Goal: Task Accomplishment & Management: Use online tool/utility

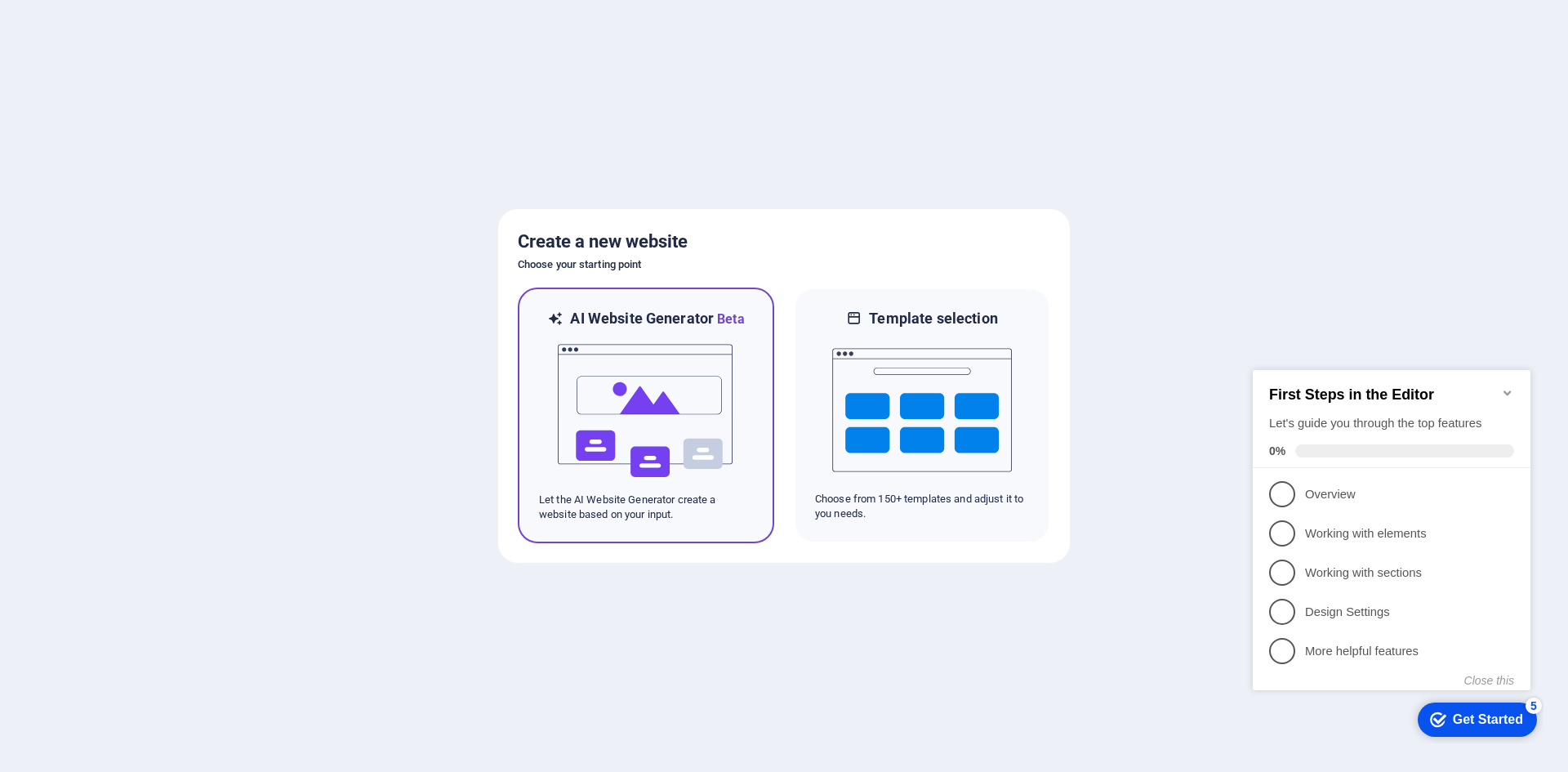
click at [693, 386] on img at bounding box center [646, 410] width 179 height 163
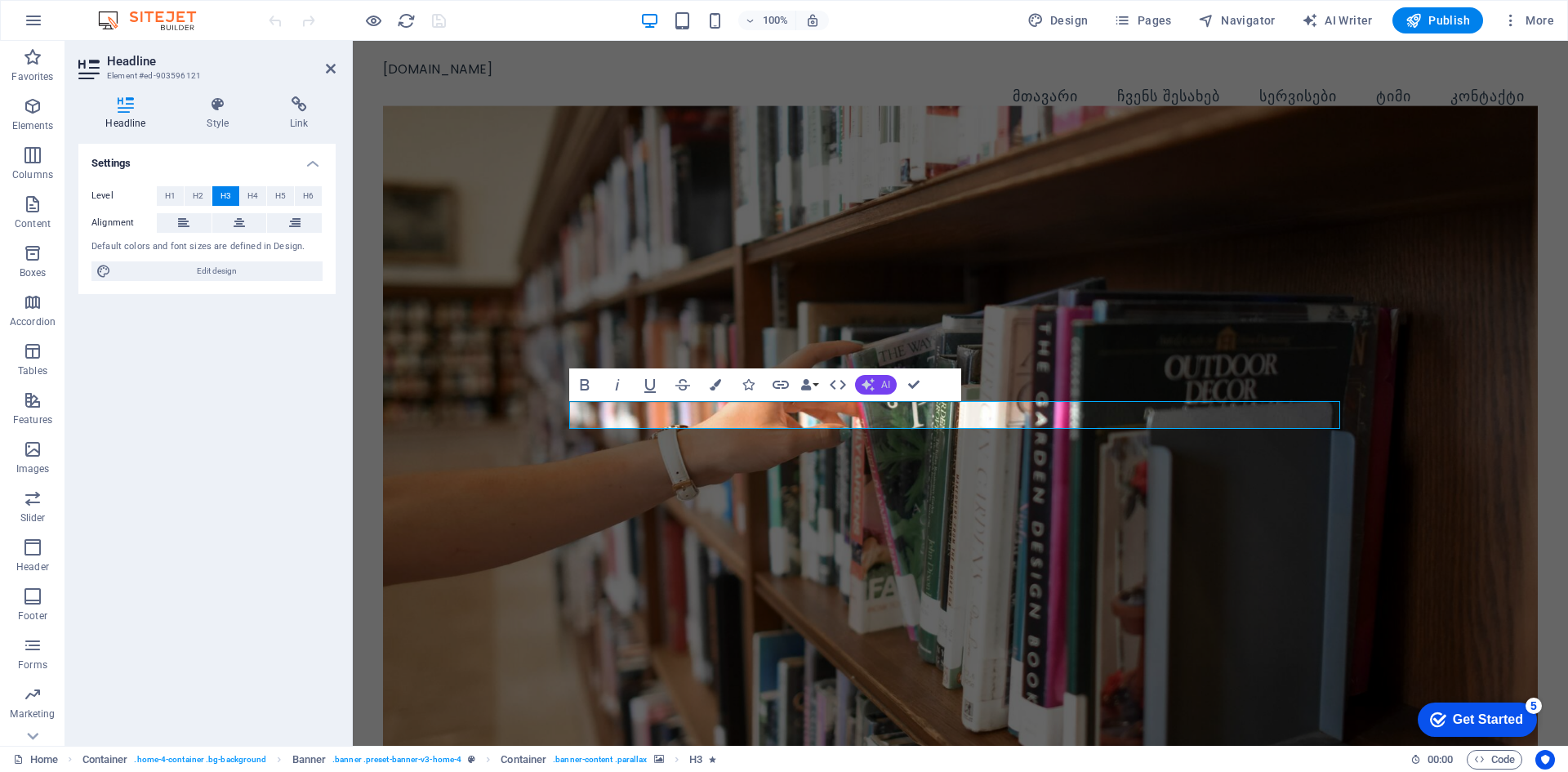
click at [887, 384] on span "AI" at bounding box center [885, 385] width 9 height 10
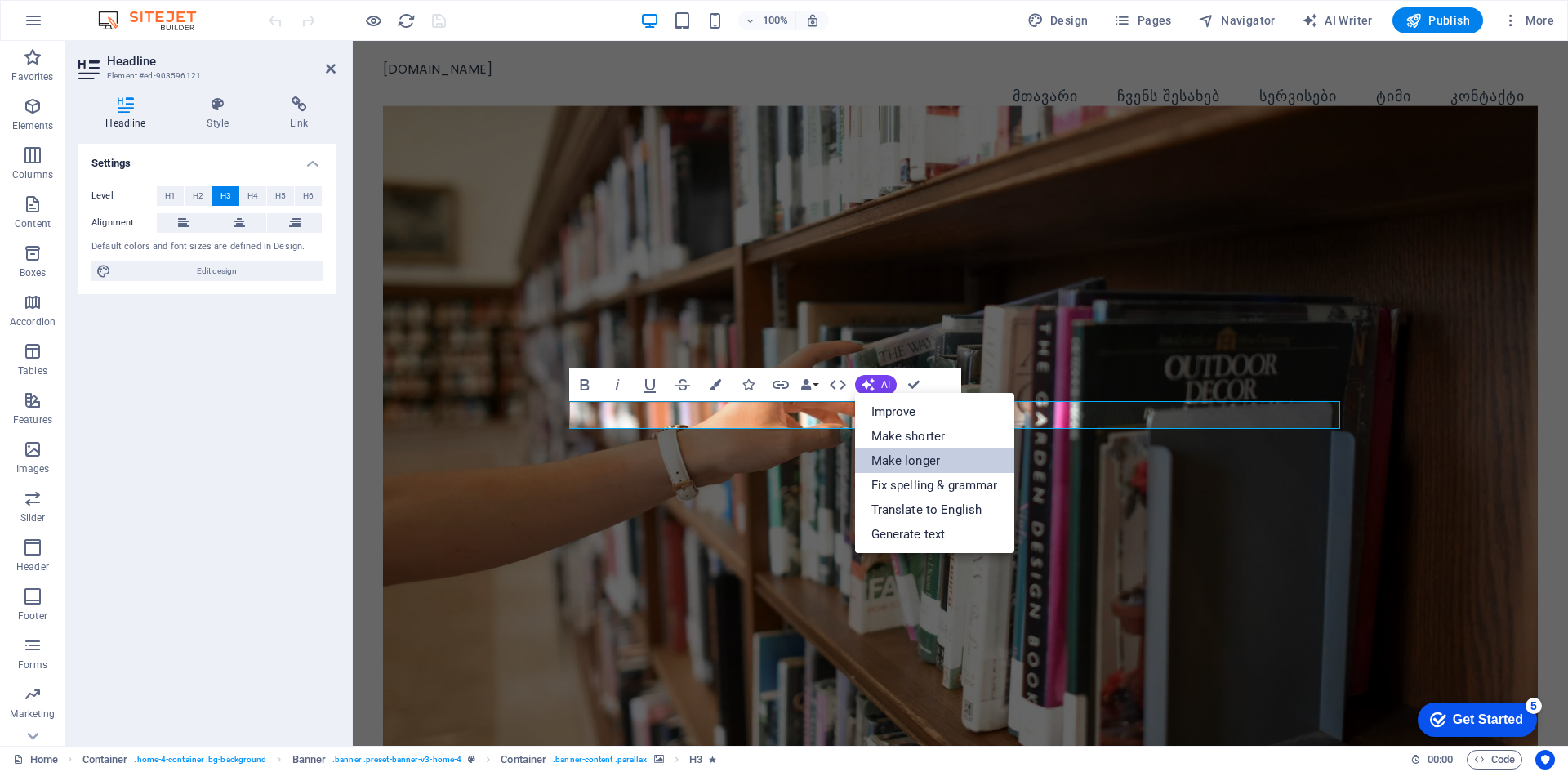
click at [937, 468] on link "Make longer" at bounding box center [935, 460] width 159 height 24
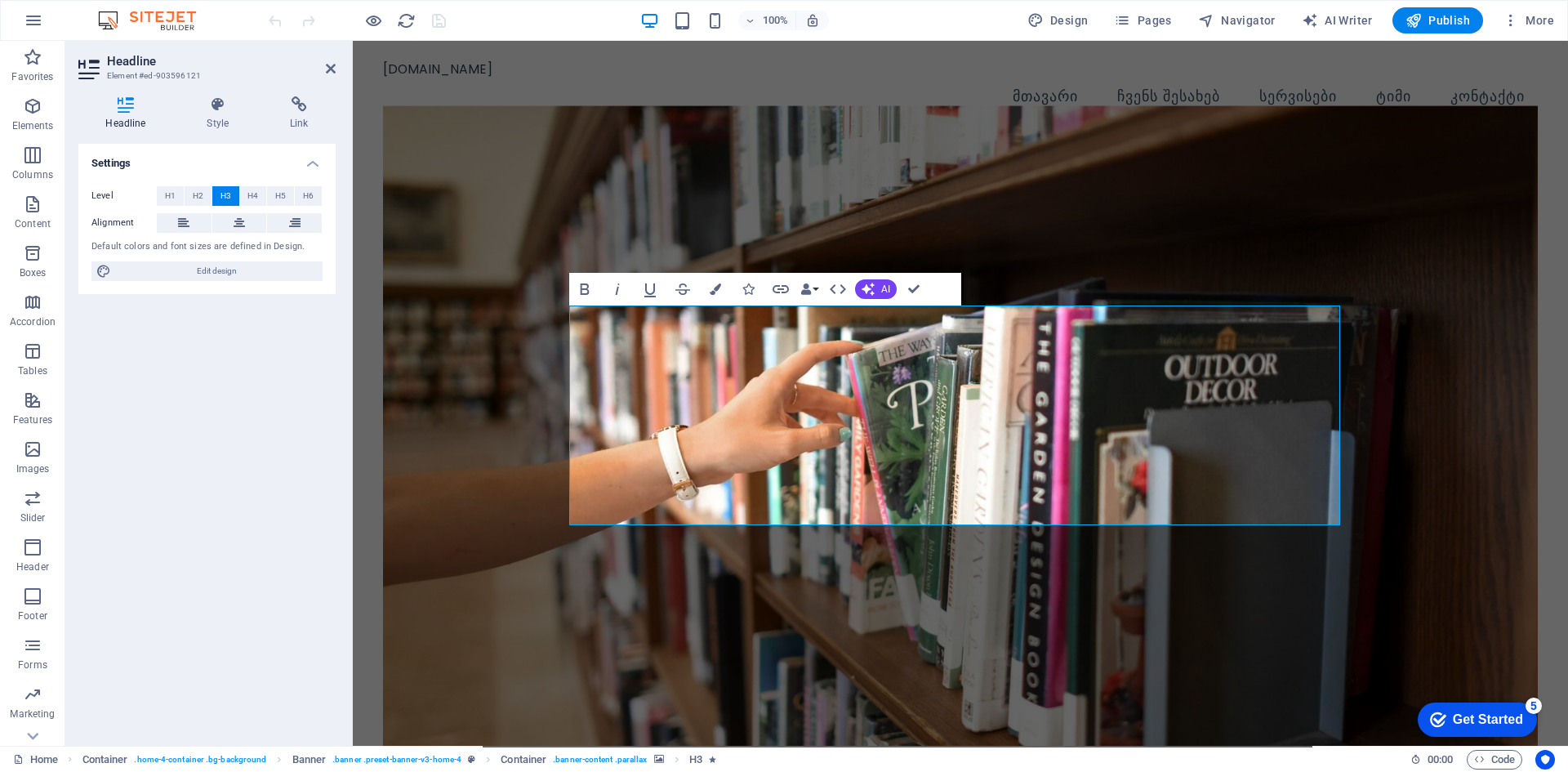
click at [1369, 369] on figure at bounding box center [960, 427] width 1155 height 642
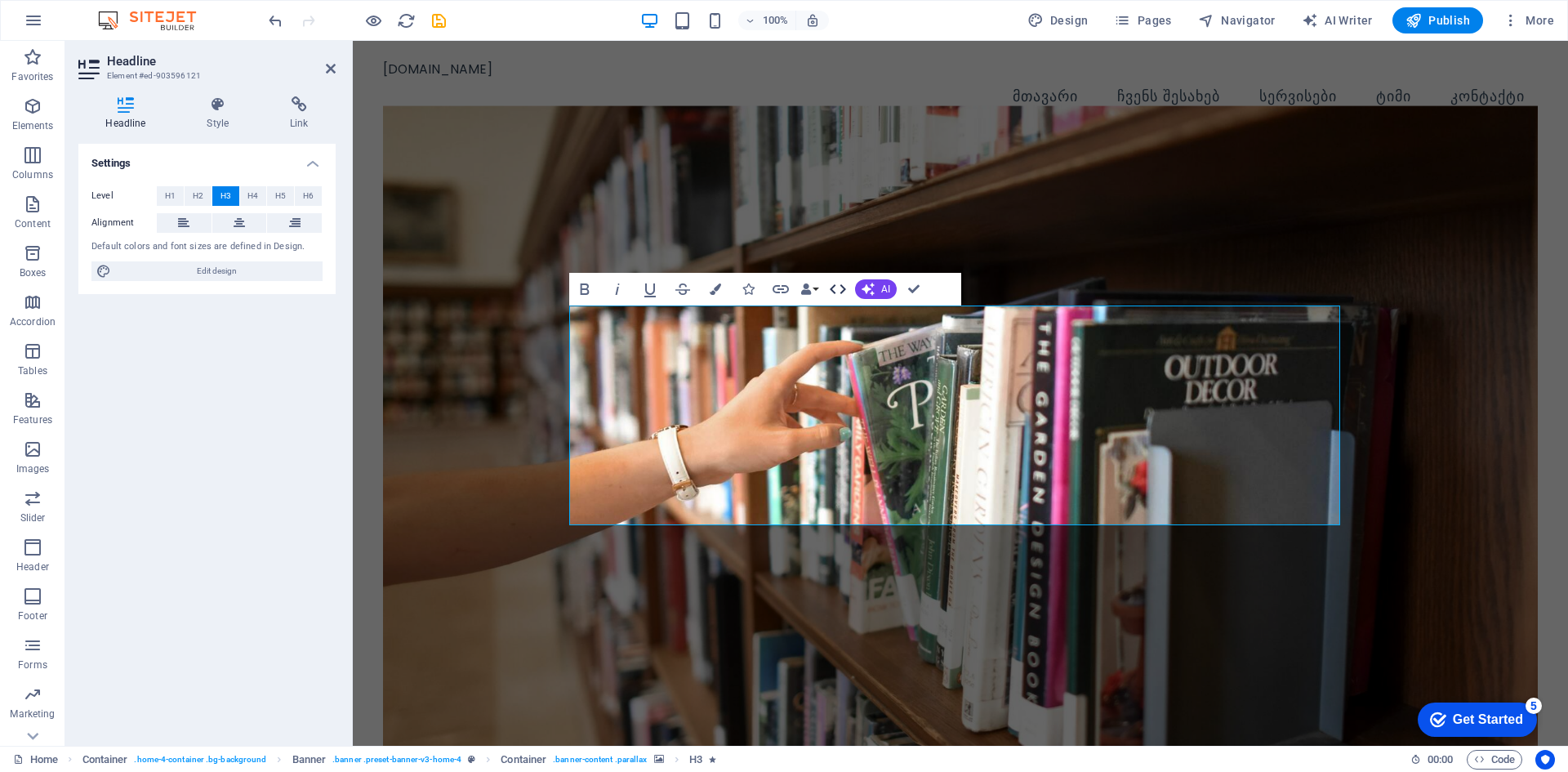
click at [844, 288] on icon "button" at bounding box center [838, 289] width 16 height 10
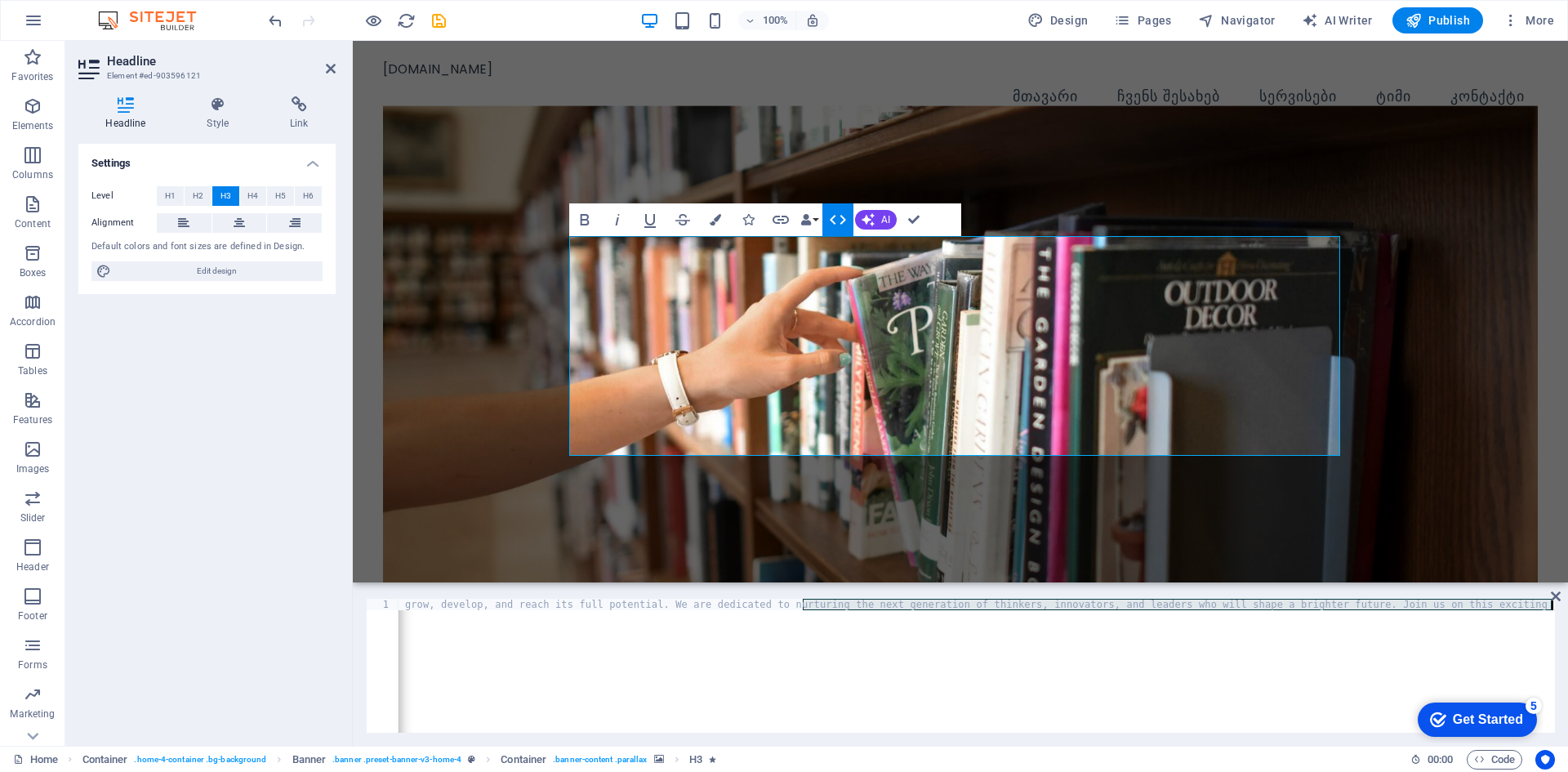
drag, startPoint x: 802, startPoint y: 609, endPoint x: 942, endPoint y: 645, distance: 144.6
click at [941, 645] on div "< h3 class = "center" contenteditable = "true" > Where Minds Flourish and Futur…" at bounding box center [277, 675] width 2555 height 153
click at [942, 645] on div "< h3 class = "center" contenteditable = "true" > Where Minds Flourish and Futur…" at bounding box center [976, 665] width 1157 height 134
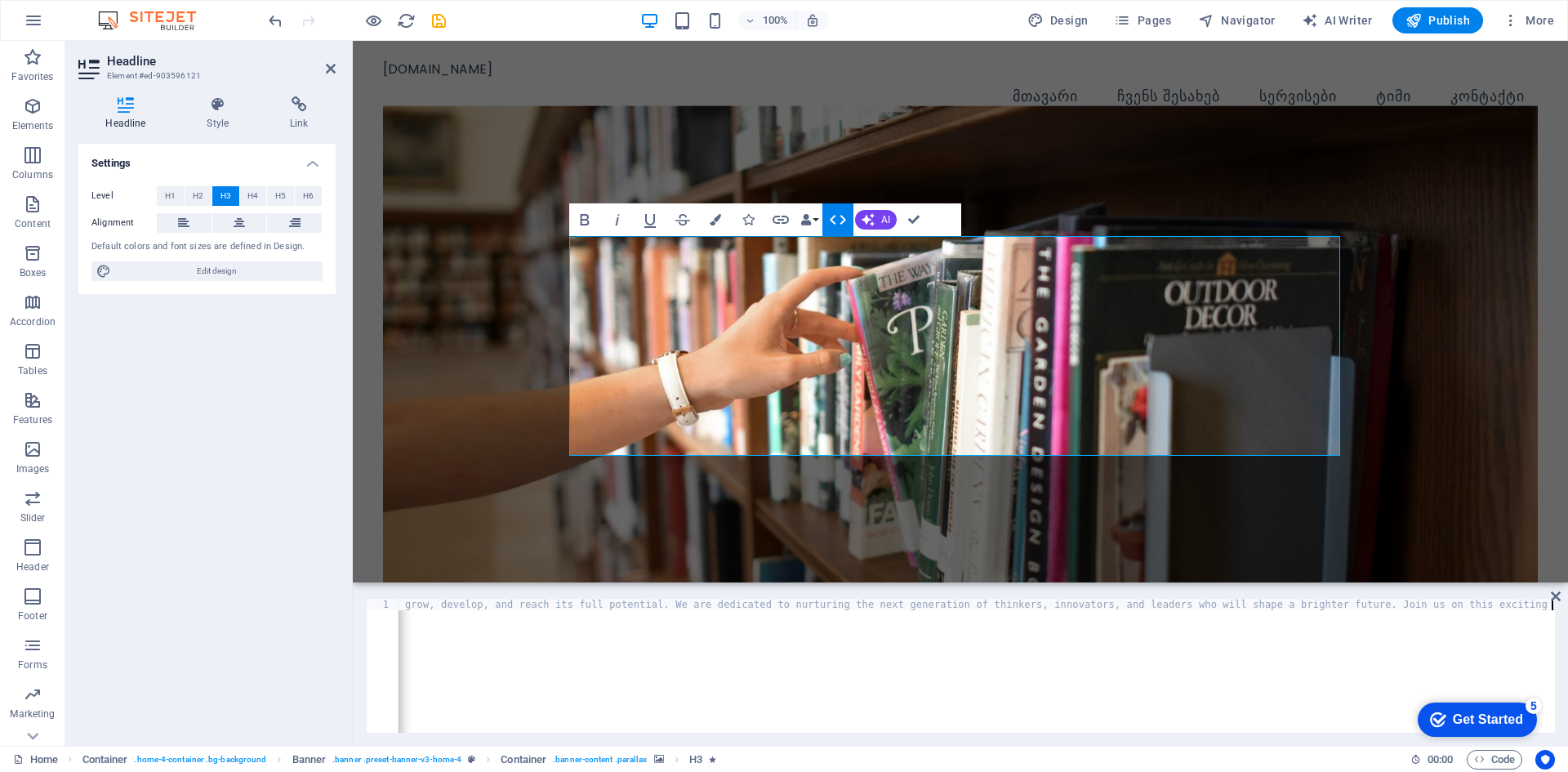
click at [975, 666] on div "< h3 class = "center" contenteditable = "true" > Where Minds Flourish and Futur…" at bounding box center [277, 675] width 2555 height 153
click at [1500, 759] on span "Code" at bounding box center [1494, 759] width 41 height 19
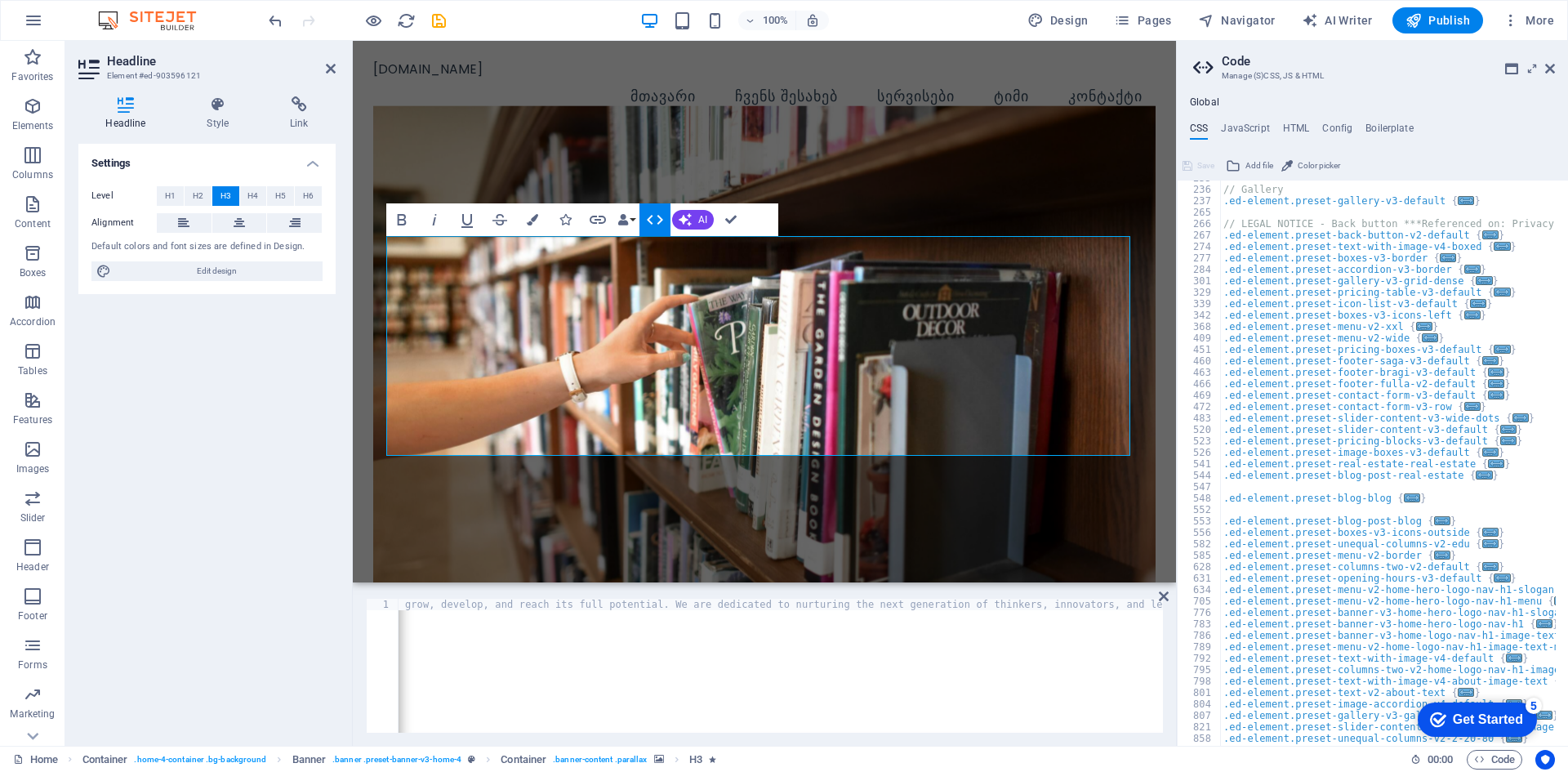
scroll to position [488, 0]
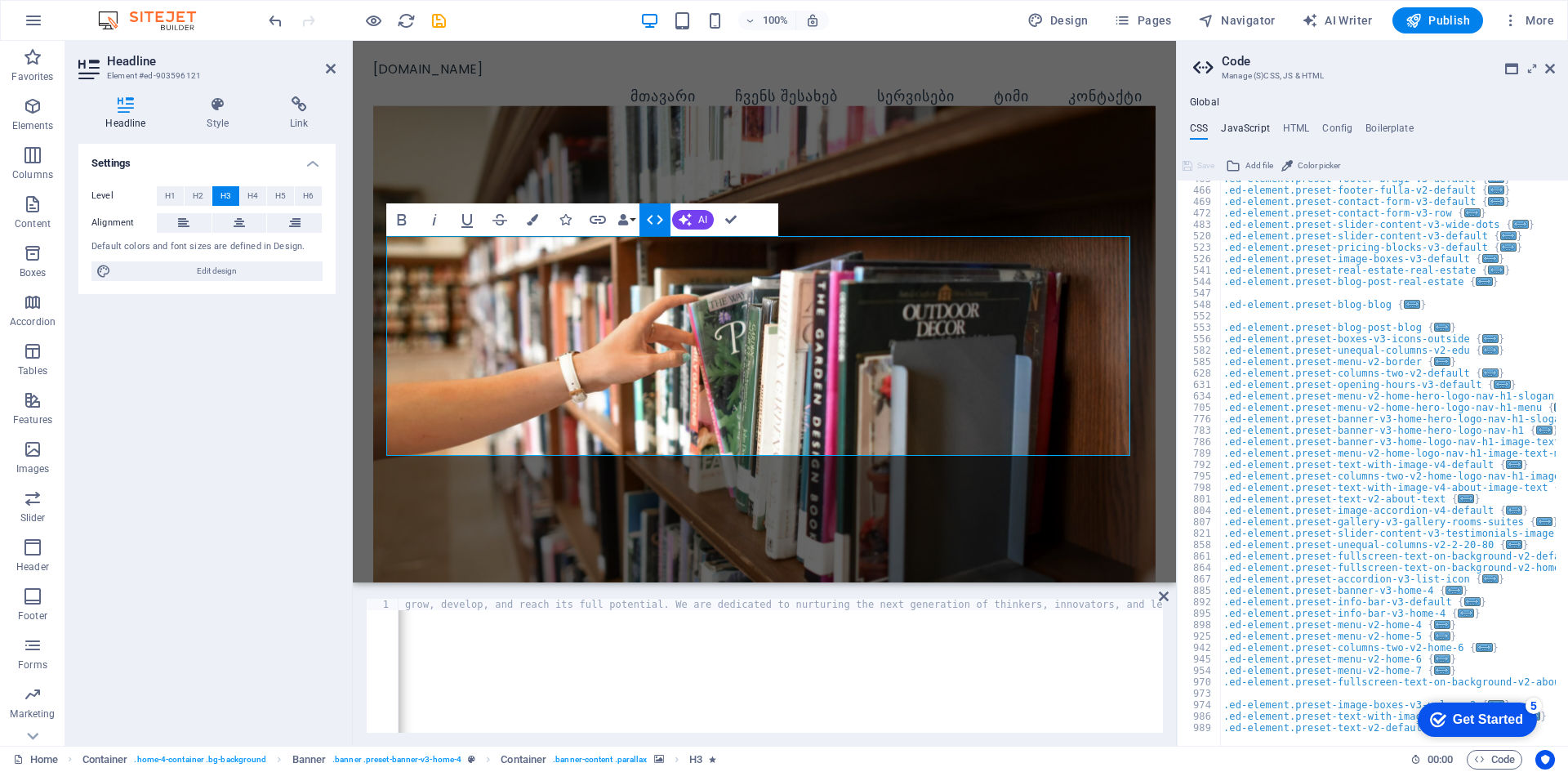
click at [1255, 129] on h4 "JavaScript" at bounding box center [1245, 131] width 48 height 18
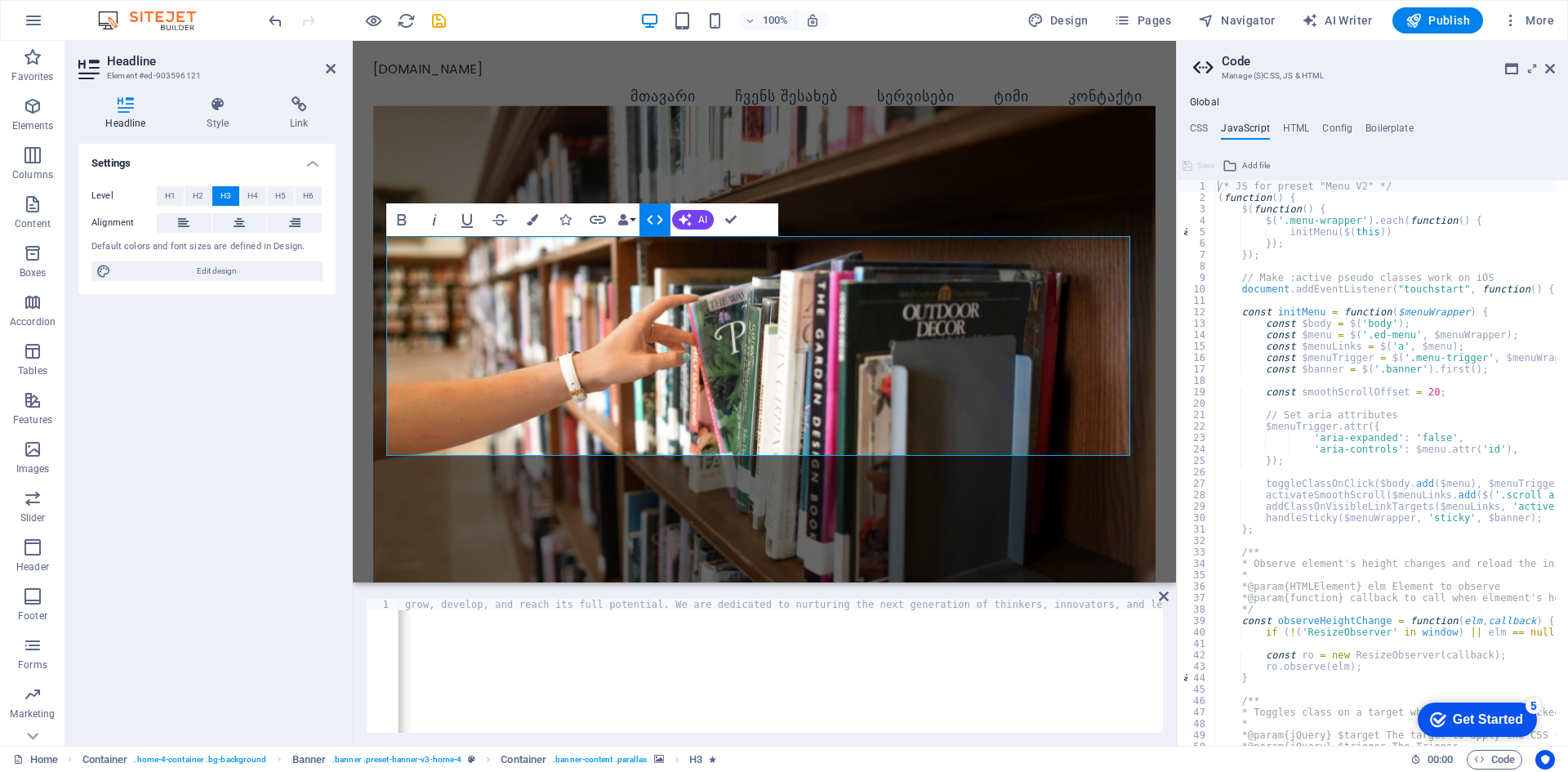
click at [1303, 121] on div "Global CSS JavaScript HTML Config Boilerplate /* Custom */ 463 466 469 472 483 …" at bounding box center [1372, 421] width 391 height 650
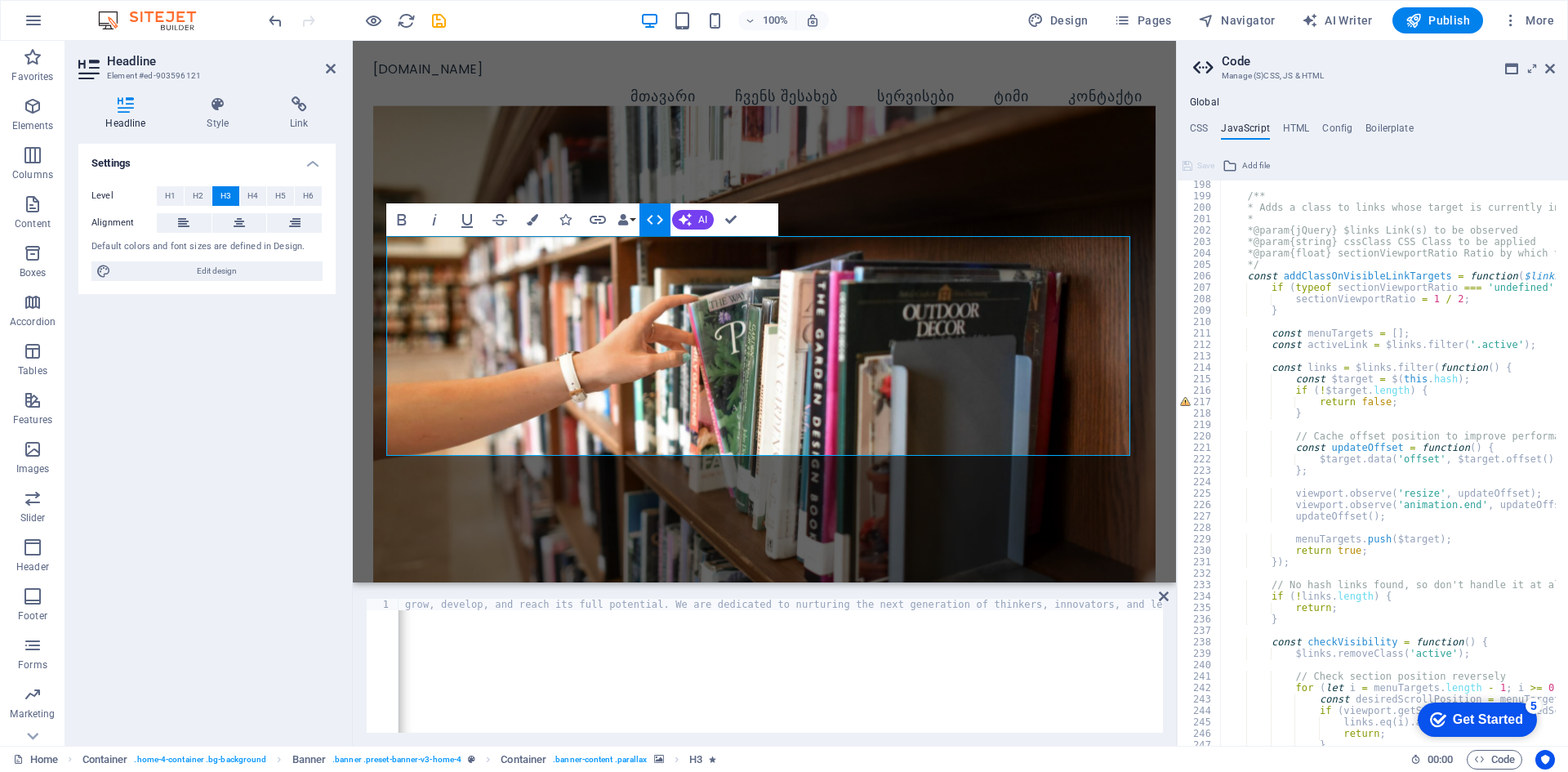
scroll to position [2255, 0]
type textarea "const $target = $(this.hash);"
click at [1332, 377] on div "/** * Adds a class to links whose target is currently inside the viewport * * @…" at bounding box center [1594, 466] width 750 height 576
click at [1303, 132] on h4 "HTML" at bounding box center [1296, 131] width 27 height 18
type textarea "<a href="#main-content" class="wv-link-content button">Skip to main content</a>"
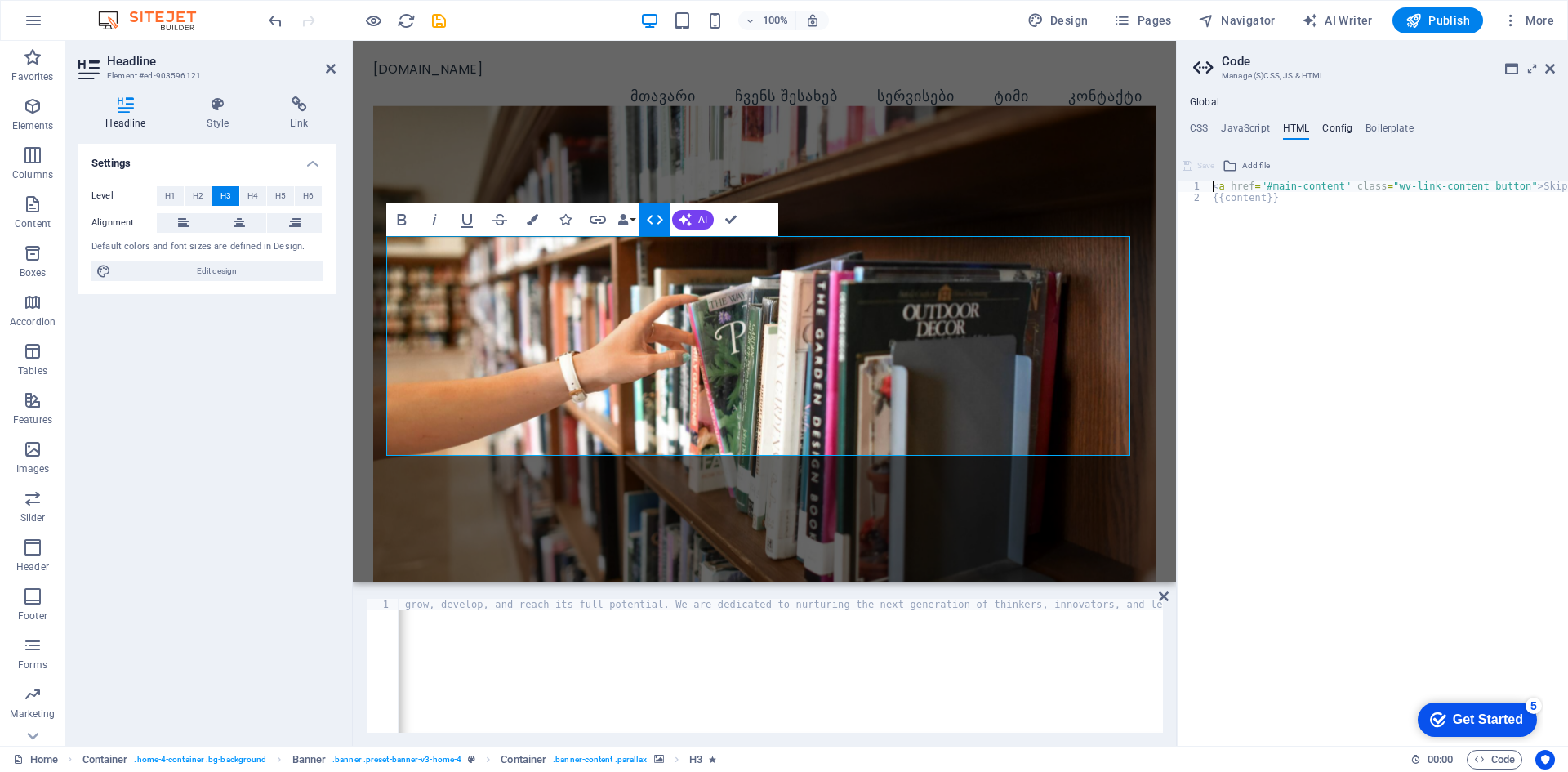
click at [1337, 124] on h4 "Config" at bounding box center [1337, 131] width 30 height 18
type textarea "$color-background: #FFFFFF;"
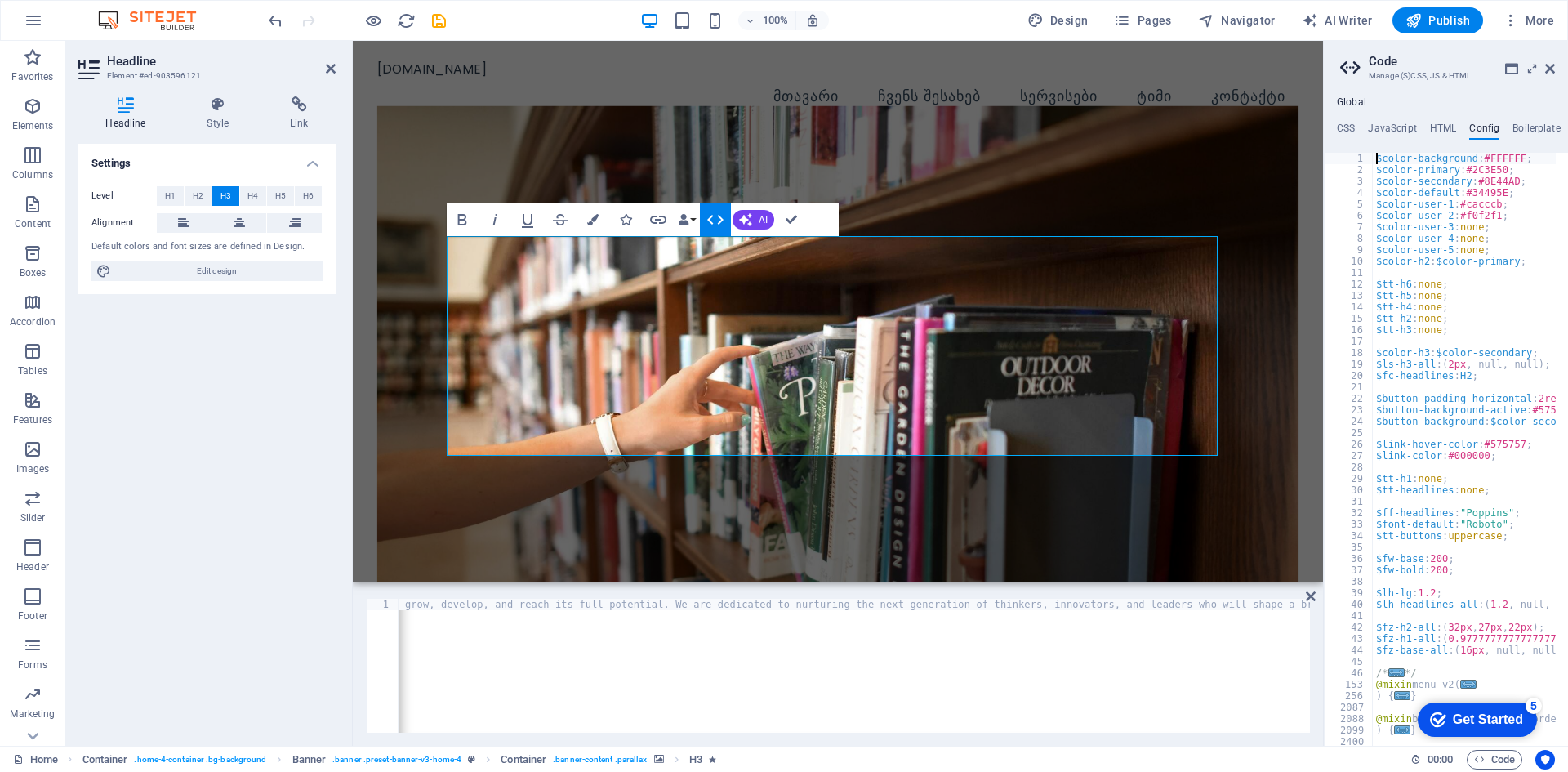
drag, startPoint x: 1178, startPoint y: 305, endPoint x: 993, endPoint y: 270, distance: 188.3
click at [993, 270] on div "Home Favorites Elements Columns Content Boxes Accordion Tables Features Images …" at bounding box center [784, 393] width 1568 height 705
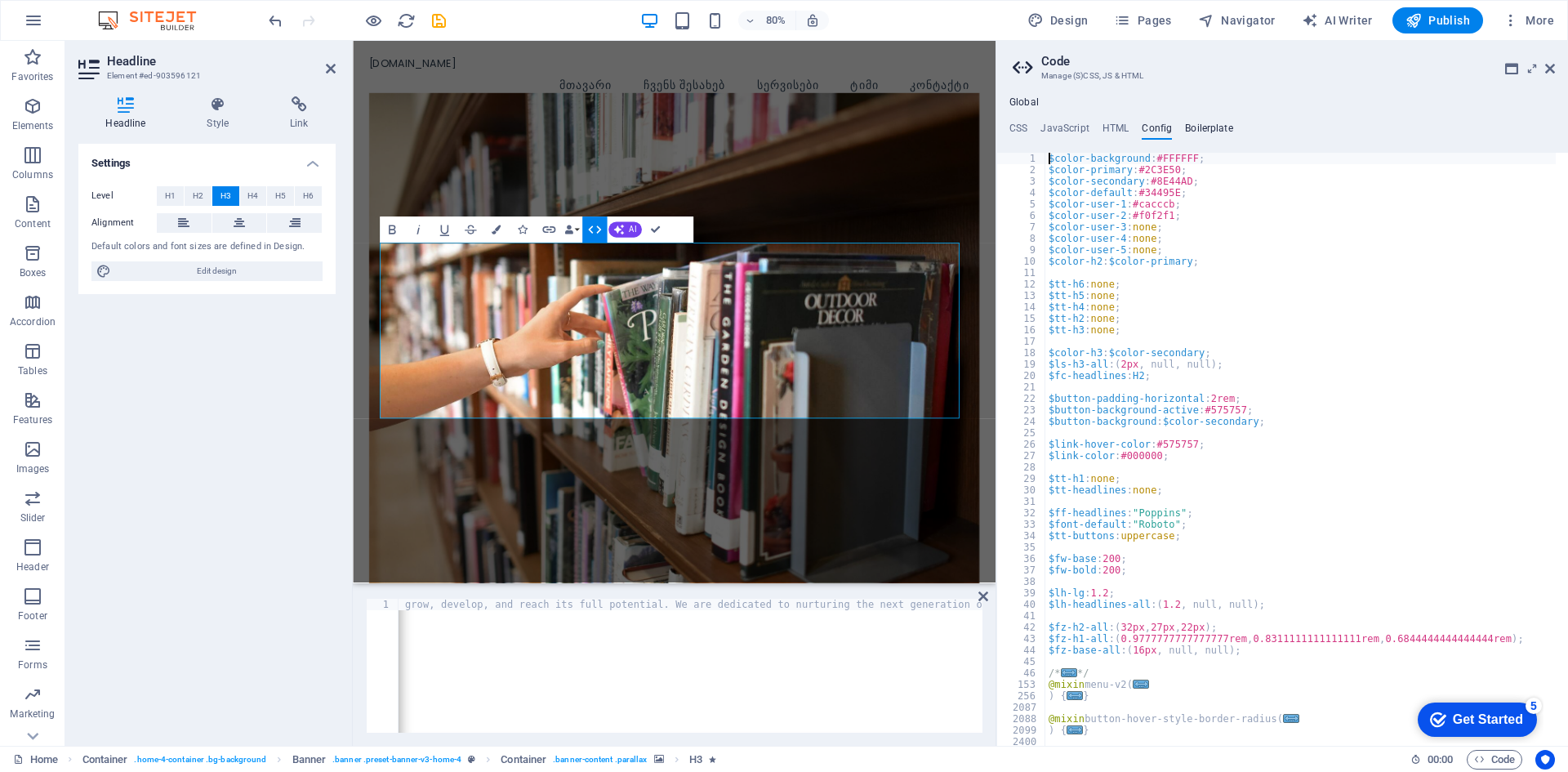
click at [1229, 124] on h4 "Boilerplate" at bounding box center [1209, 131] width 48 height 18
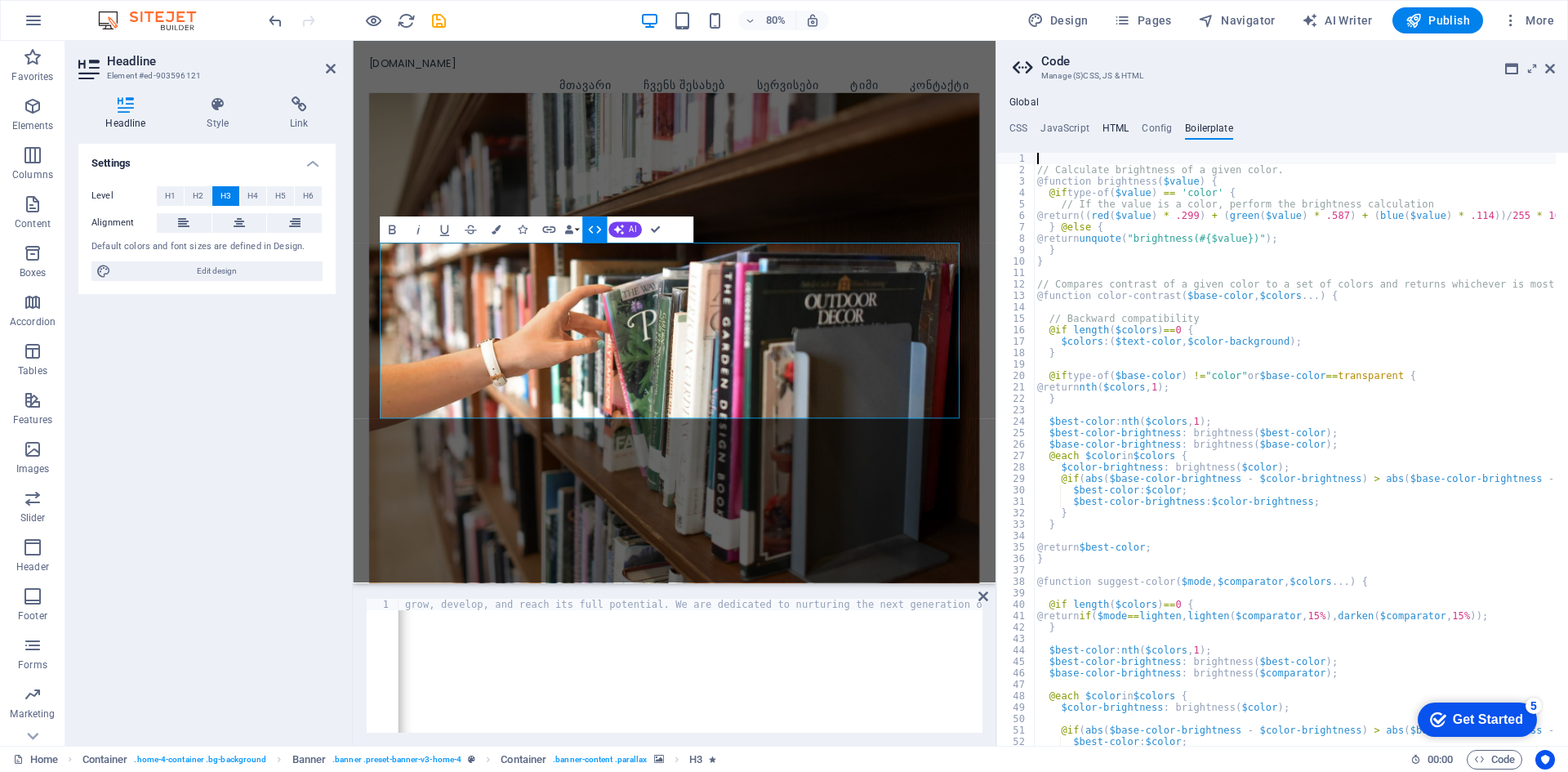
click at [1110, 133] on h4 "HTML" at bounding box center [1116, 131] width 27 height 18
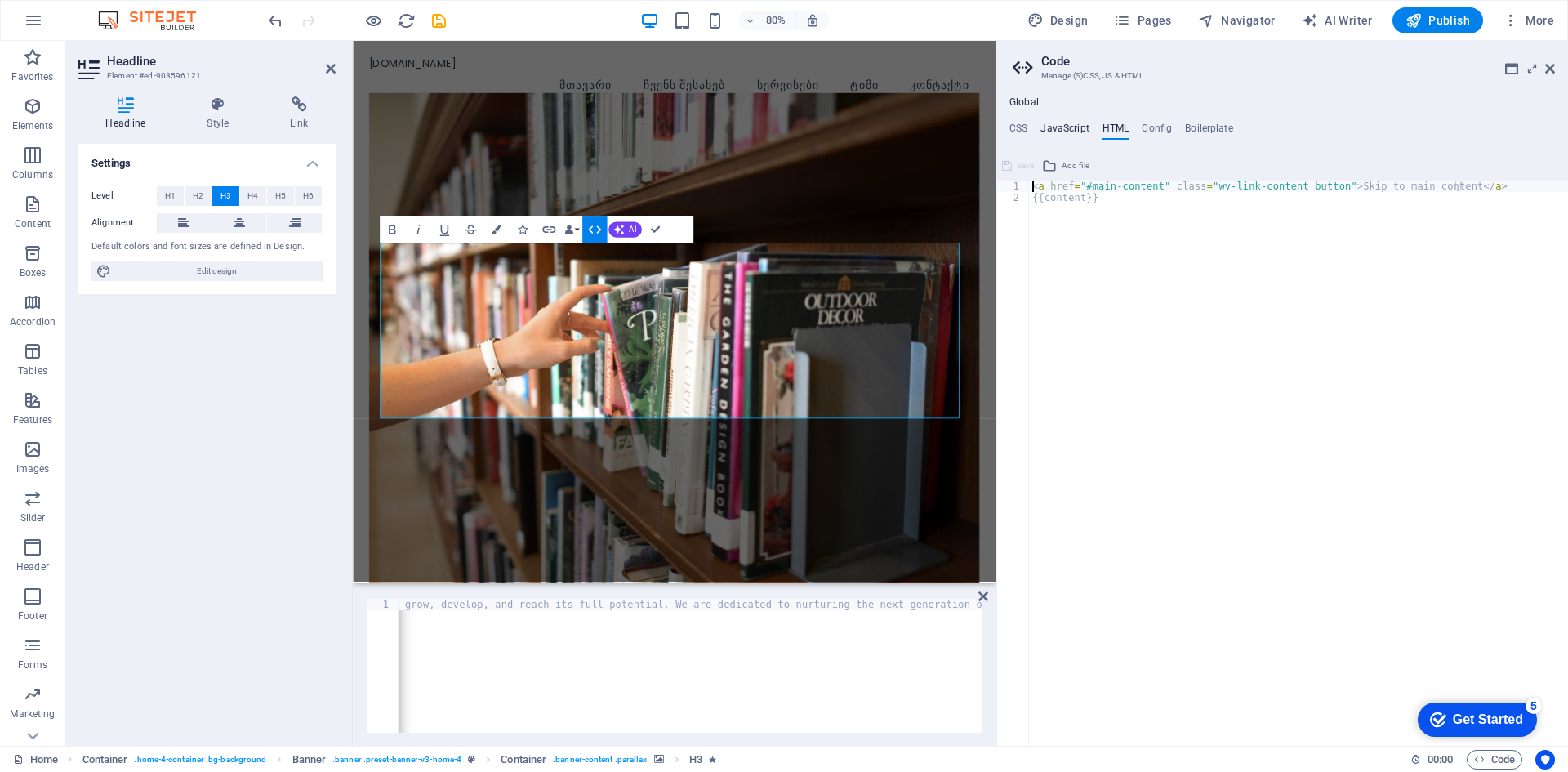
click at [1052, 127] on h4 "JavaScript" at bounding box center [1065, 131] width 48 height 18
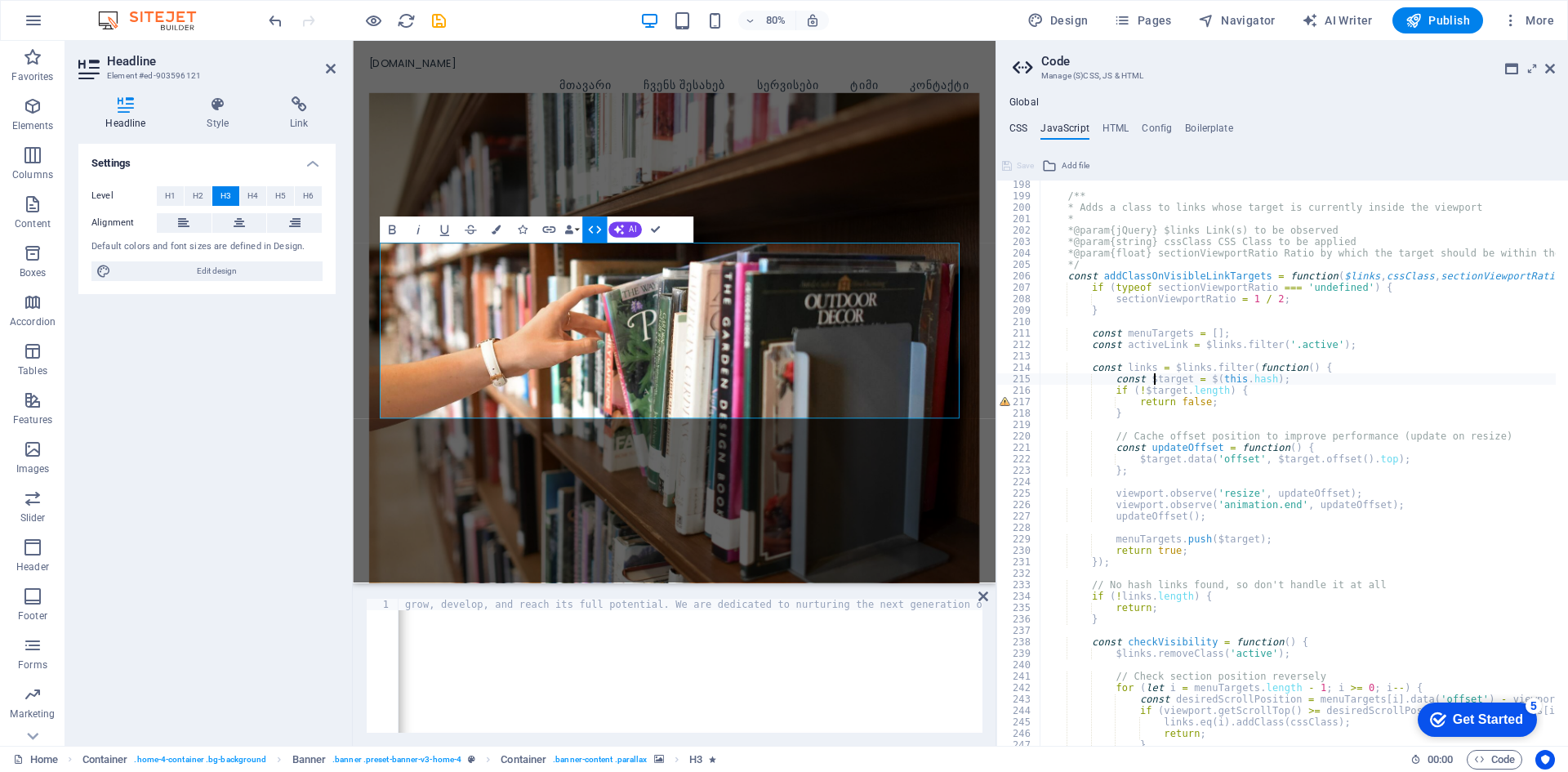
click at [1018, 128] on h4 "CSS" at bounding box center [1018, 131] width 18 height 18
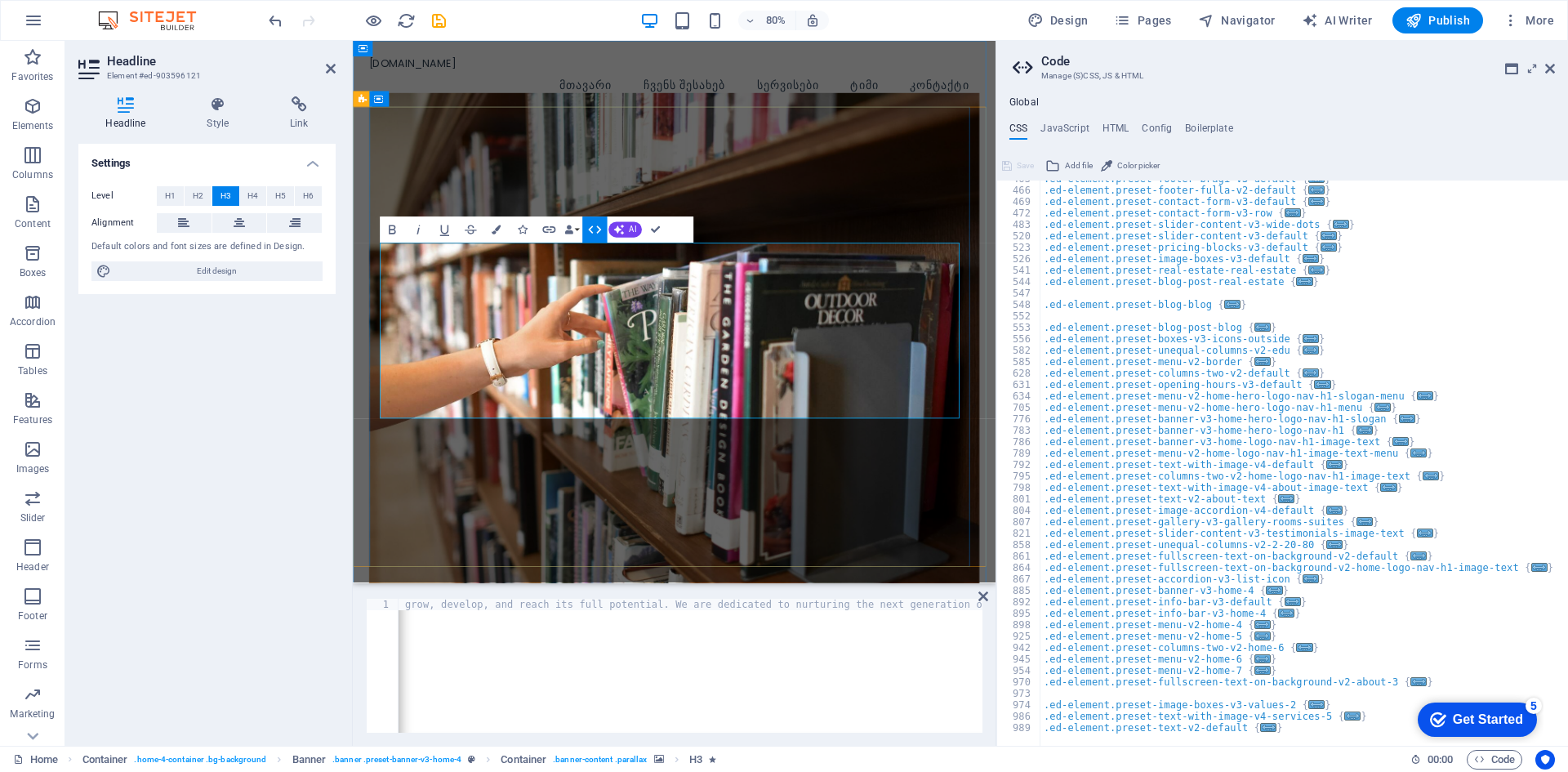
click at [38, 308] on icon "button" at bounding box center [33, 303] width 19 height 19
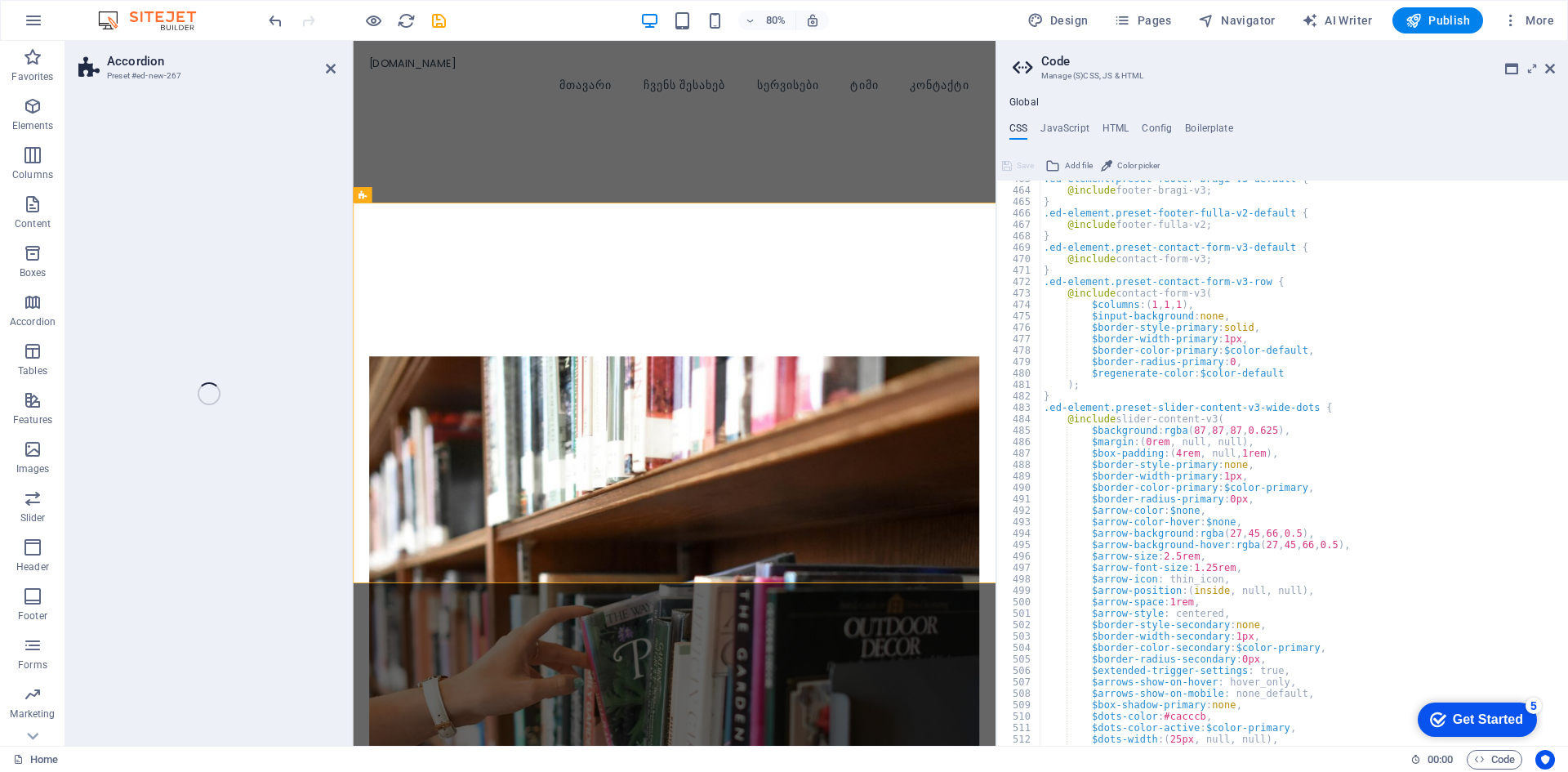
scroll to position [853, 0]
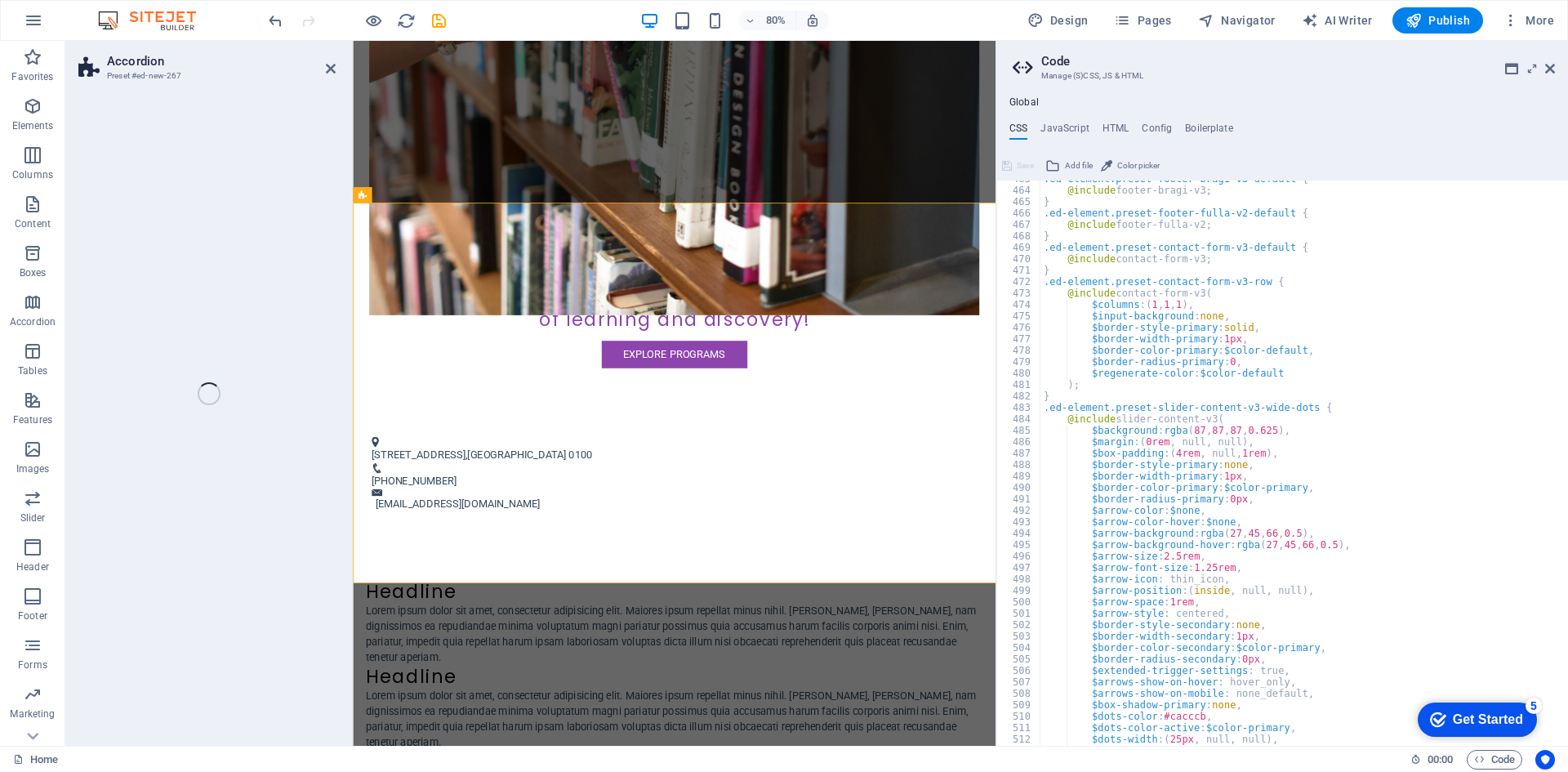
select select "rem"
select select "preset-accordion-v3-tabs"
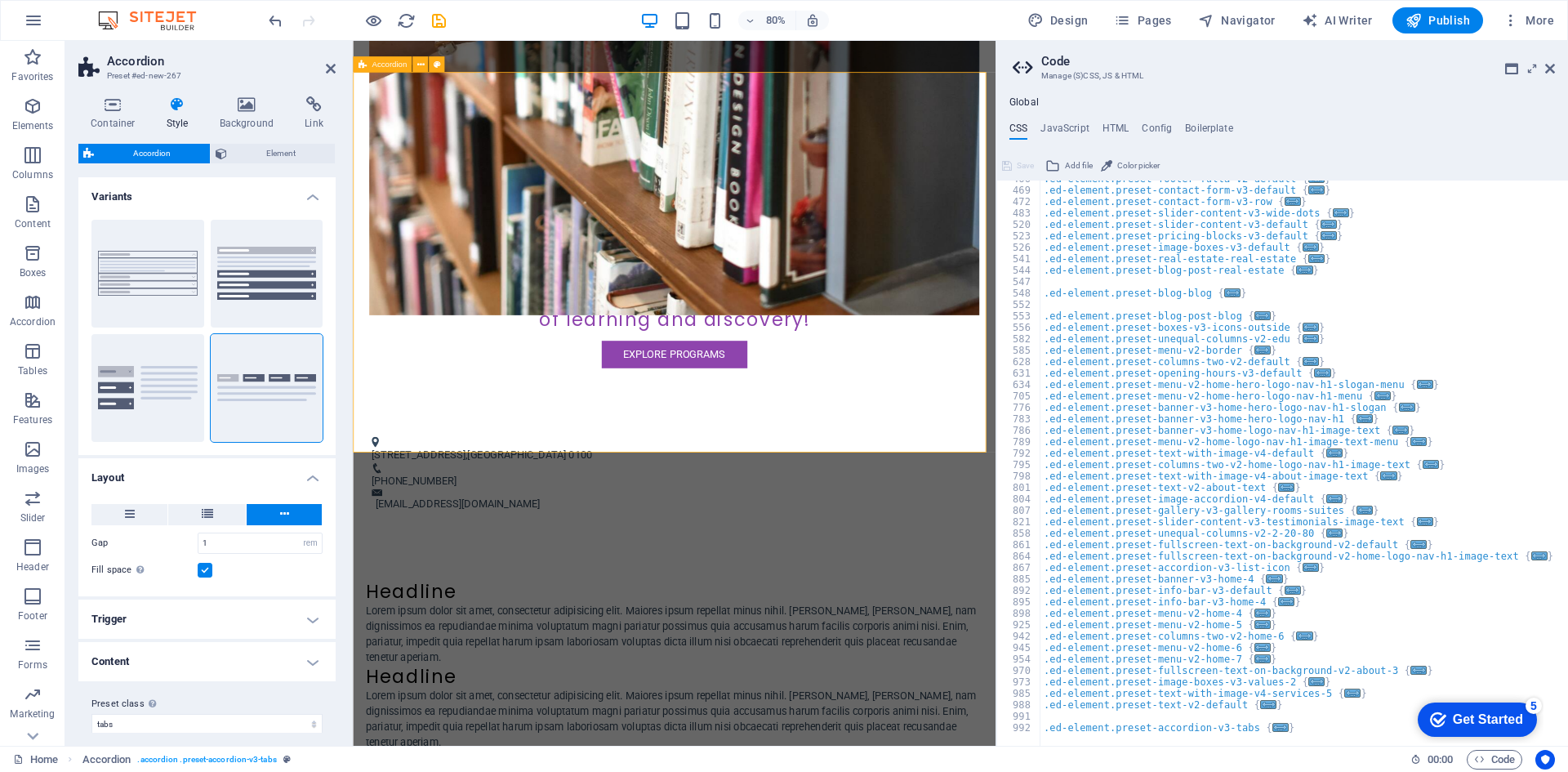
scroll to position [499, 0]
drag, startPoint x: 621, startPoint y: 399, endPoint x: 896, endPoint y: 535, distance: 306.8
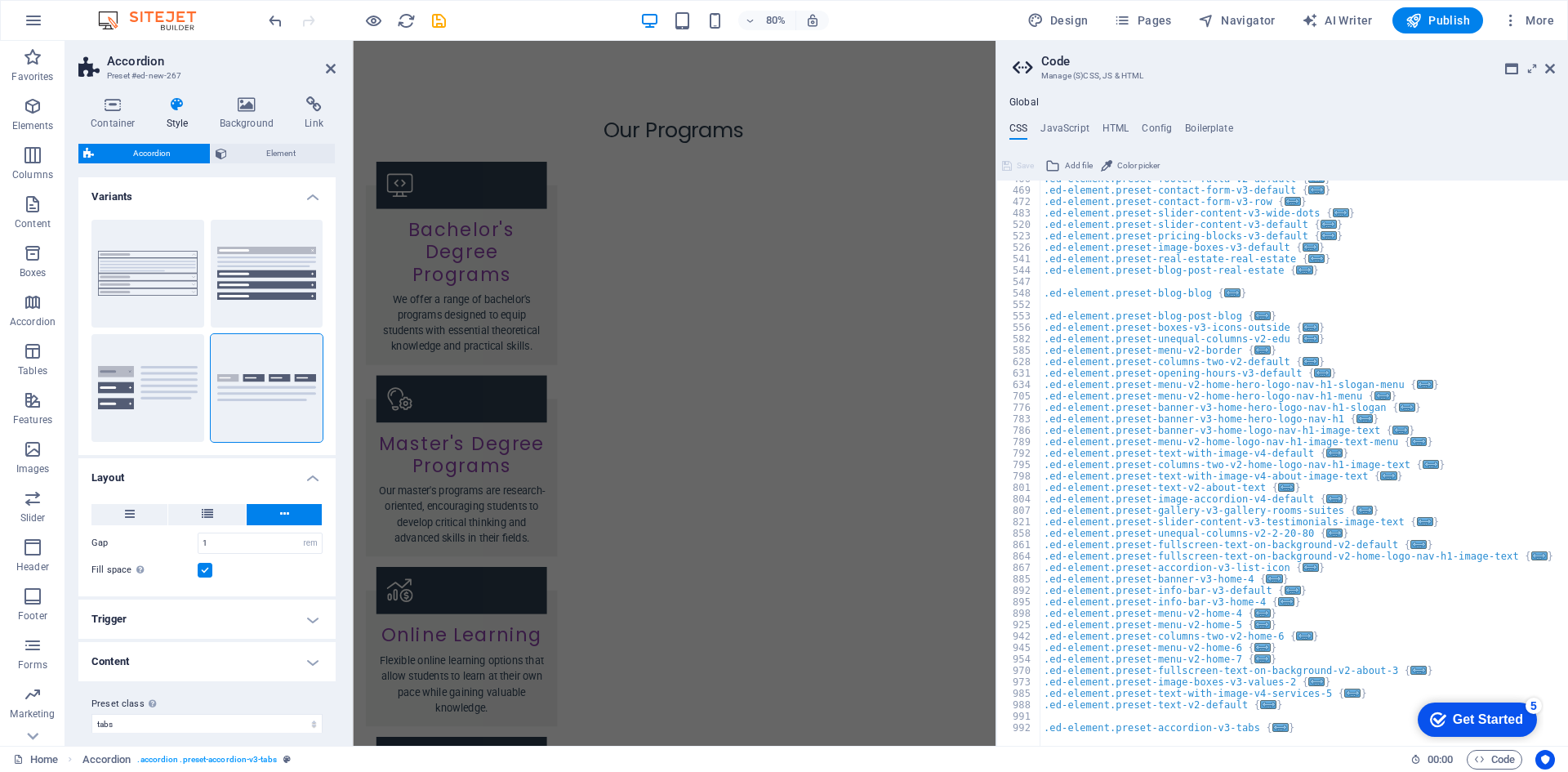
scroll to position [14, 0]
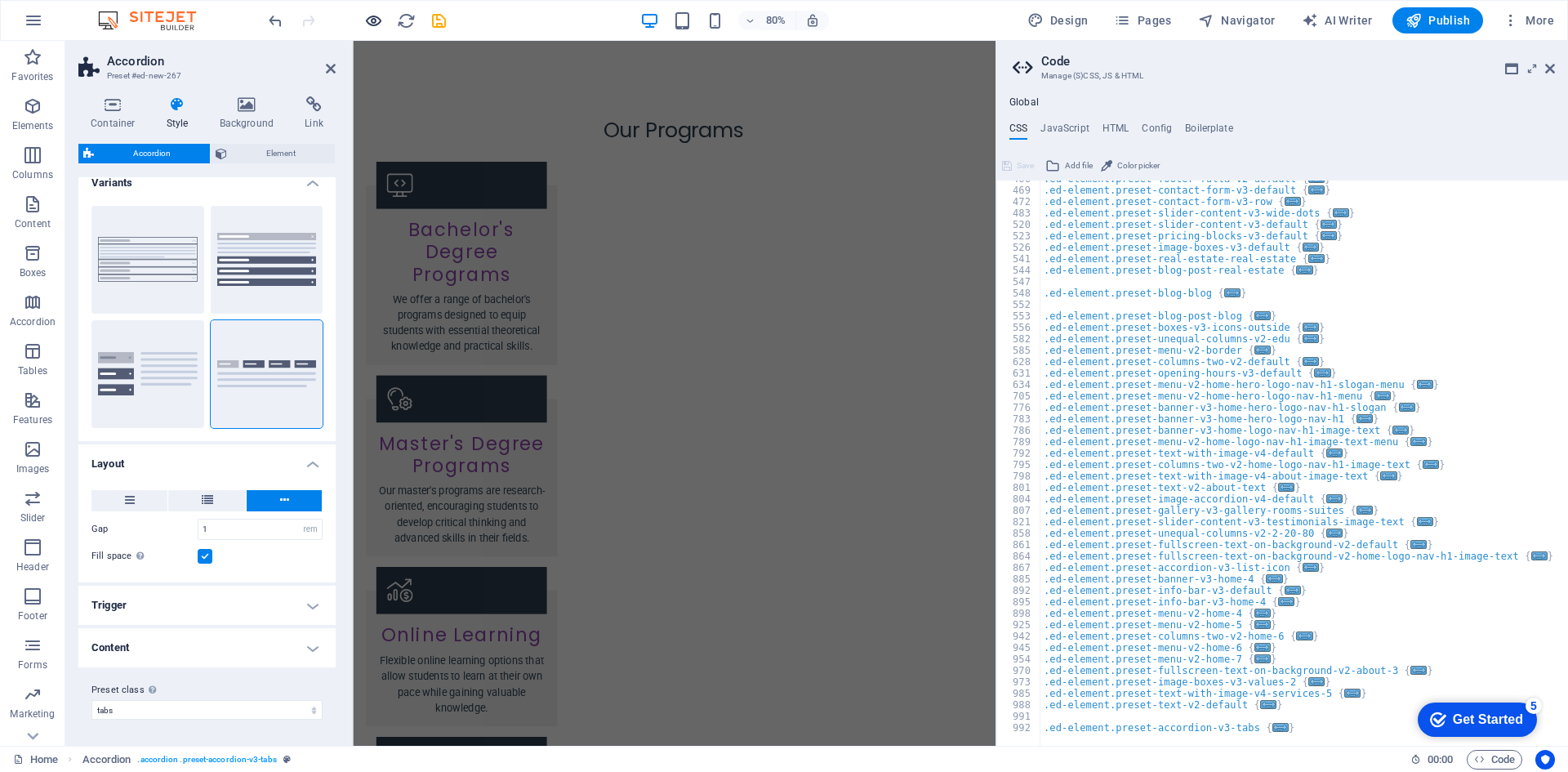
click at [370, 19] on icon "button" at bounding box center [373, 20] width 18 height 18
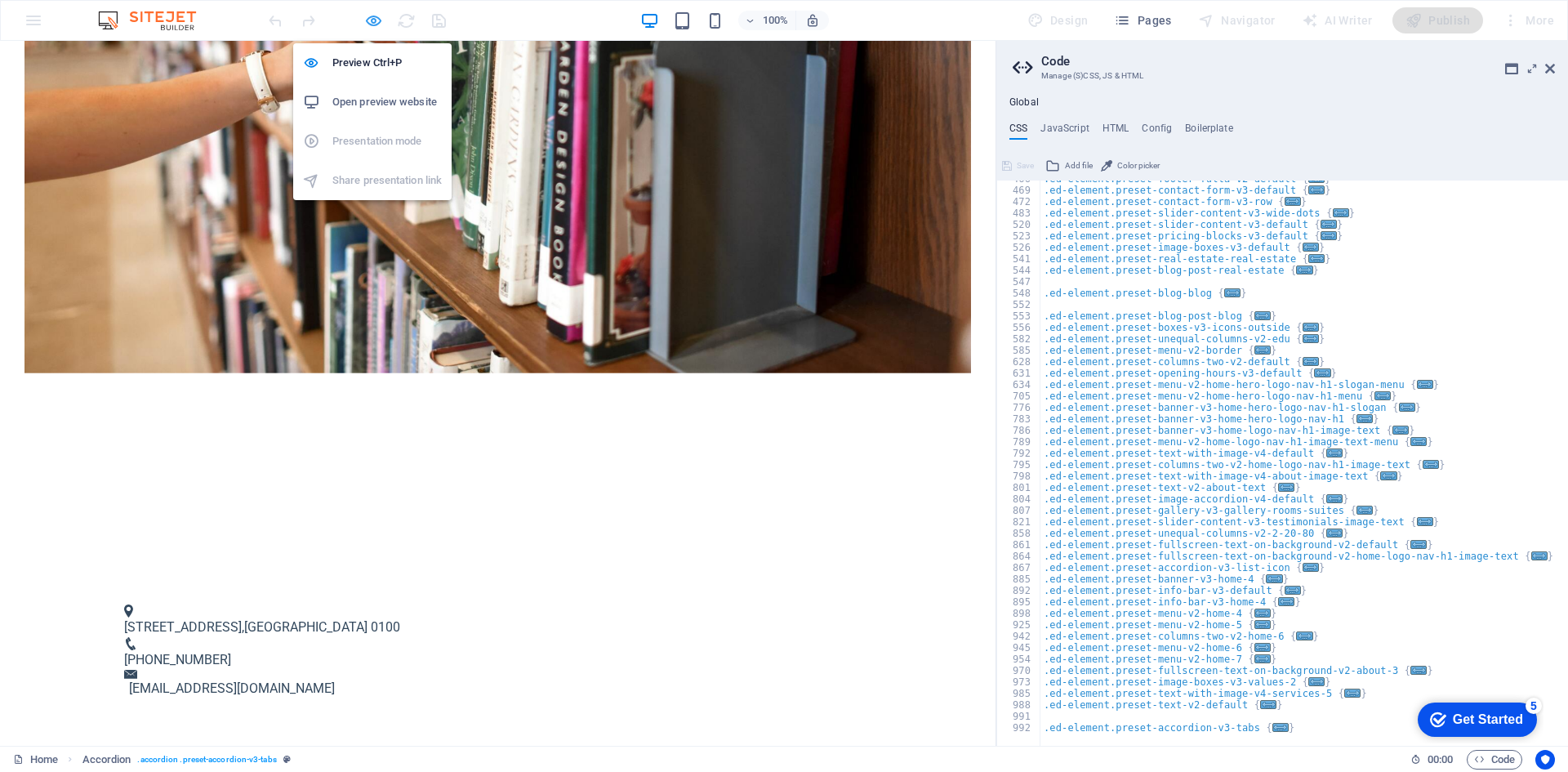
click at [384, 66] on h6 "Preview Ctrl+P" at bounding box center [387, 63] width 110 height 19
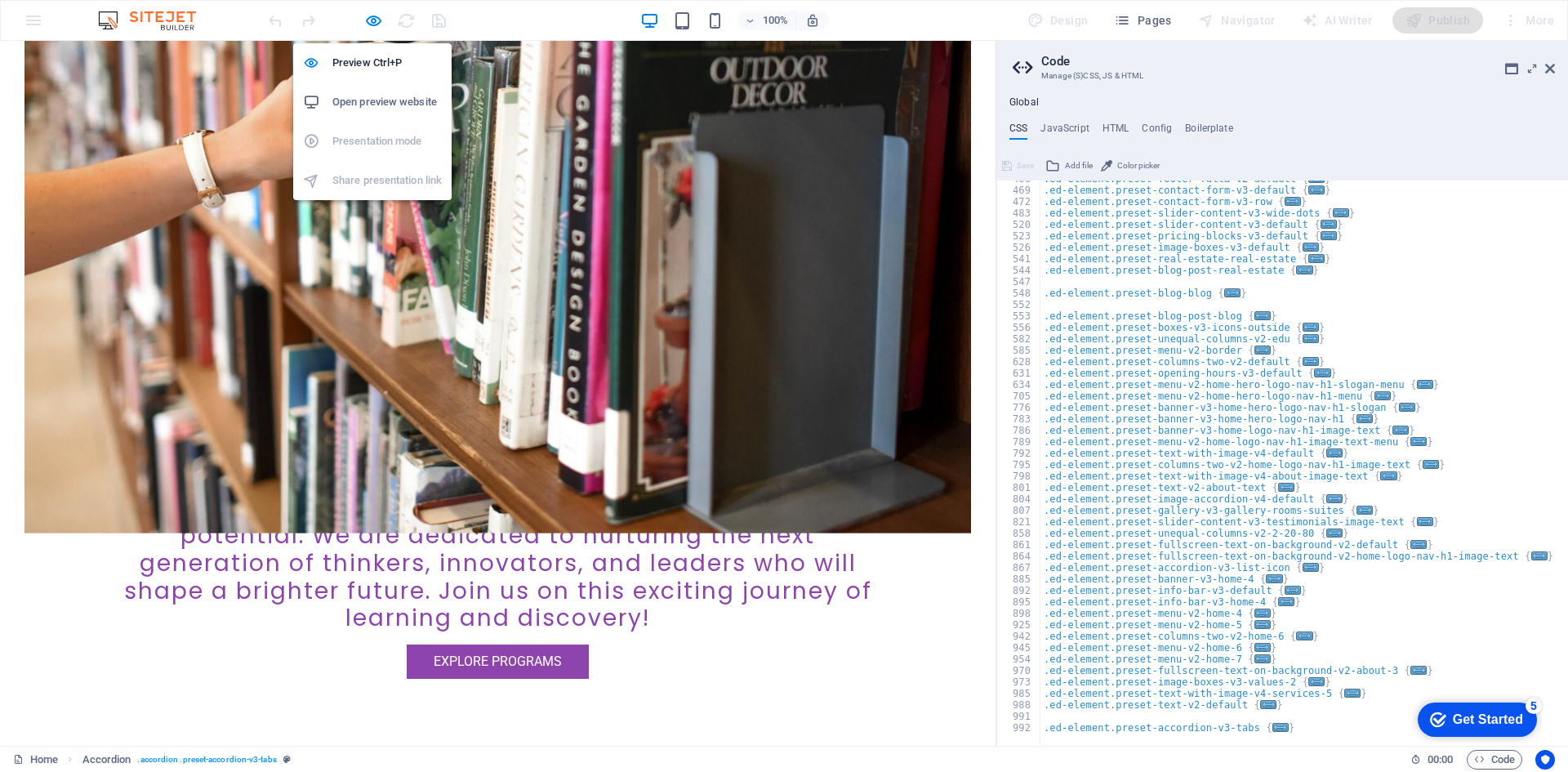
select select "rem"
select select "preset-accordion-v3-tabs"
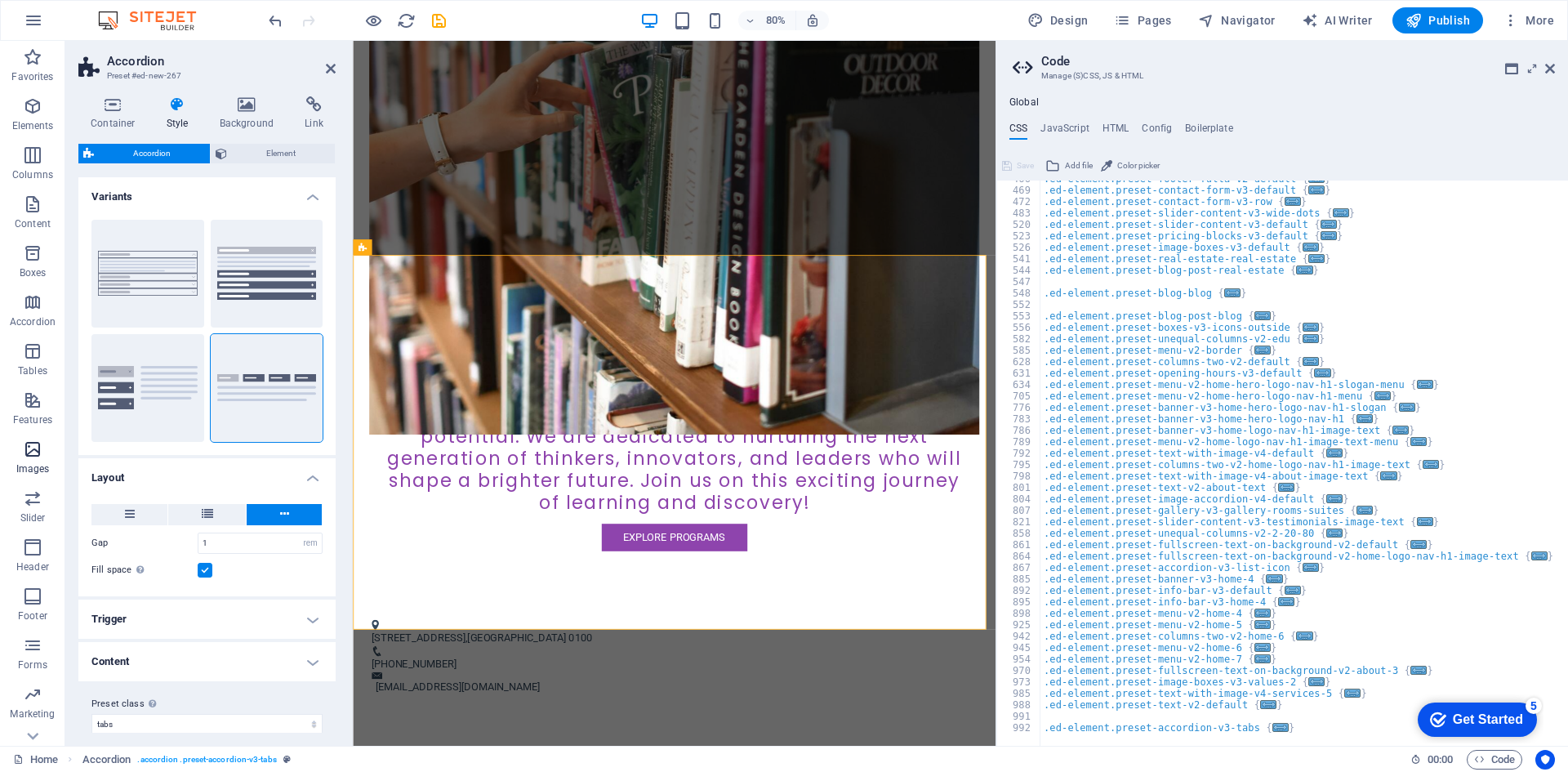
click at [28, 463] on p "Images" at bounding box center [33, 468] width 34 height 13
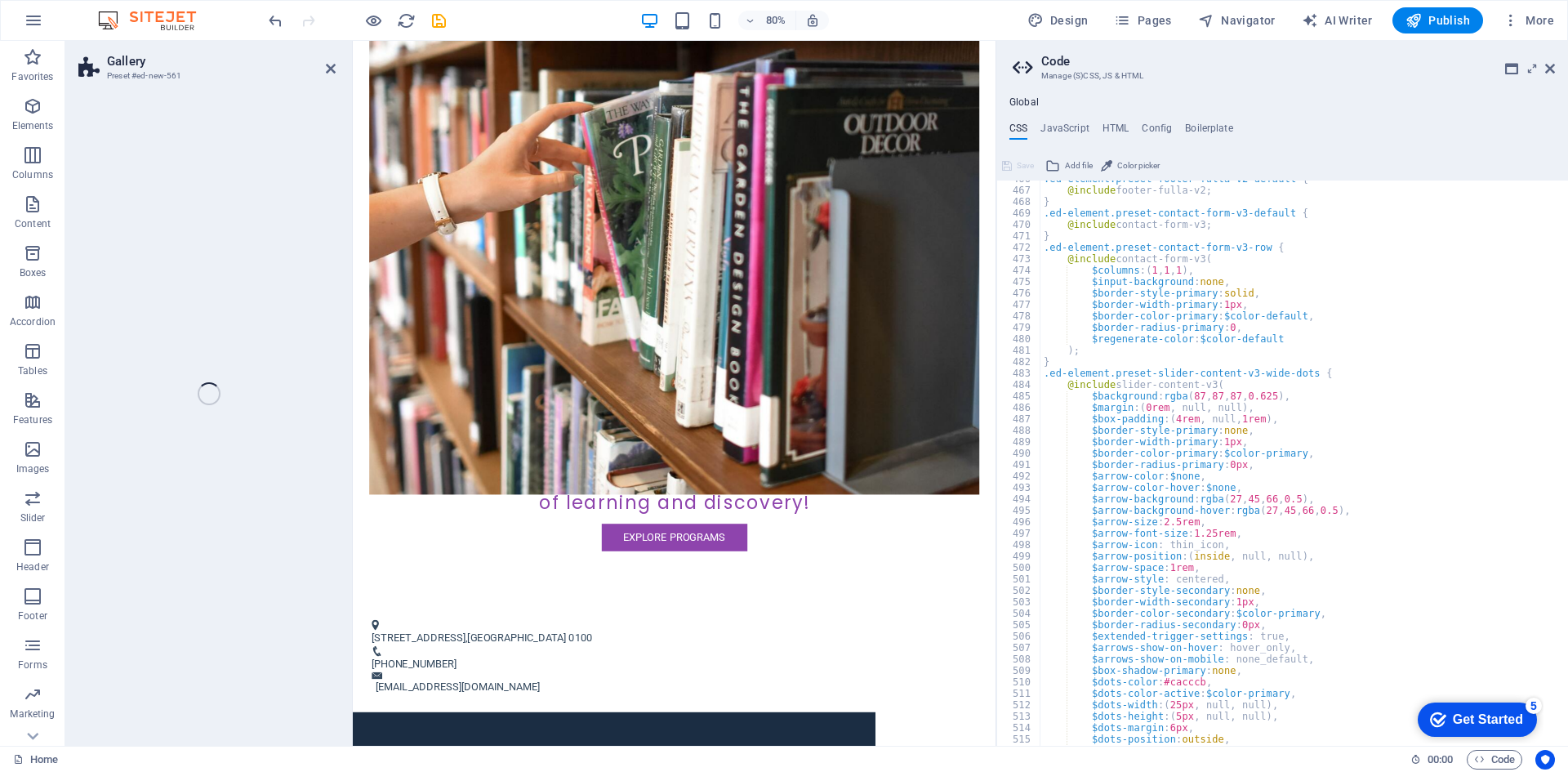
scroll to position [510, 0]
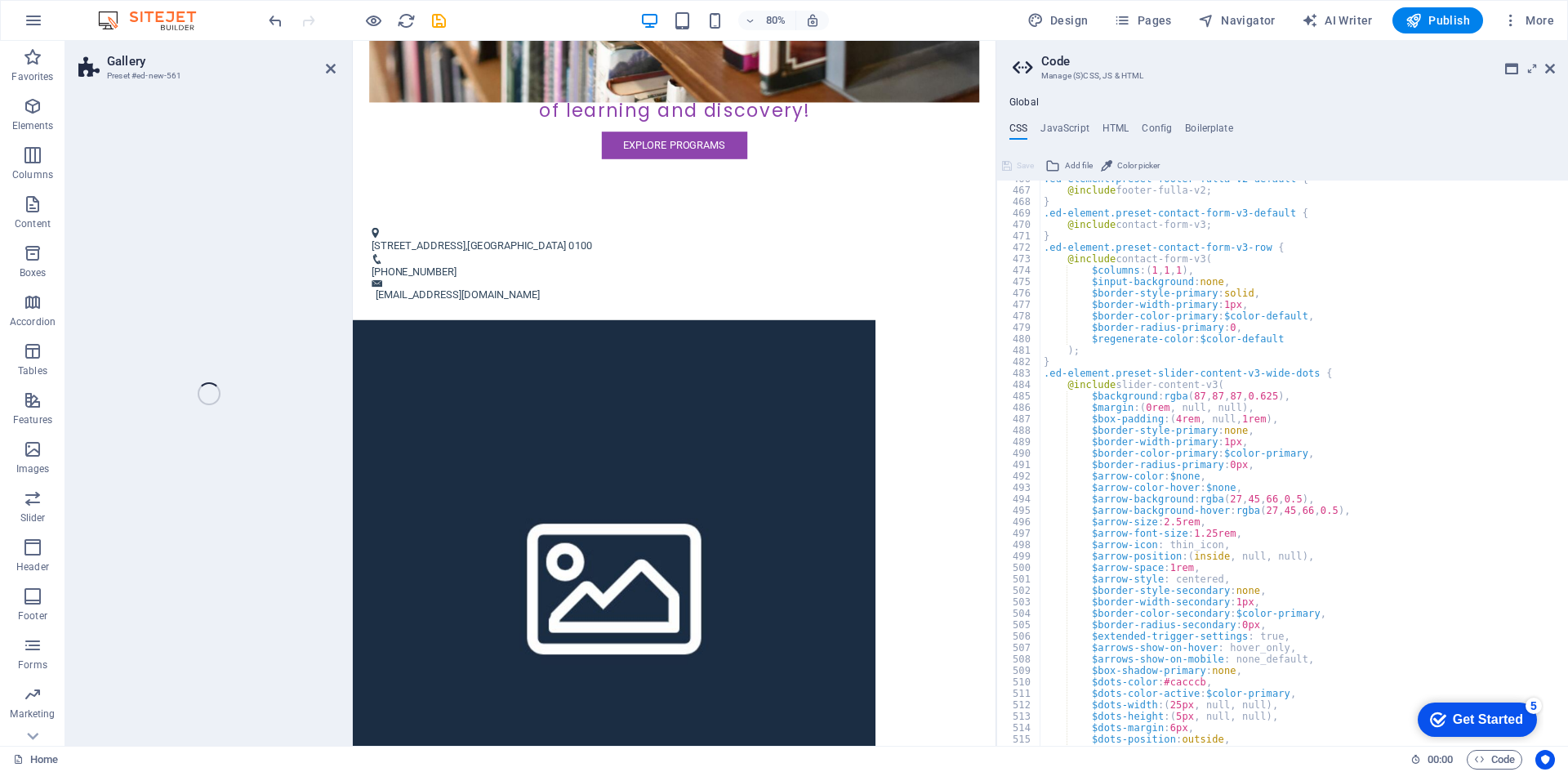
select select "rem"
select select "preset-gallery-v3-collage"
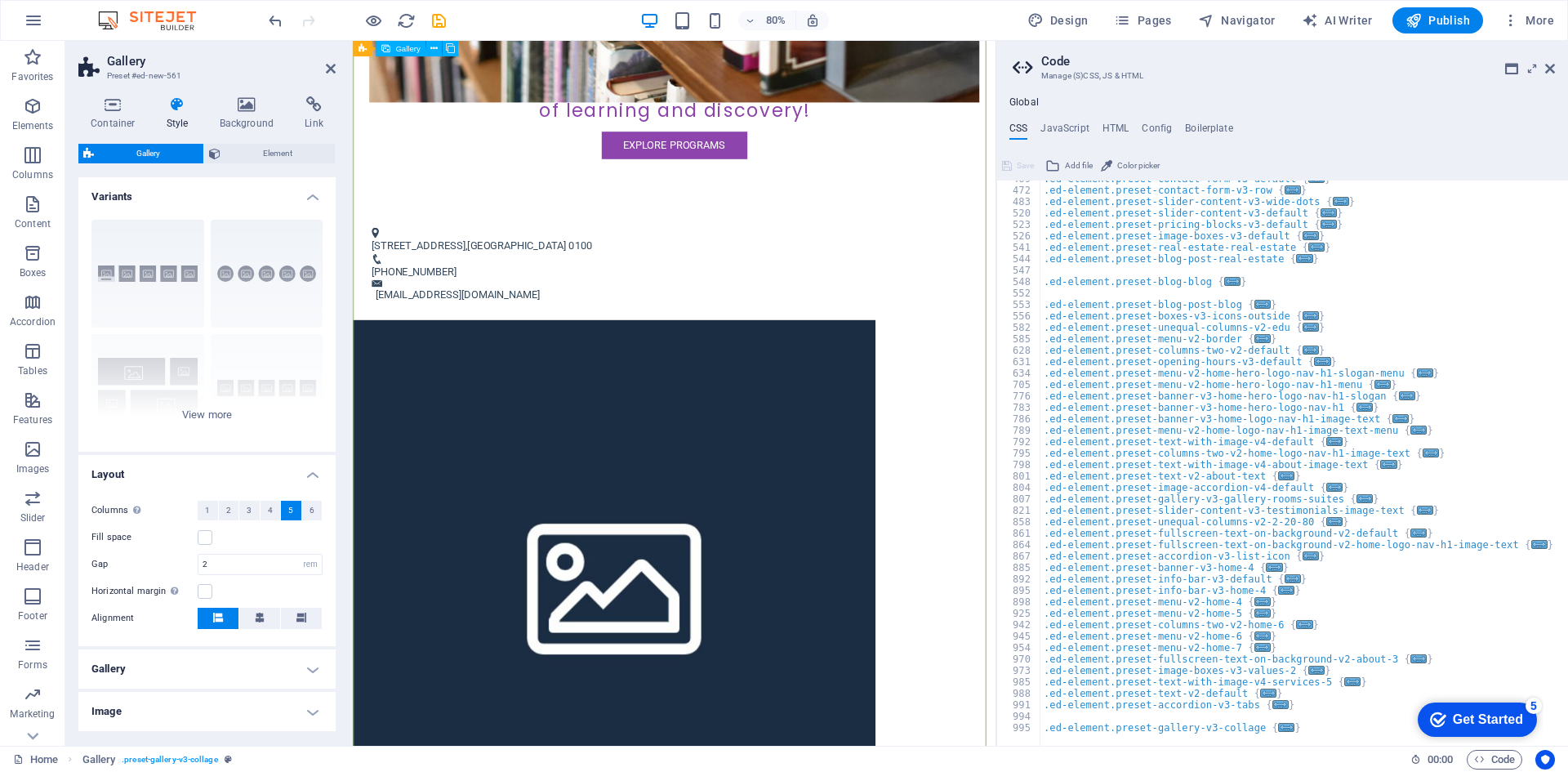
click at [639, 390] on li at bounding box center [680, 717] width 654 height 654
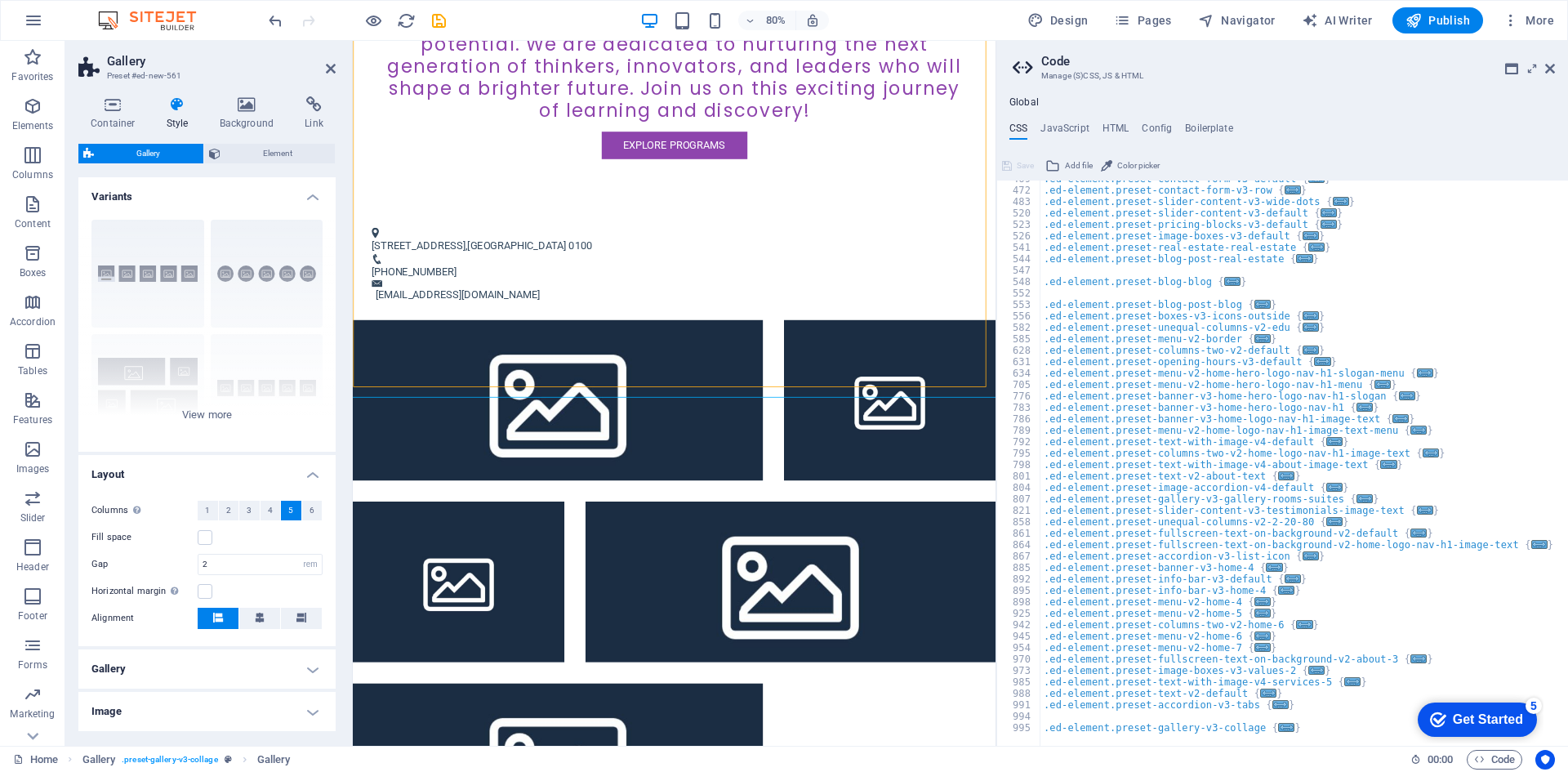
drag, startPoint x: 735, startPoint y: 606, endPoint x: 946, endPoint y: 493, distance: 239.4
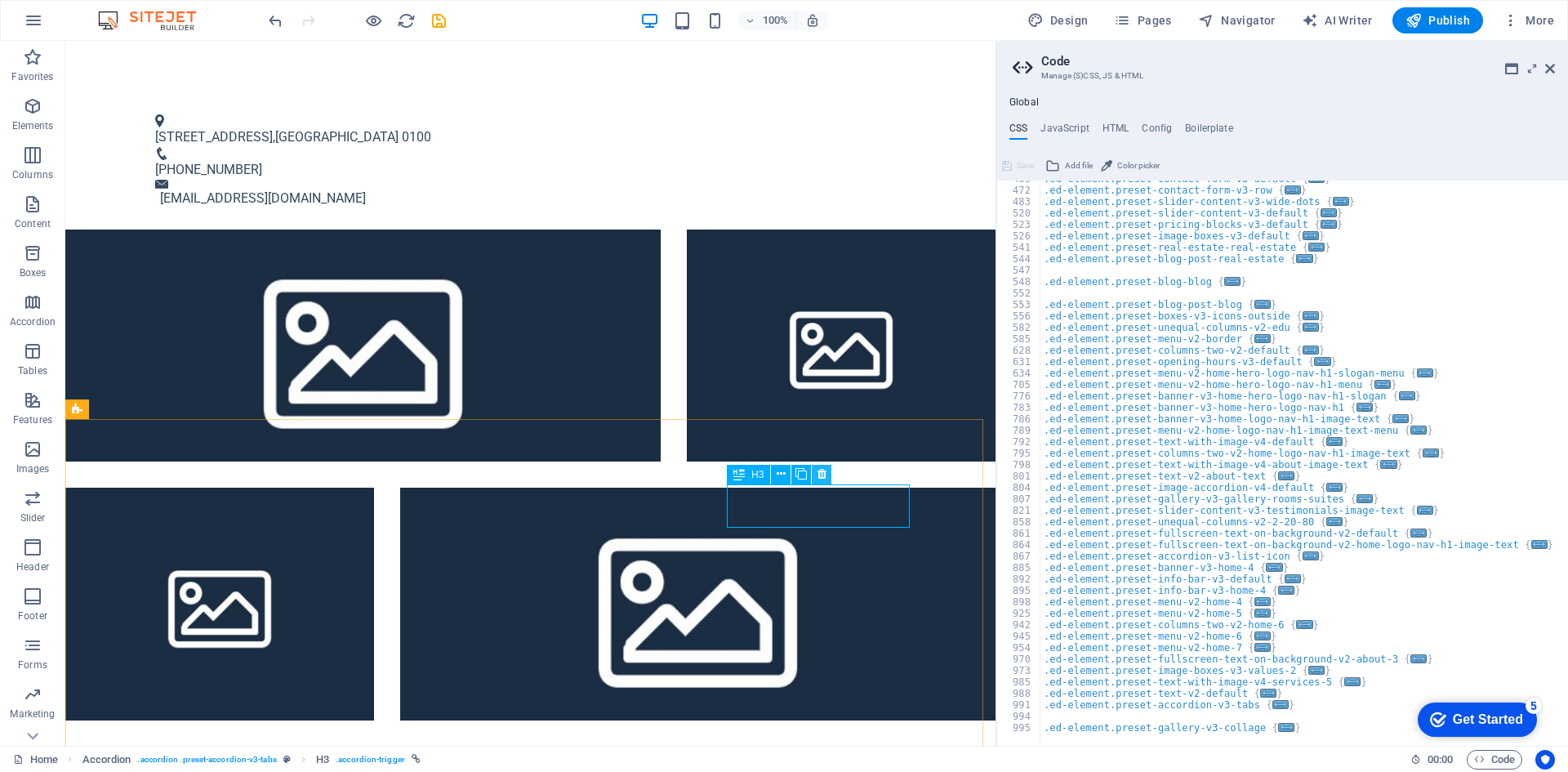
click at [821, 472] on icon at bounding box center [821, 474] width 9 height 17
click at [753, 470] on icon at bounding box center [756, 474] width 9 height 17
click at [39, 25] on icon "button" at bounding box center [33, 20] width 19 height 19
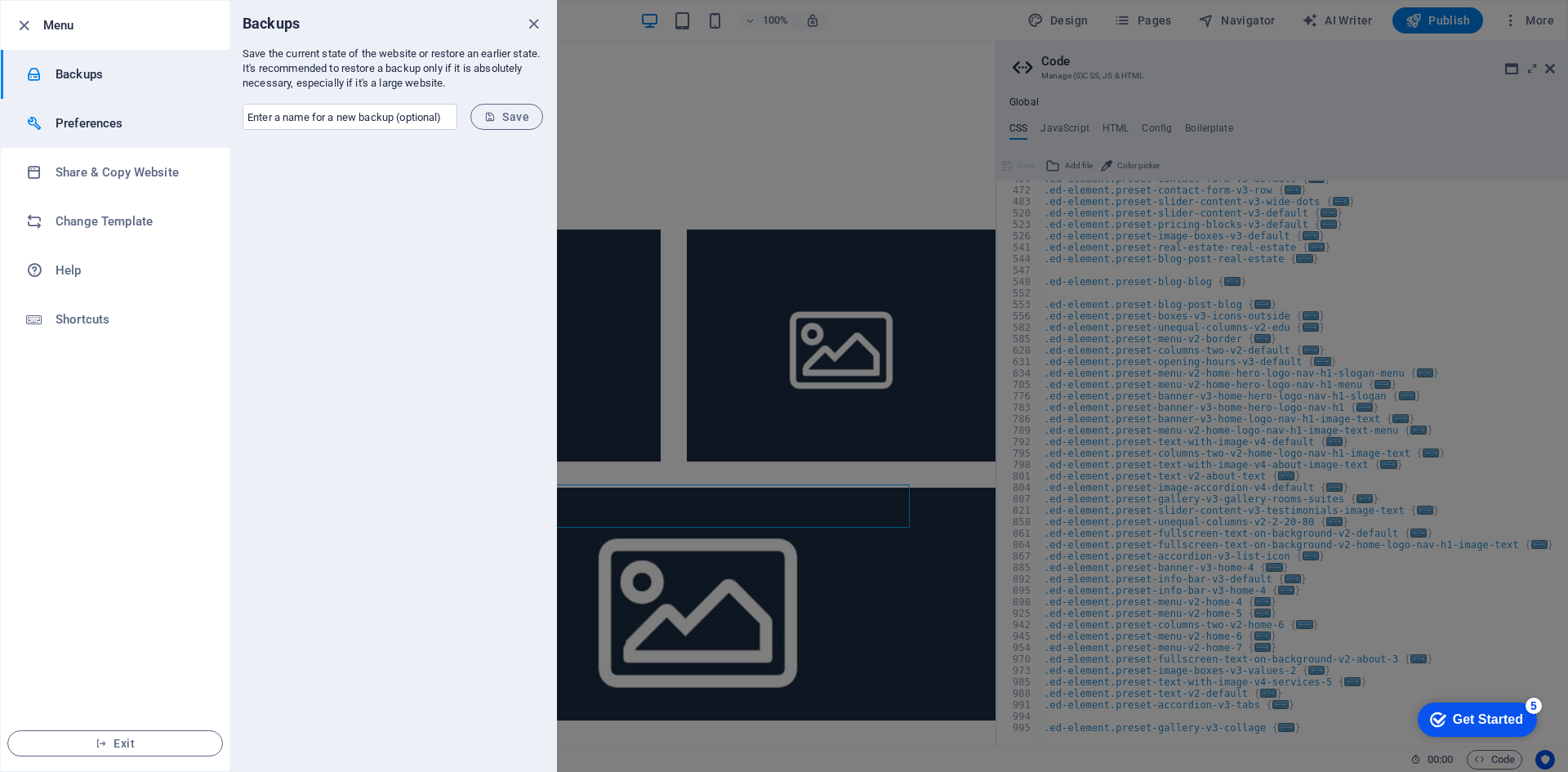
click at [159, 121] on h6 "Preferences" at bounding box center [131, 123] width 151 height 19
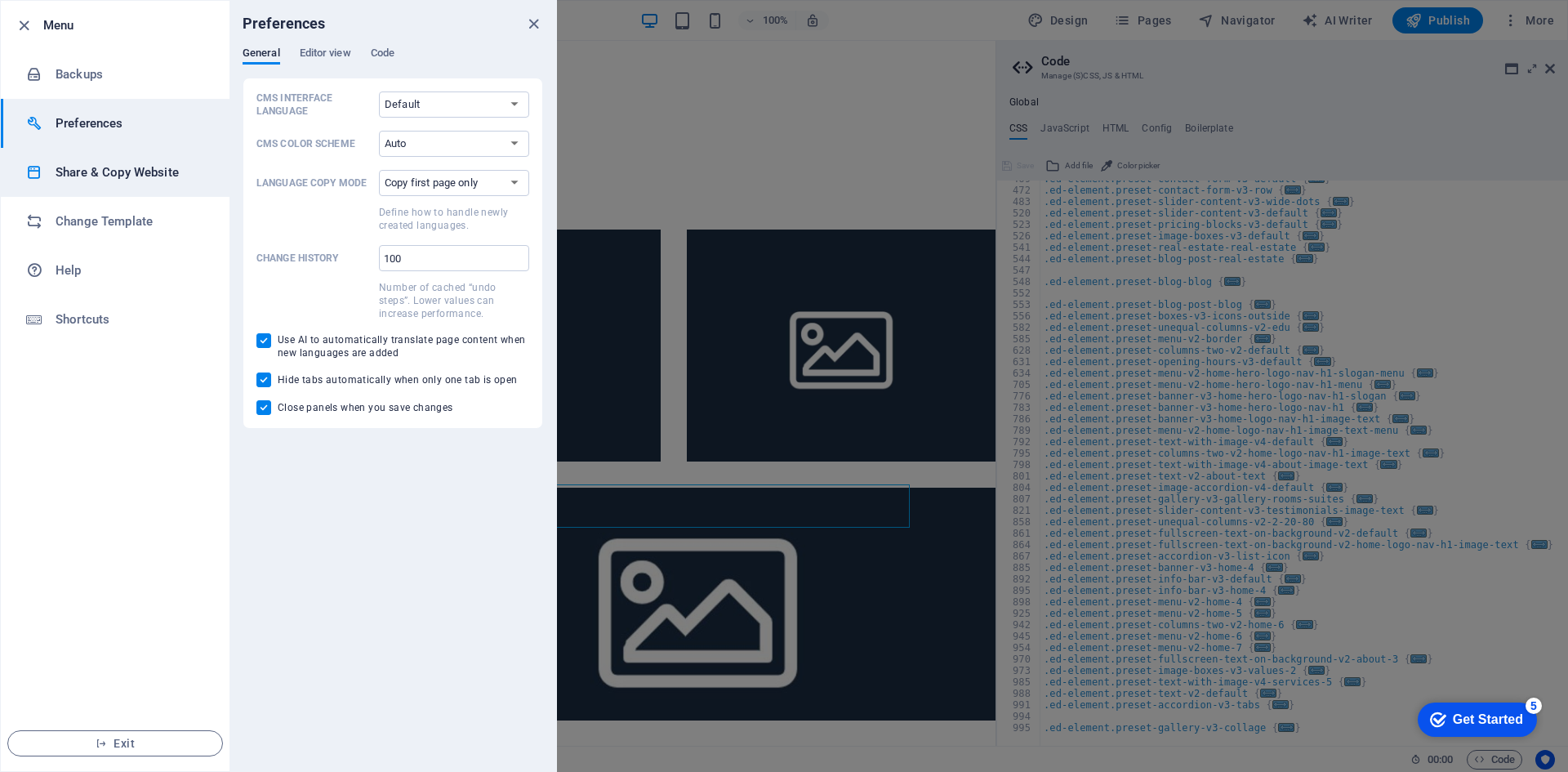
click at [164, 166] on h6 "Share & Copy Website" at bounding box center [131, 173] width 151 height 19
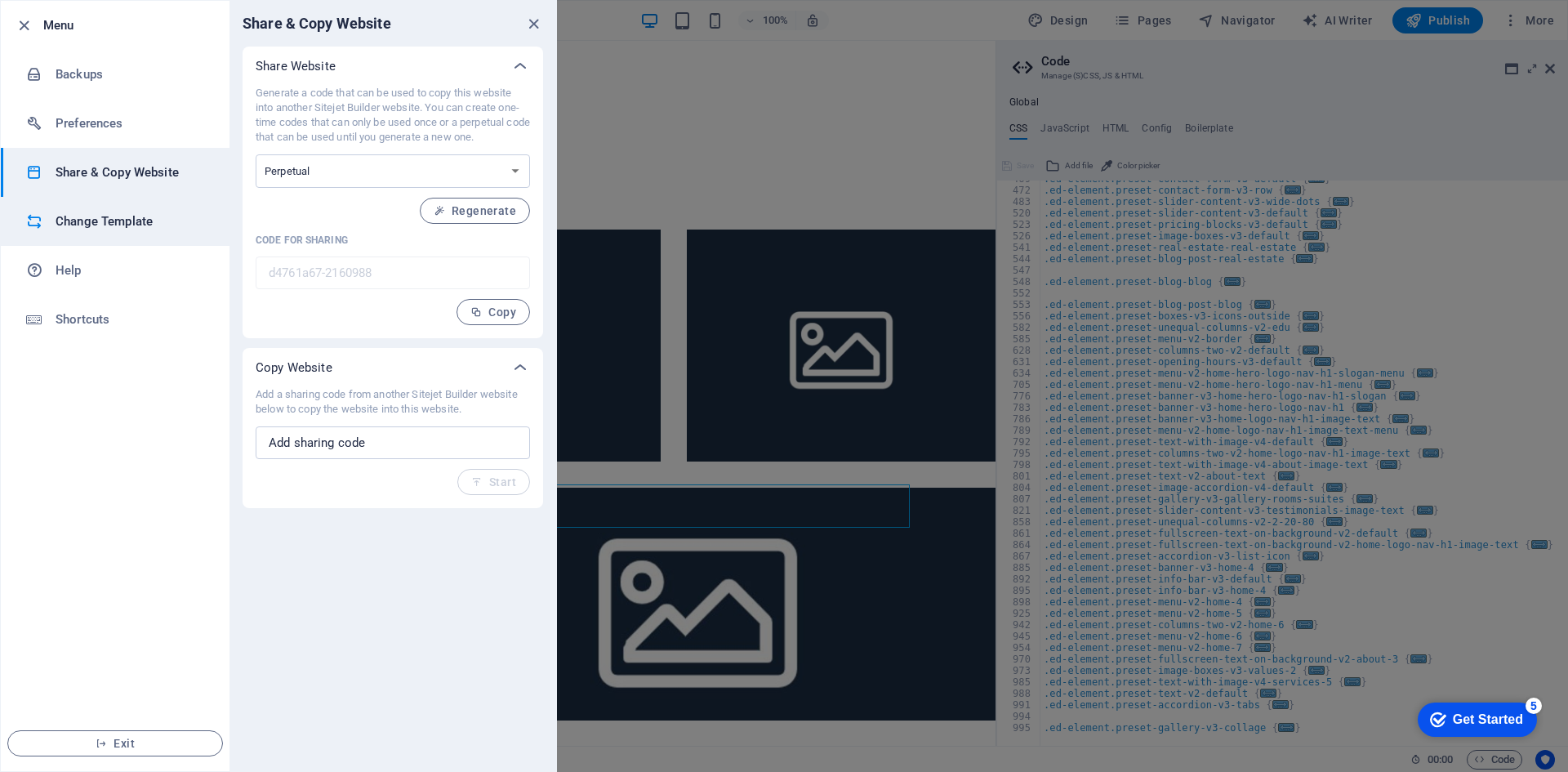
click at [163, 236] on li "Change Template" at bounding box center [115, 221] width 229 height 49
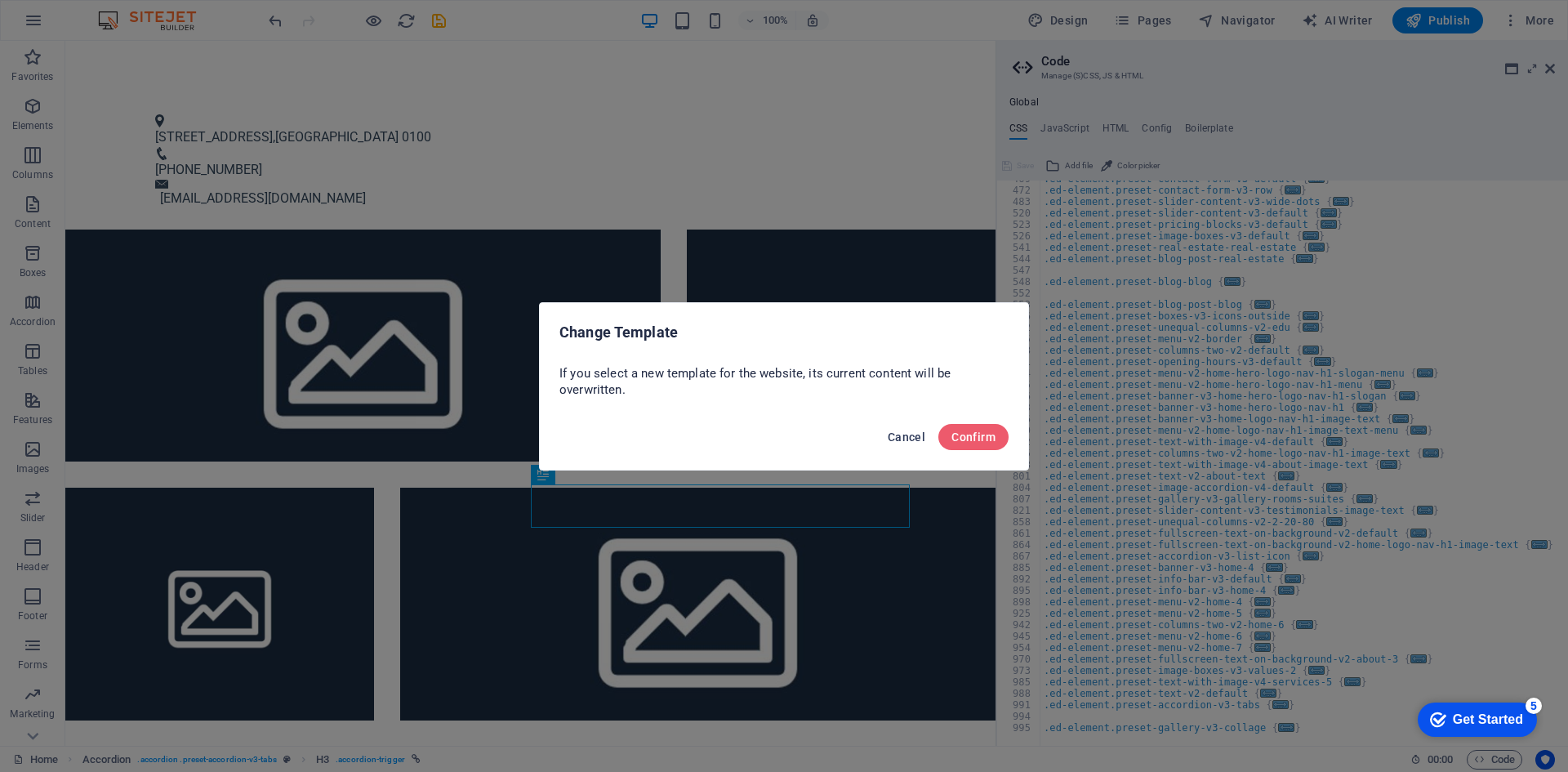
click at [901, 434] on span "Cancel" at bounding box center [907, 436] width 38 height 13
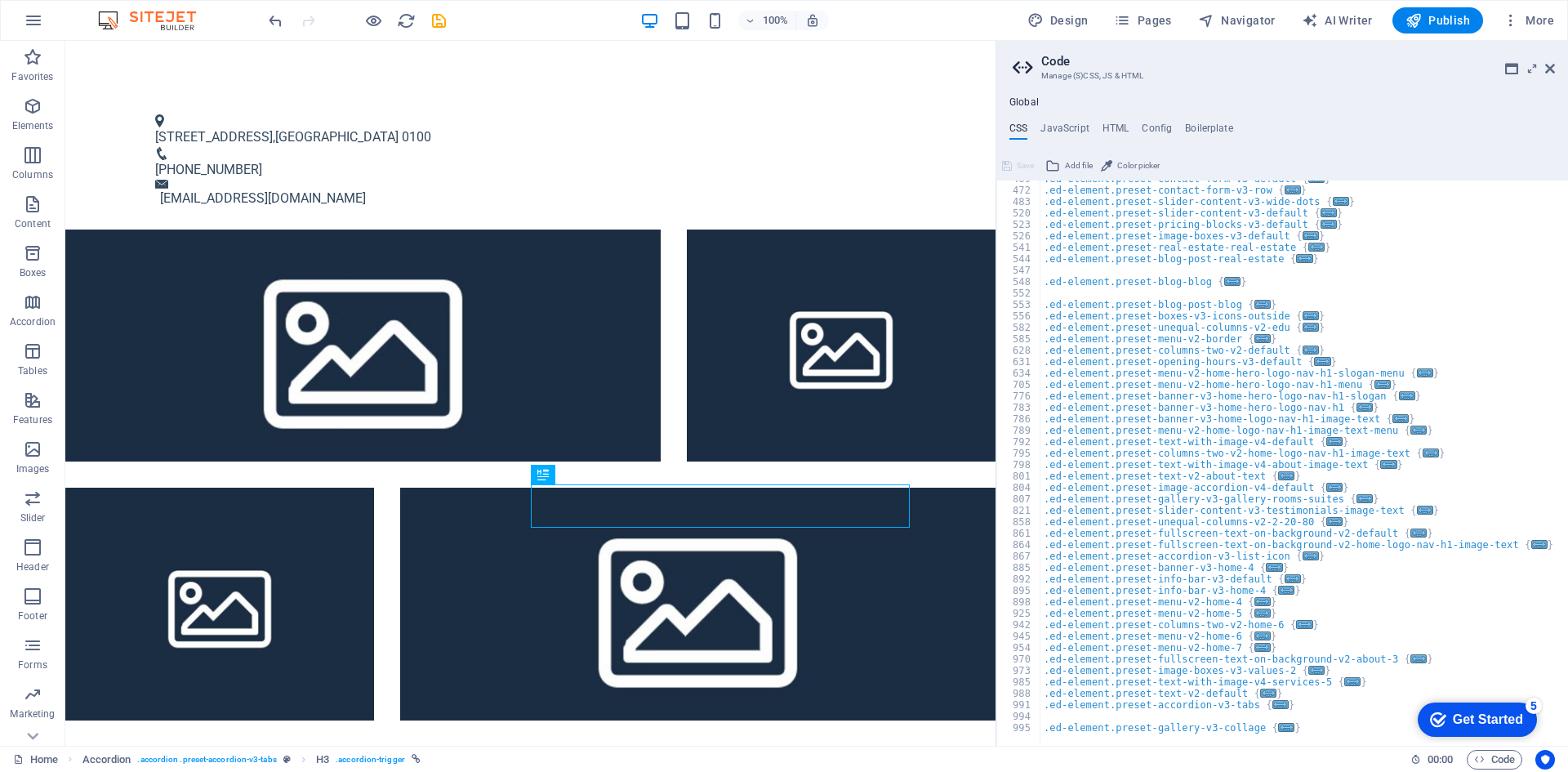
scroll to position [0, 0]
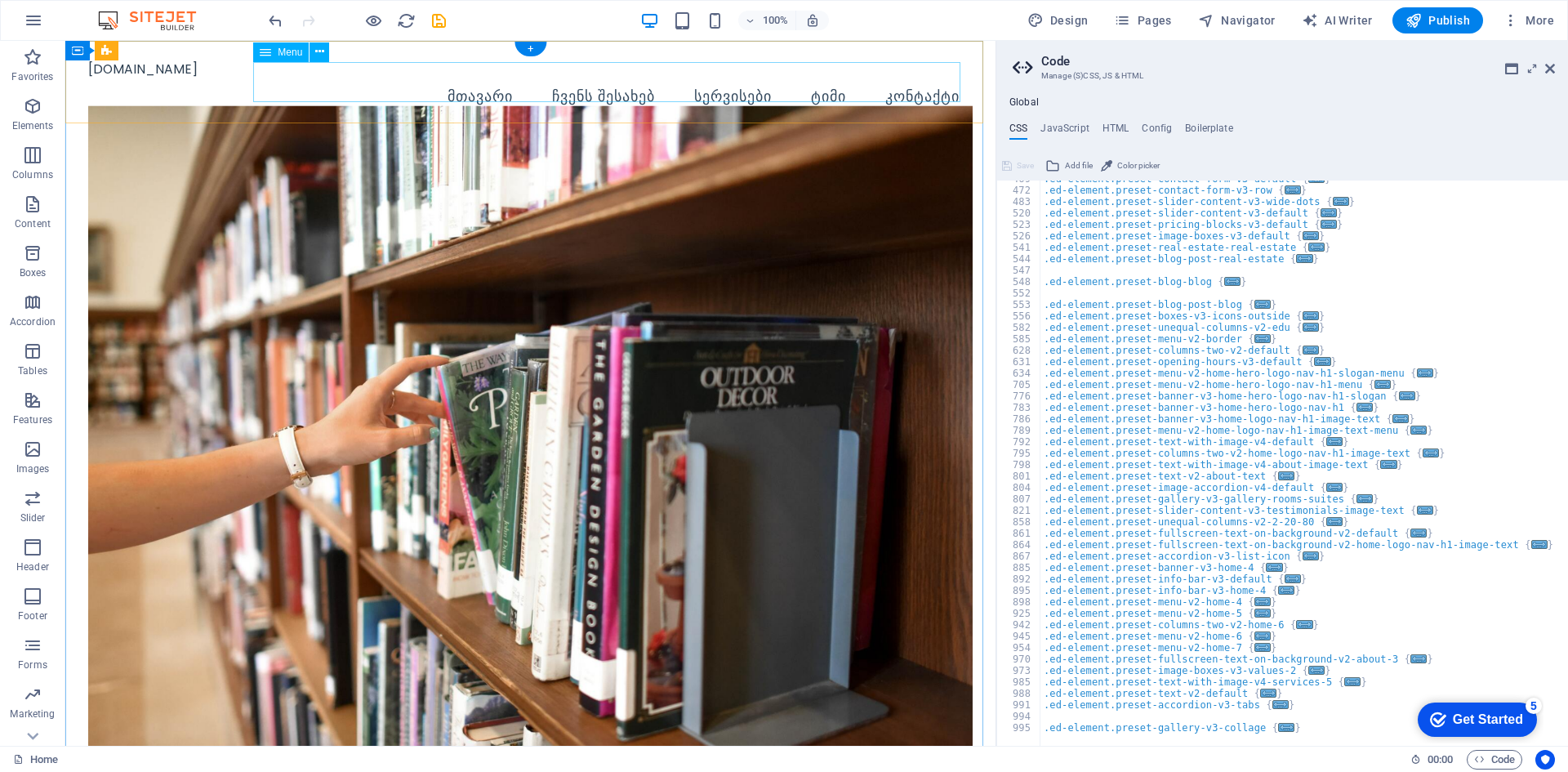
click at [824, 81] on nav "მთავარი ჩვენს შესახებ სერვისები ტიმი კონტაქტი" at bounding box center [529, 97] width 883 height 41
click at [738, 87] on nav "მთავარი ჩვენს შესახებ სერვისები ტიმი კონტაქტი" at bounding box center [529, 97] width 883 height 41
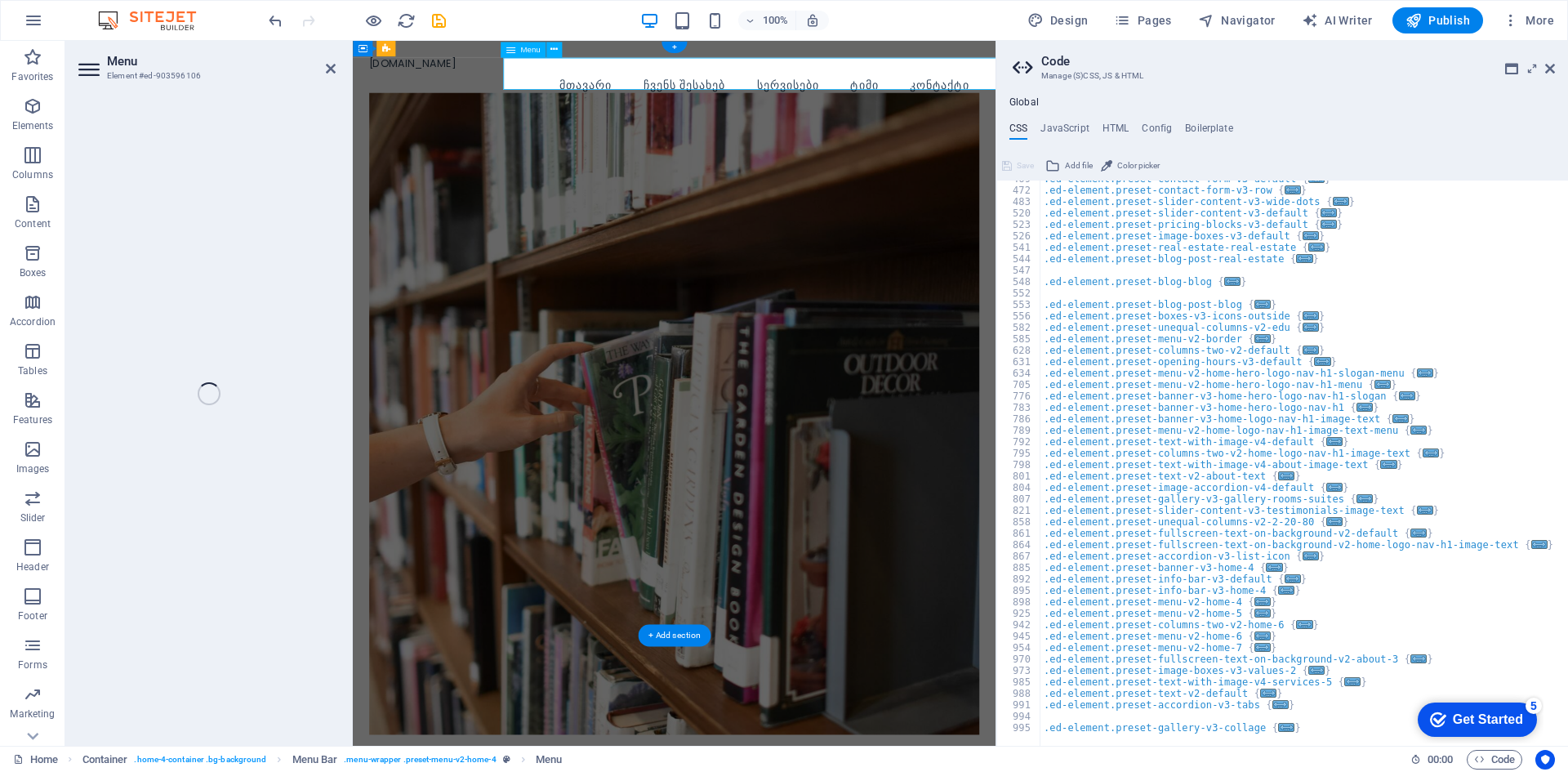
click at [864, 83] on nav "მთავარი ჩვენს შესახებ სერვისები ტიმი კონტაქტი" at bounding box center [755, 97] width 764 height 41
click at [920, 83] on nav "მთავარი ჩვენს შესახებ სერვისები ტიმი კონტაქტი" at bounding box center [755, 97] width 764 height 41
select select
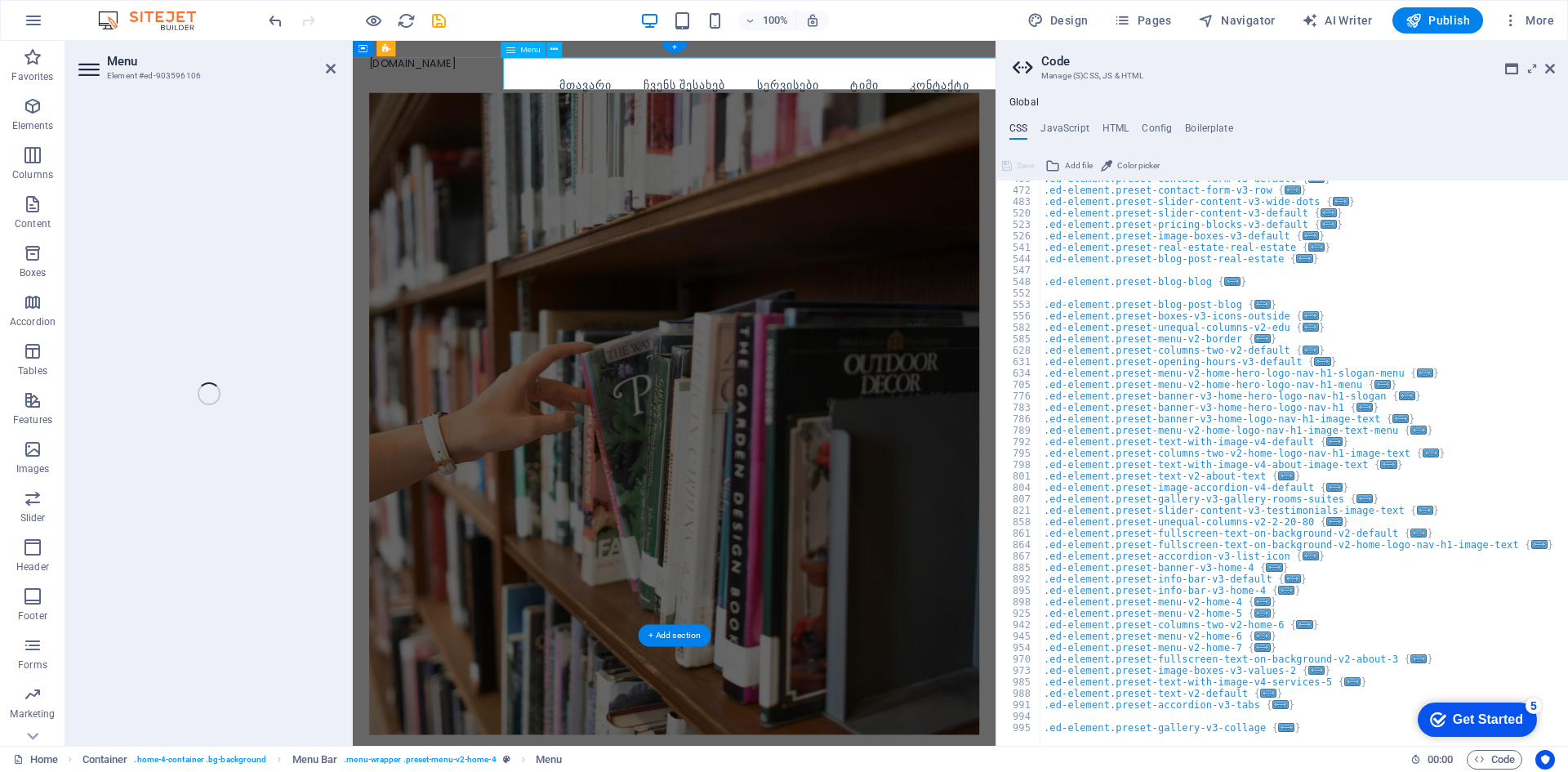
select select
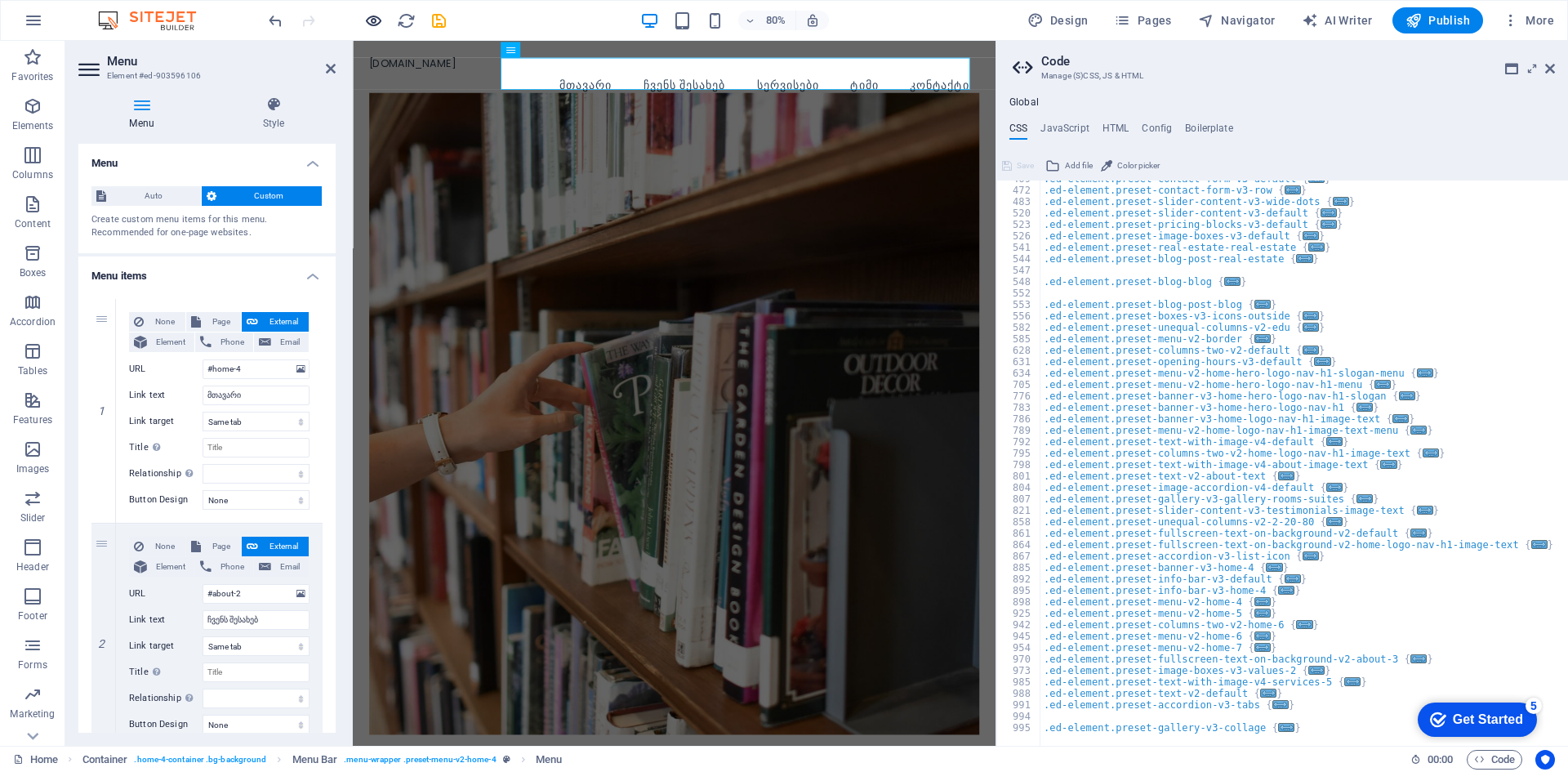
click at [374, 21] on icon "button" at bounding box center [373, 20] width 18 height 18
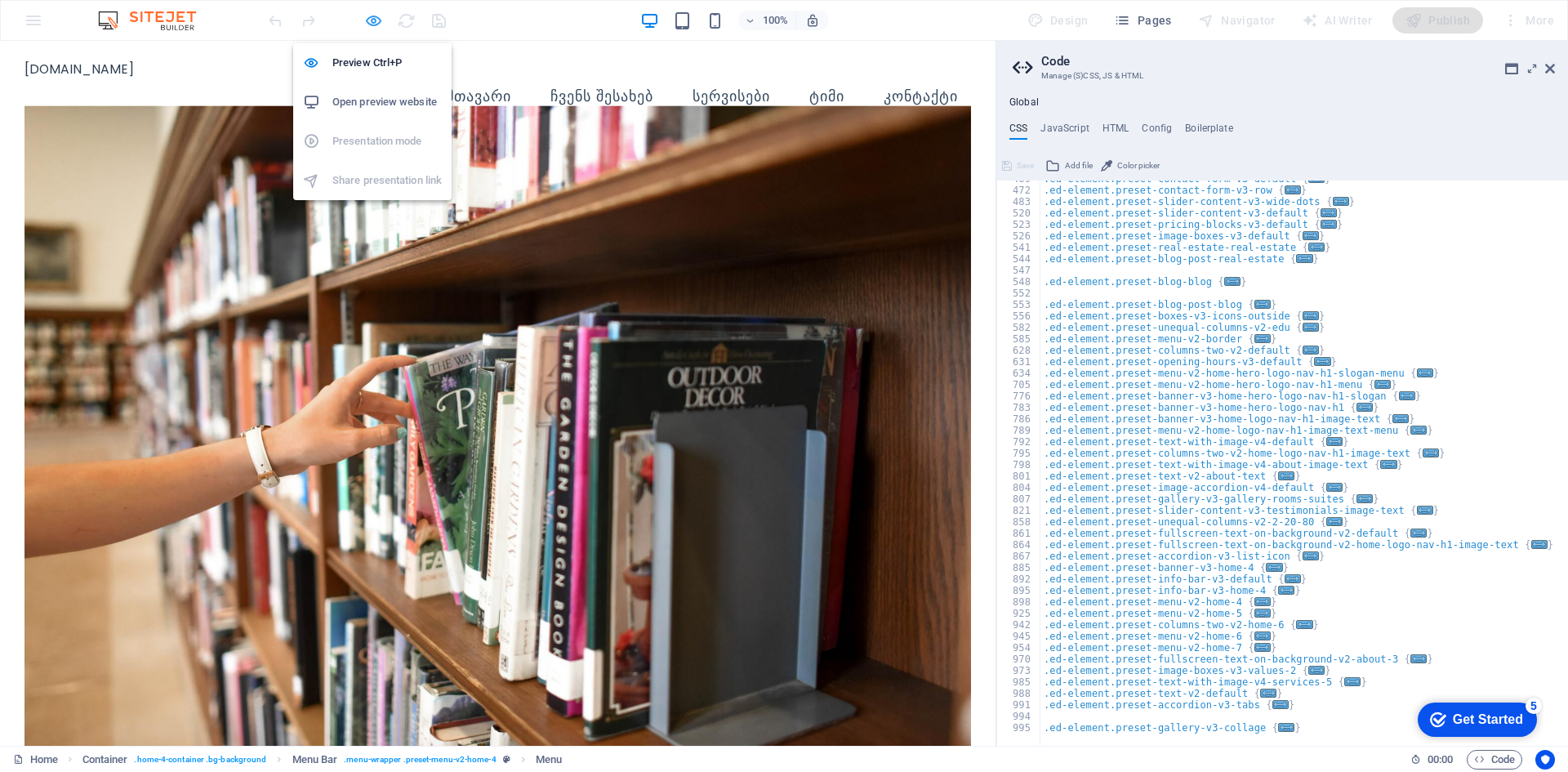
click at [370, 70] on h6 "Preview Ctrl+P" at bounding box center [387, 63] width 110 height 19
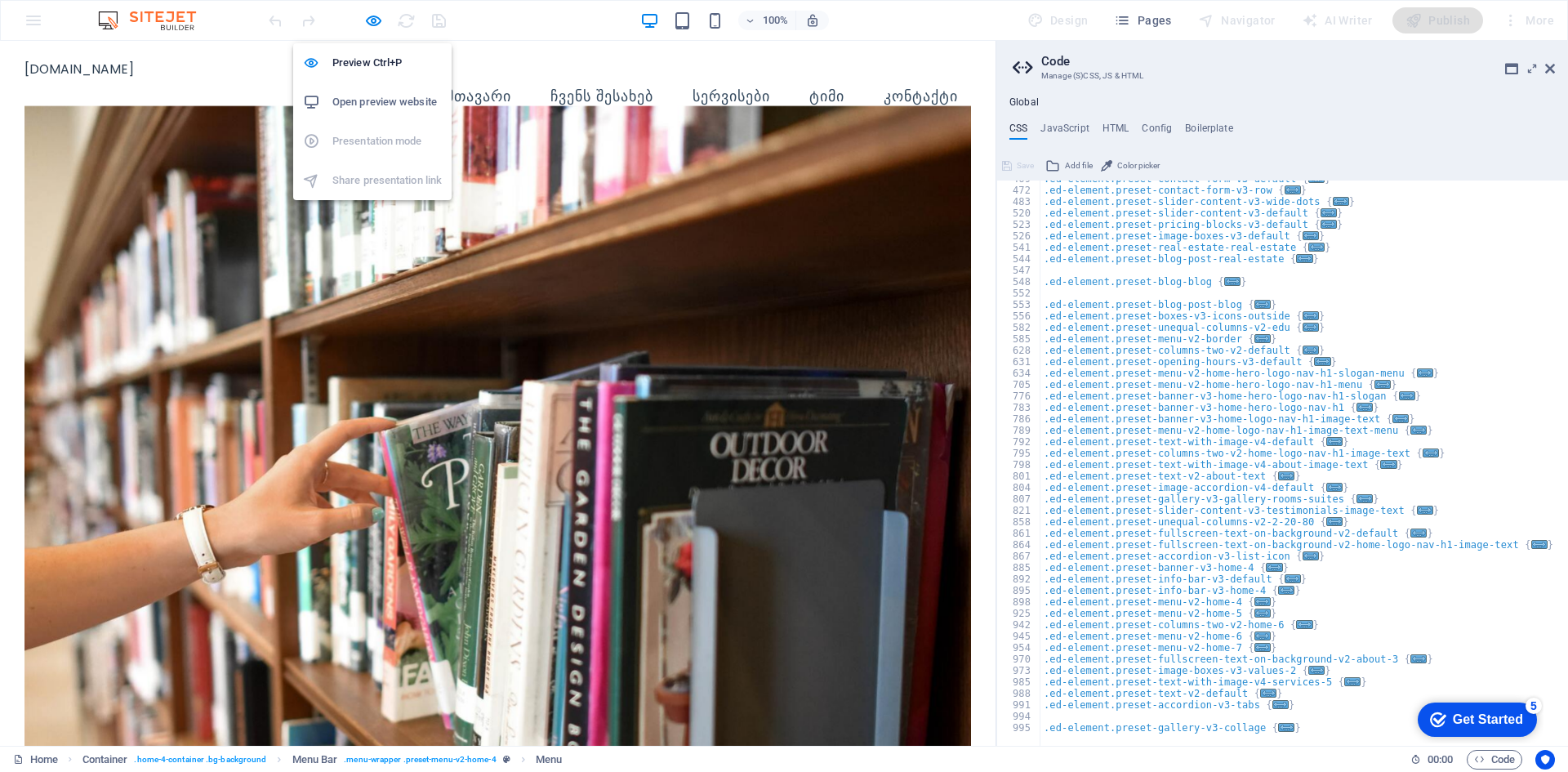
select select
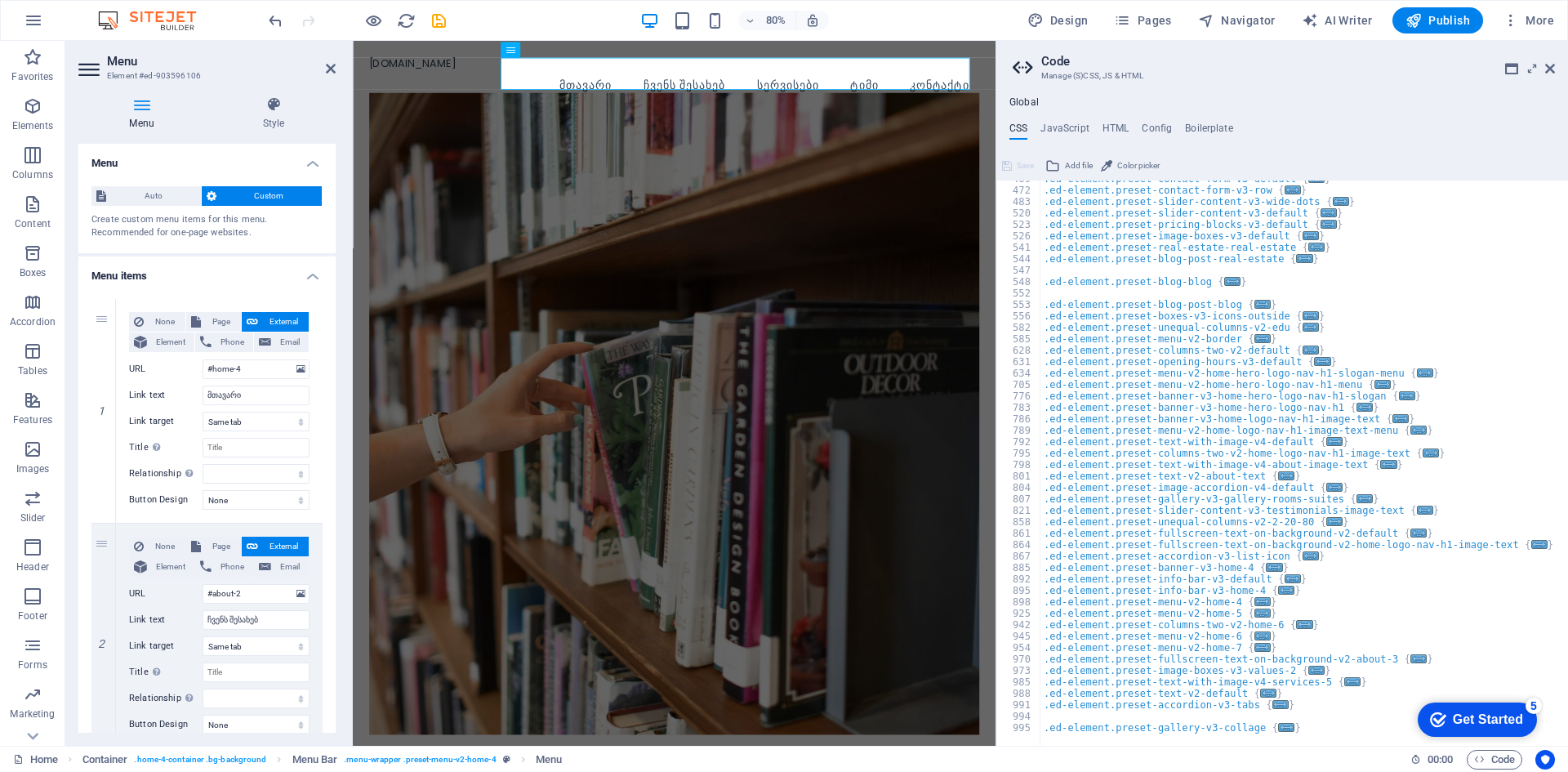
click at [754, 77] on nav "მთავარი ჩვენს შესახებ სერვისები ტიმი კონტაქტი" at bounding box center [755, 97] width 764 height 41
click at [374, 20] on icon "button" at bounding box center [373, 20] width 18 height 18
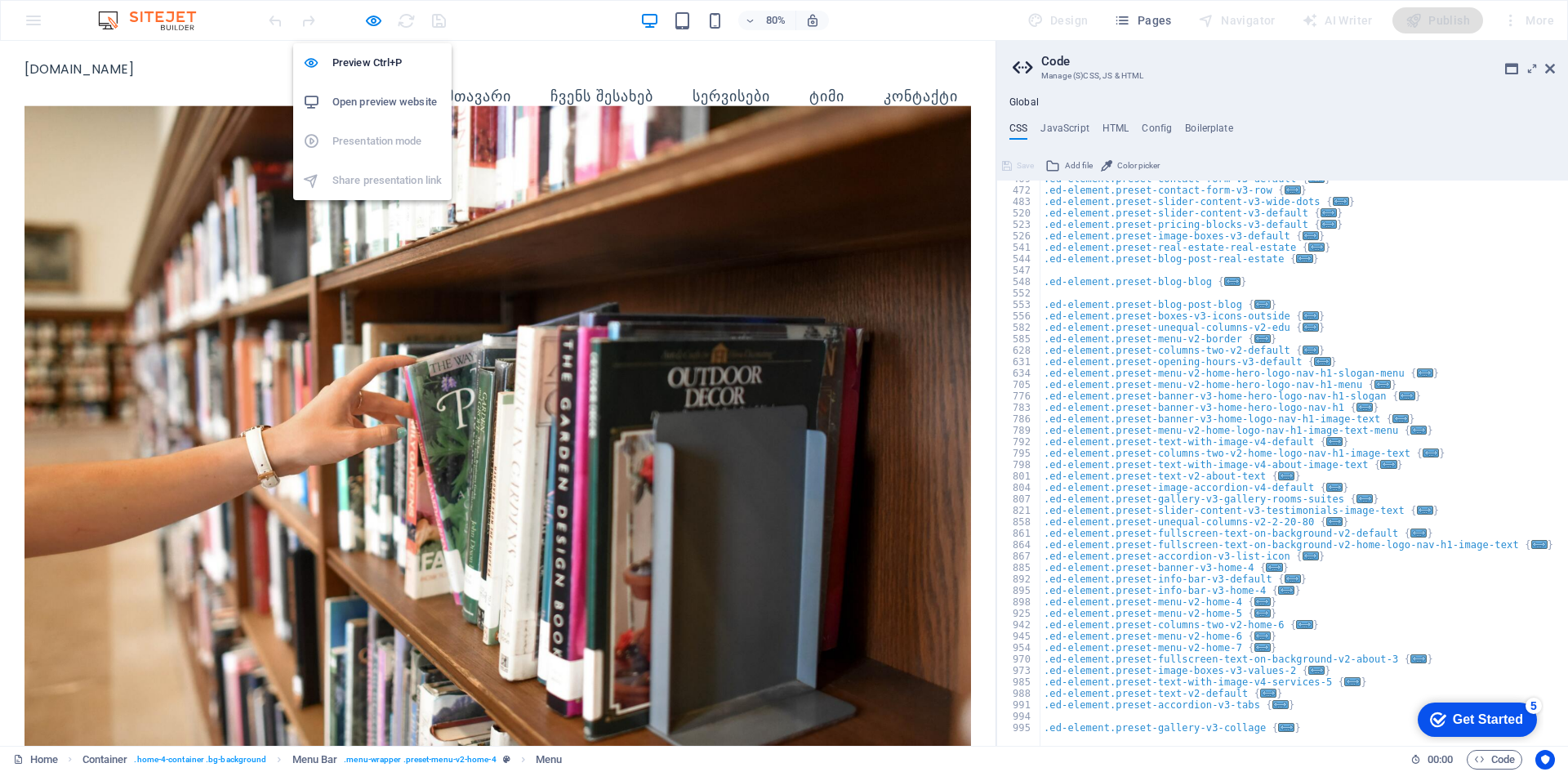
click at [763, 87] on link "სერვისები" at bounding box center [731, 97] width 104 height 41
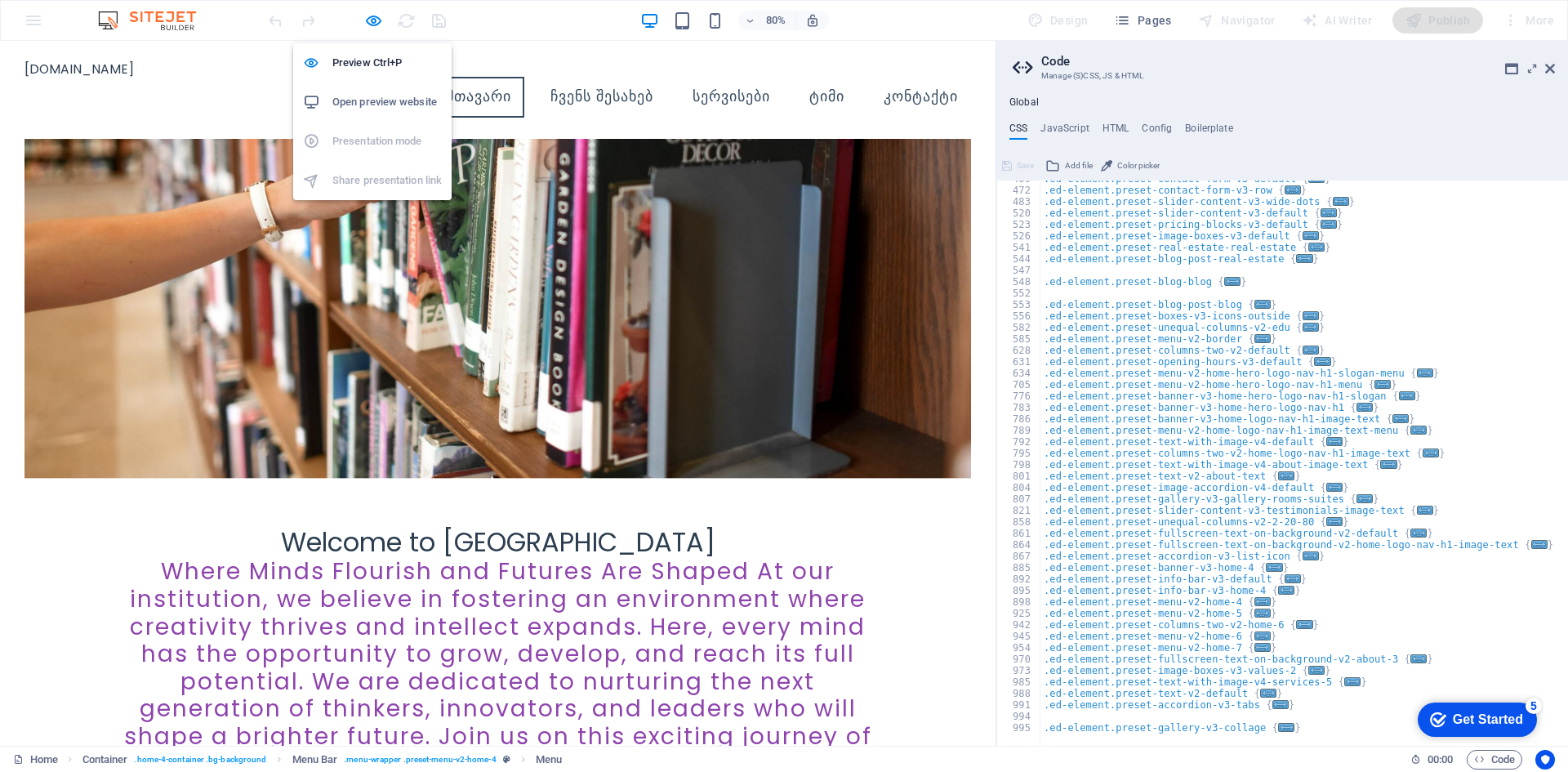
scroll to position [102, 0]
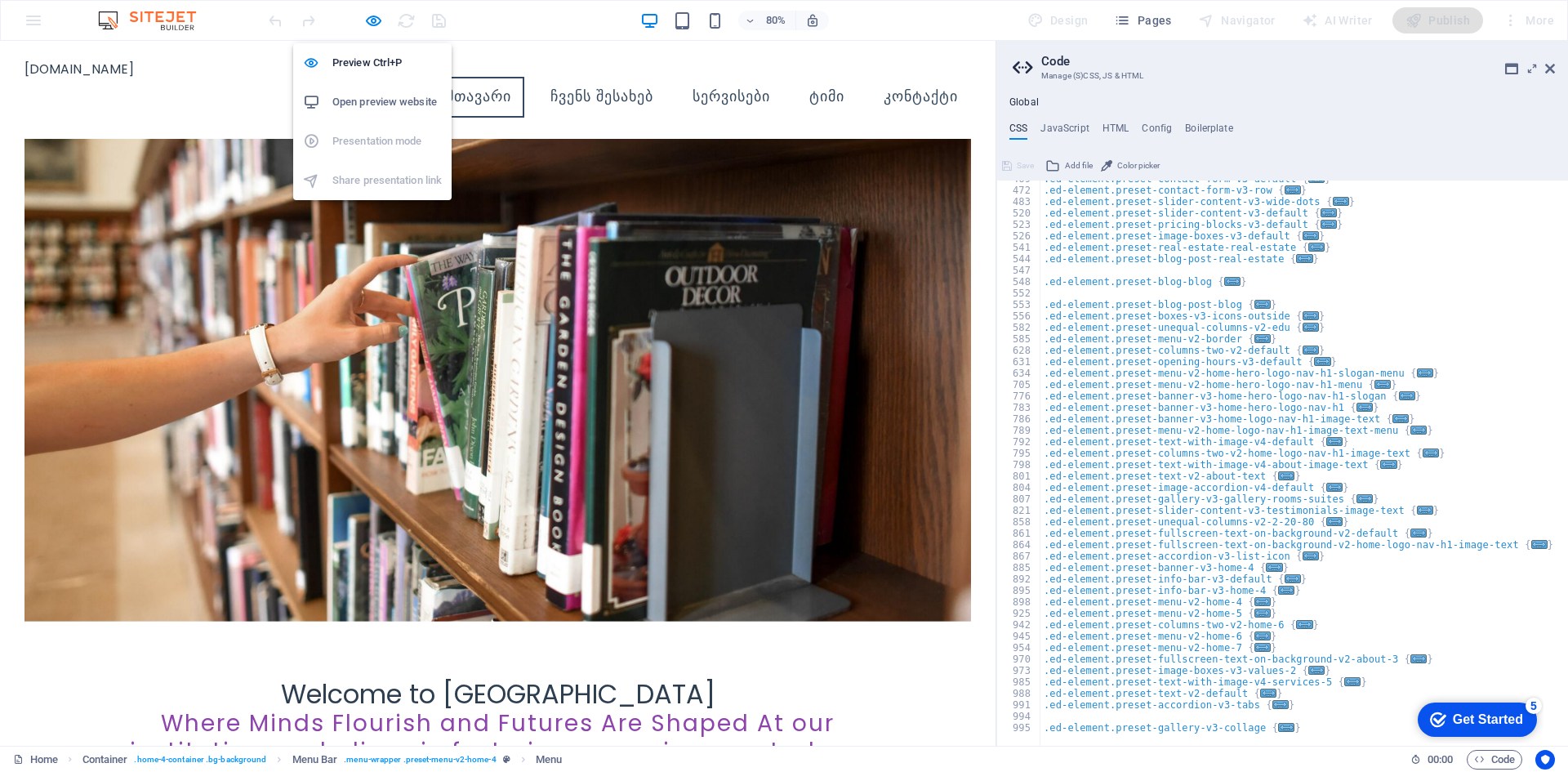
click at [916, 80] on div at bounding box center [496, 325] width 945 height 593
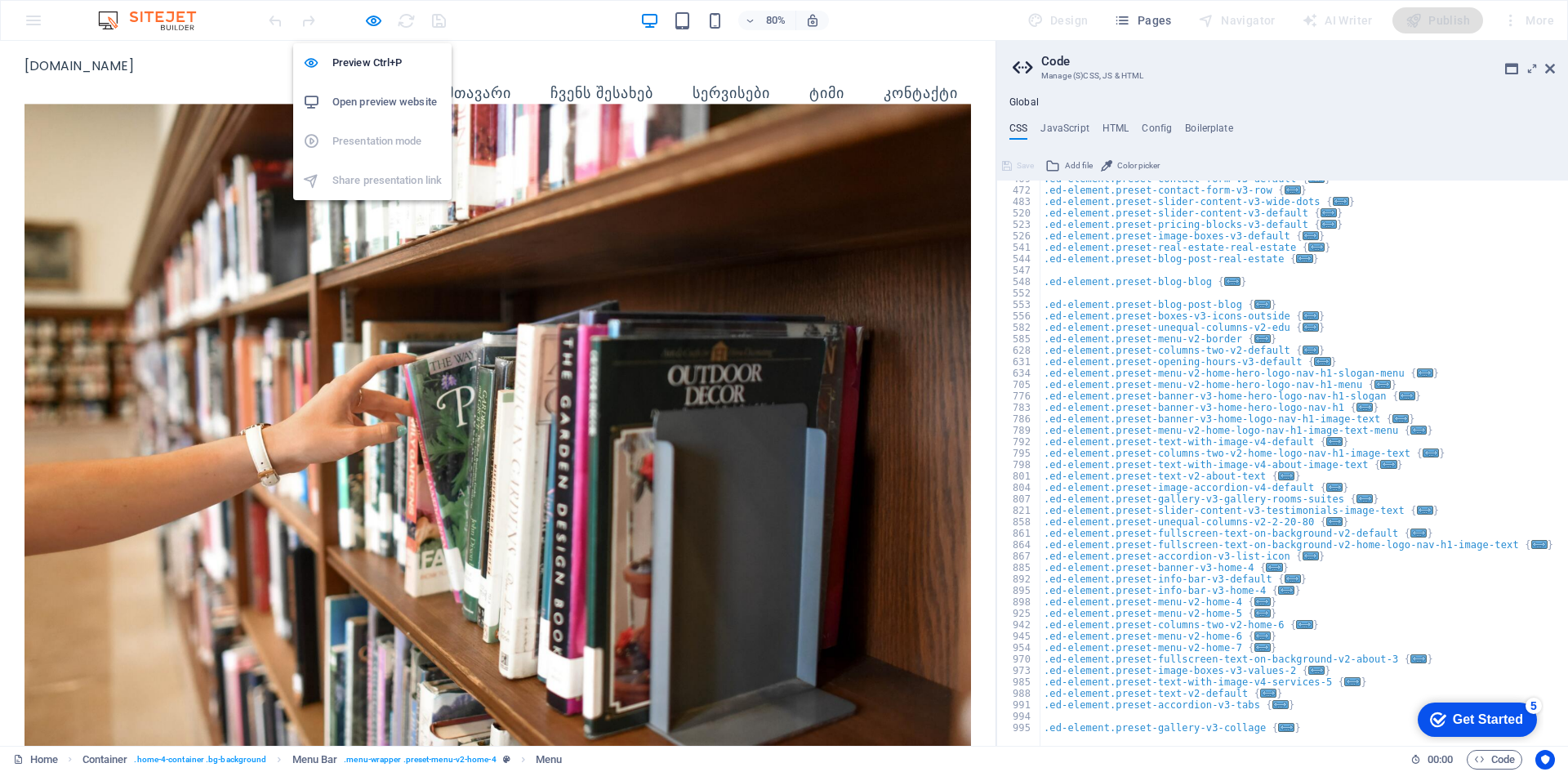
click at [925, 76] on link "კონტაქტი" at bounding box center [921, 94] width 101 height 41
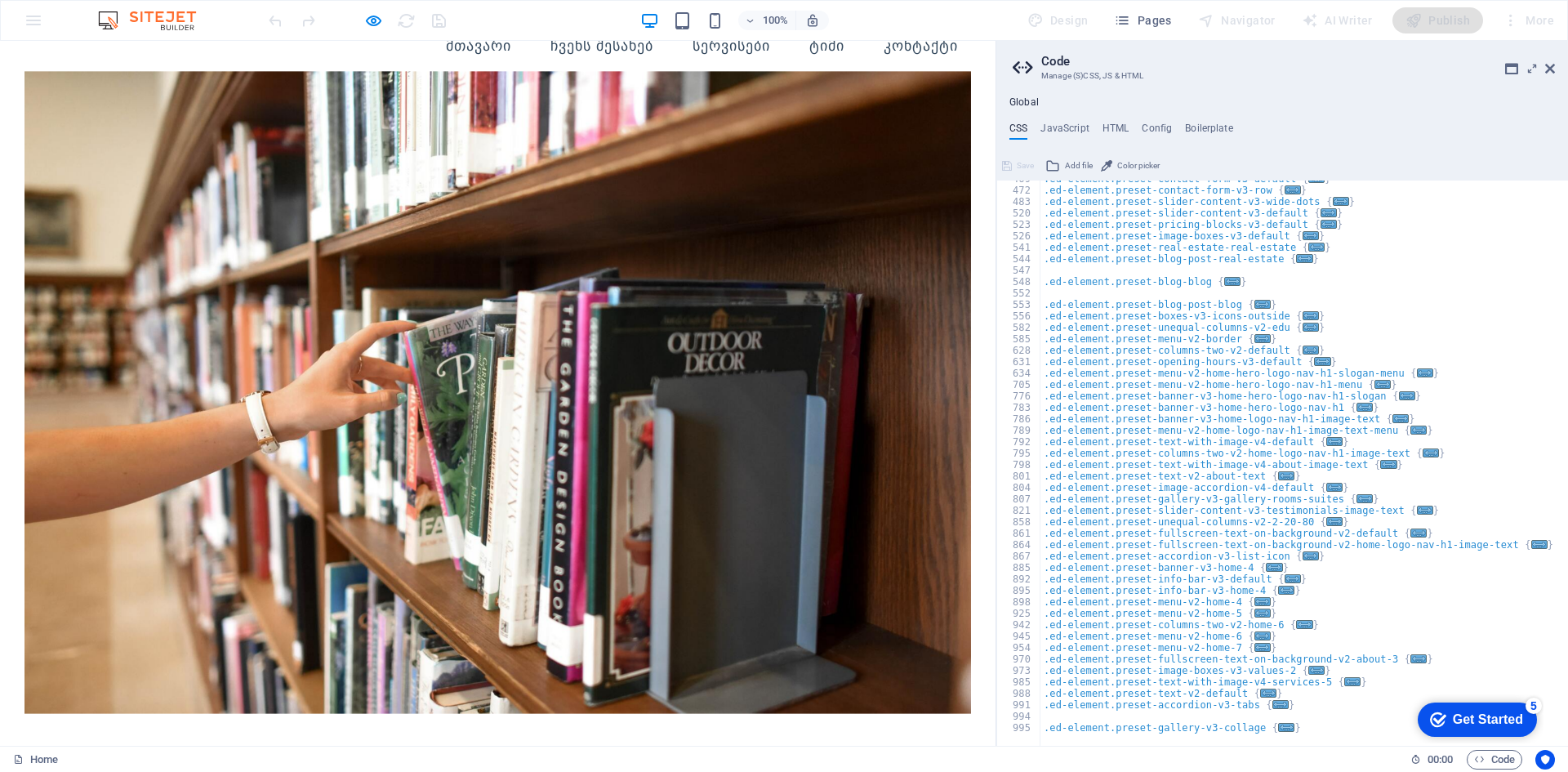
scroll to position [0, 0]
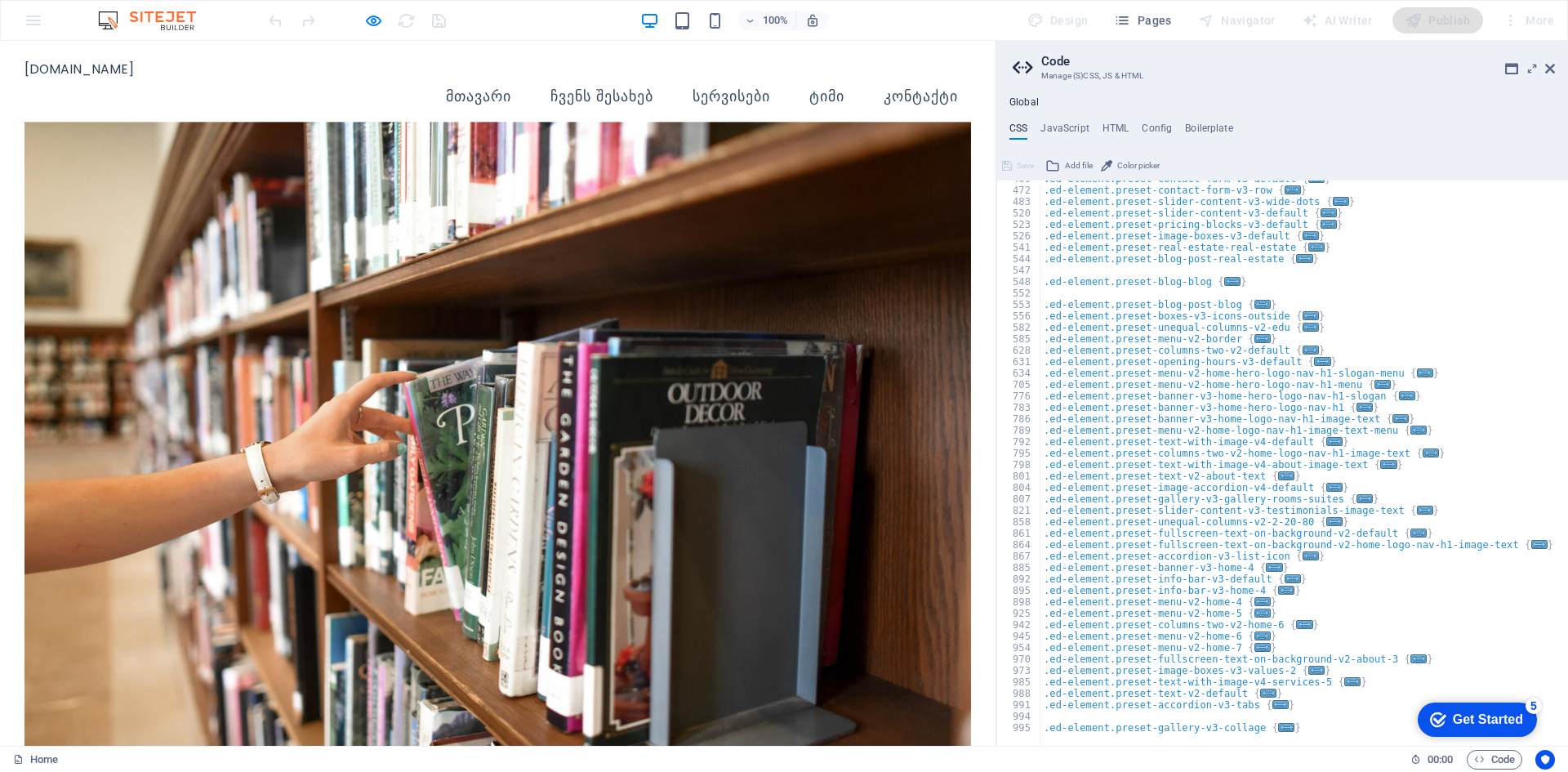
drag, startPoint x: 987, startPoint y: 645, endPoint x: 1041, endPoint y: 43, distance: 604.4
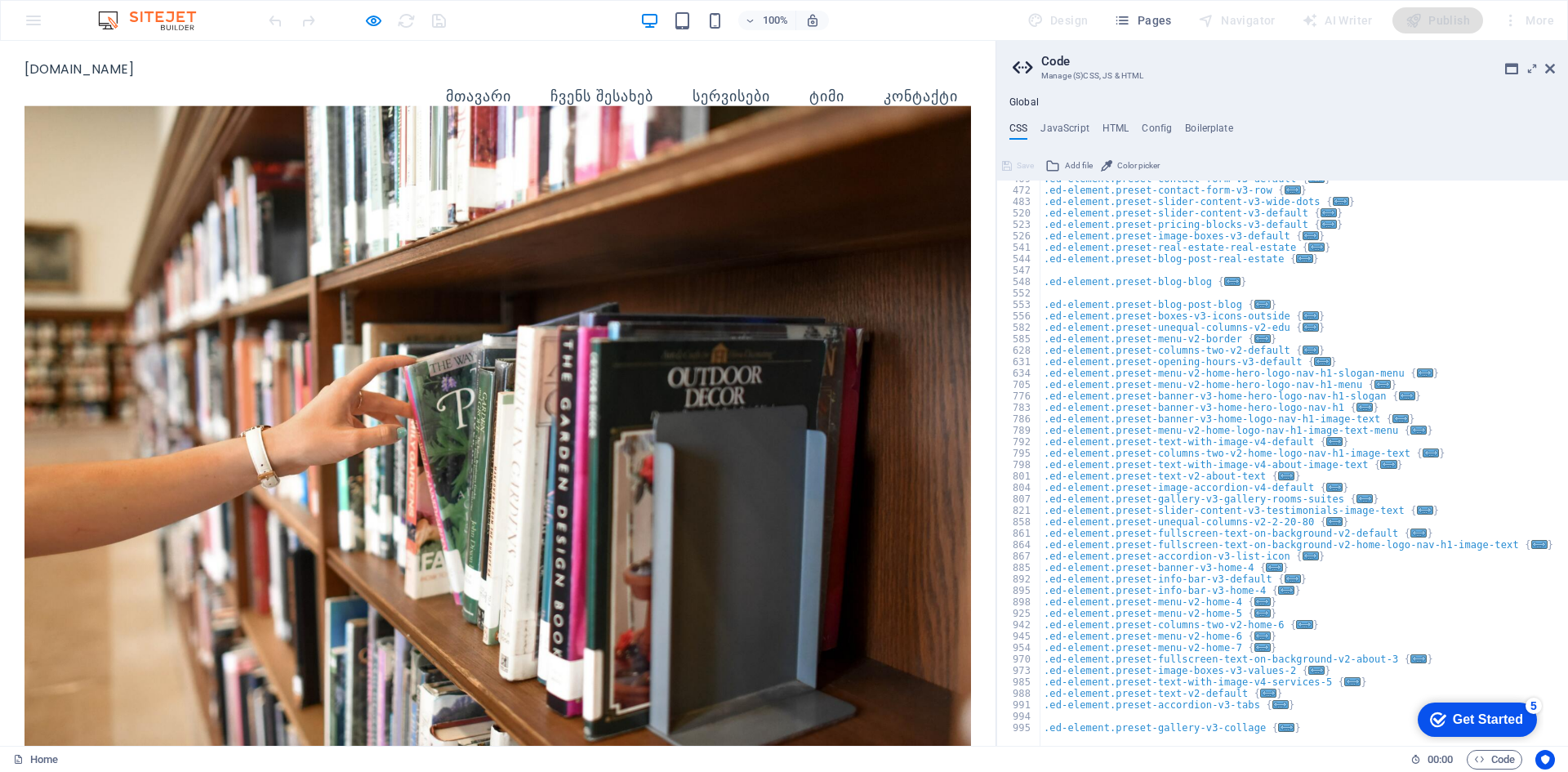
click at [621, 86] on link "ჩვენს შესახებ" at bounding box center [601, 97] width 129 height 41
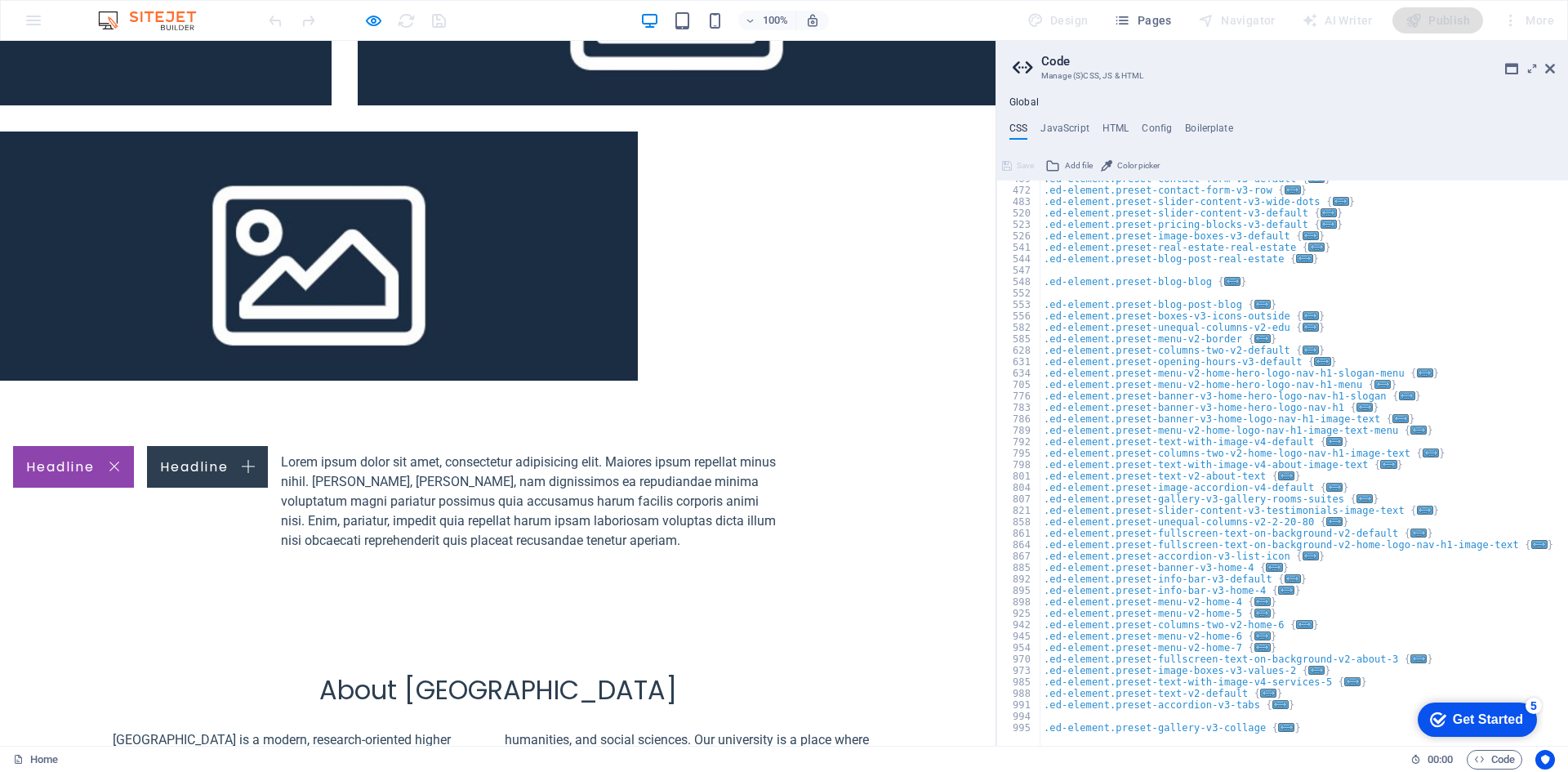
scroll to position [1780, 0]
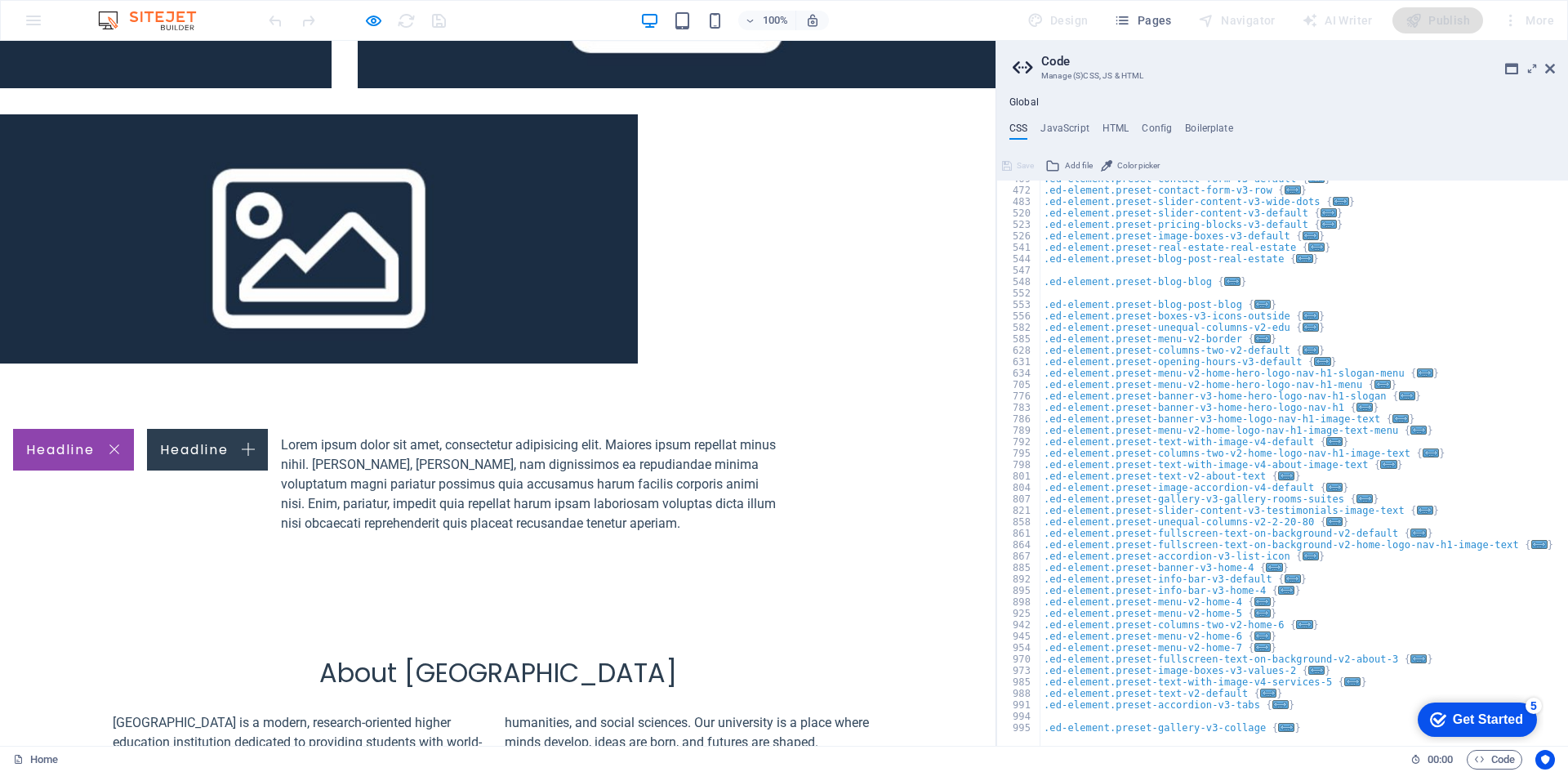
click at [981, 593] on div "About [GEOGRAPHIC_DATA] [GEOGRAPHIC_DATA] is a modern, research-oriented higher…" at bounding box center [497, 715] width 996 height 245
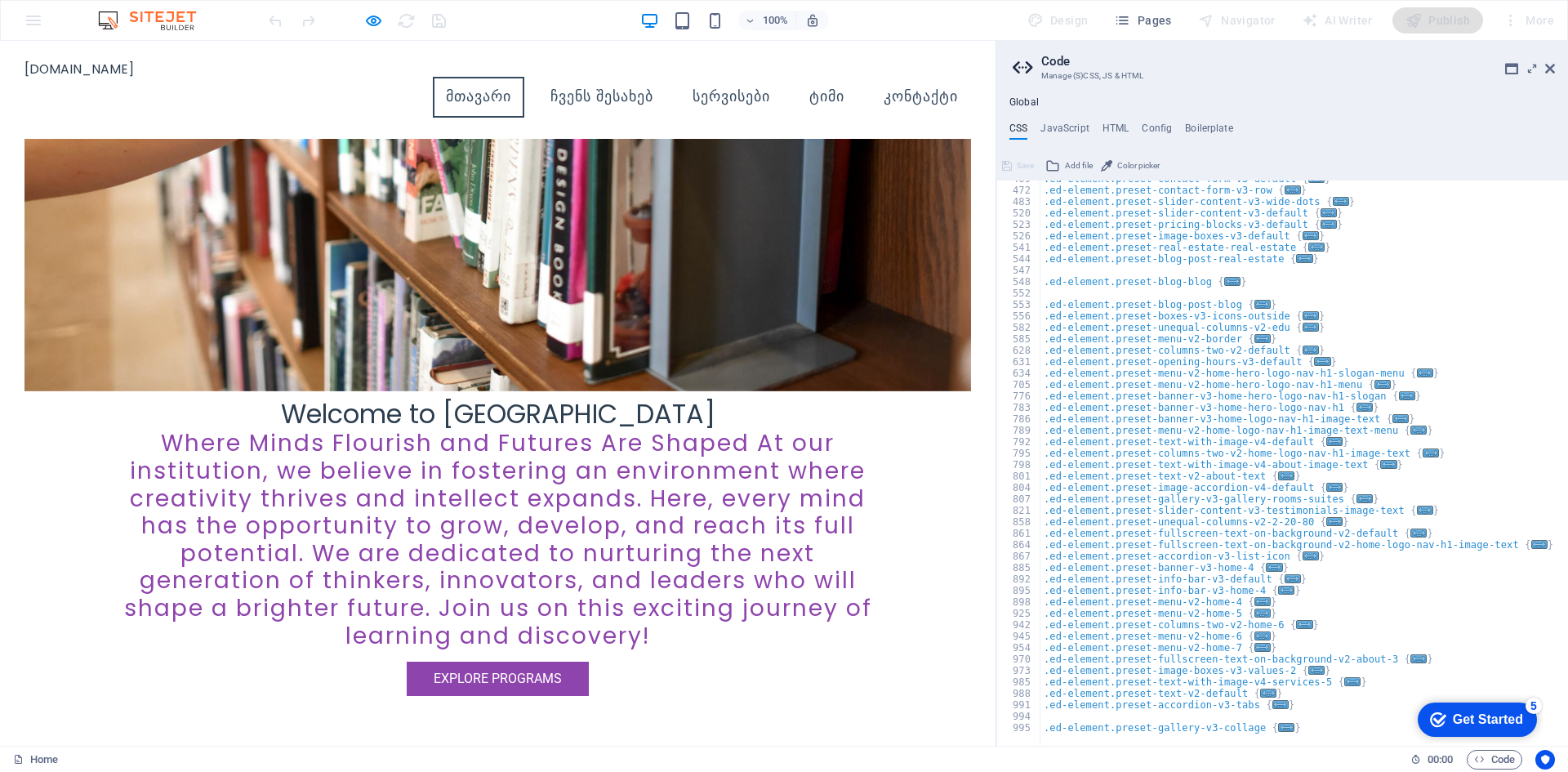
scroll to position [22, 0]
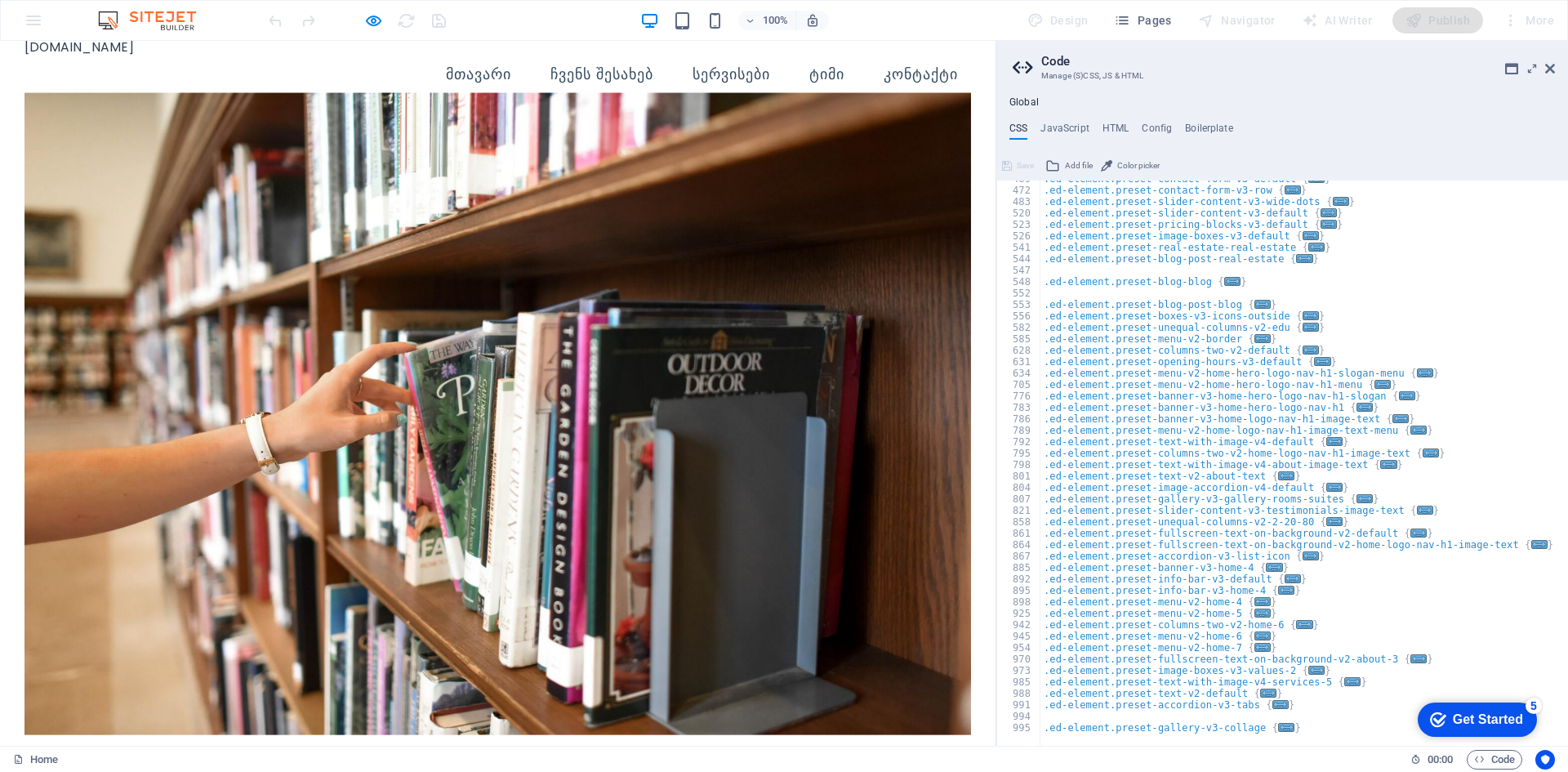
click at [775, 58] on ul "მთავარი ჩვენს შესახებ სერვისები ტიმი კონტაქტი" at bounding box center [496, 75] width 945 height 41
click at [816, 59] on link "ტიმი" at bounding box center [826, 75] width 61 height 41
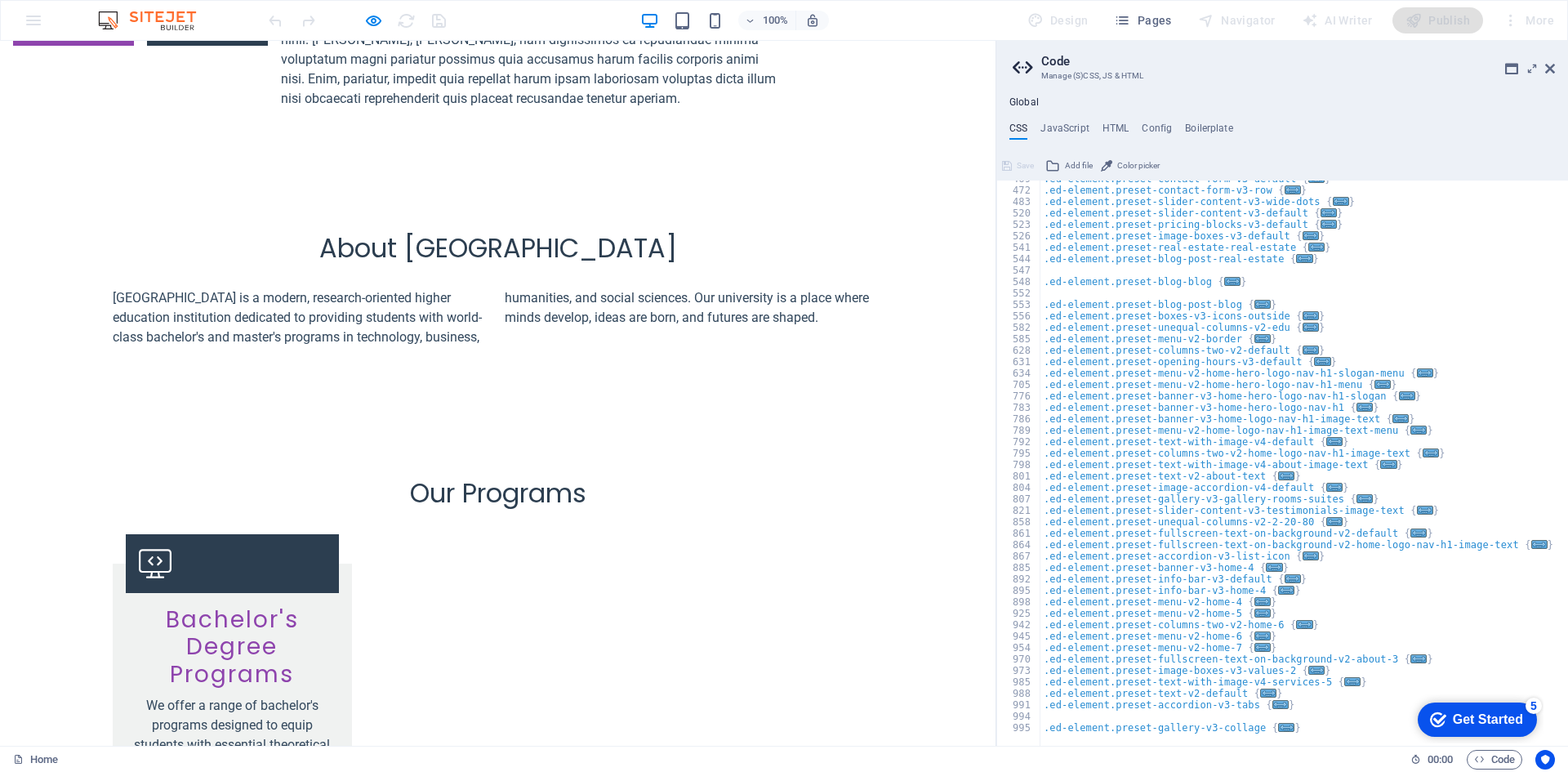
scroll to position [2746, 0]
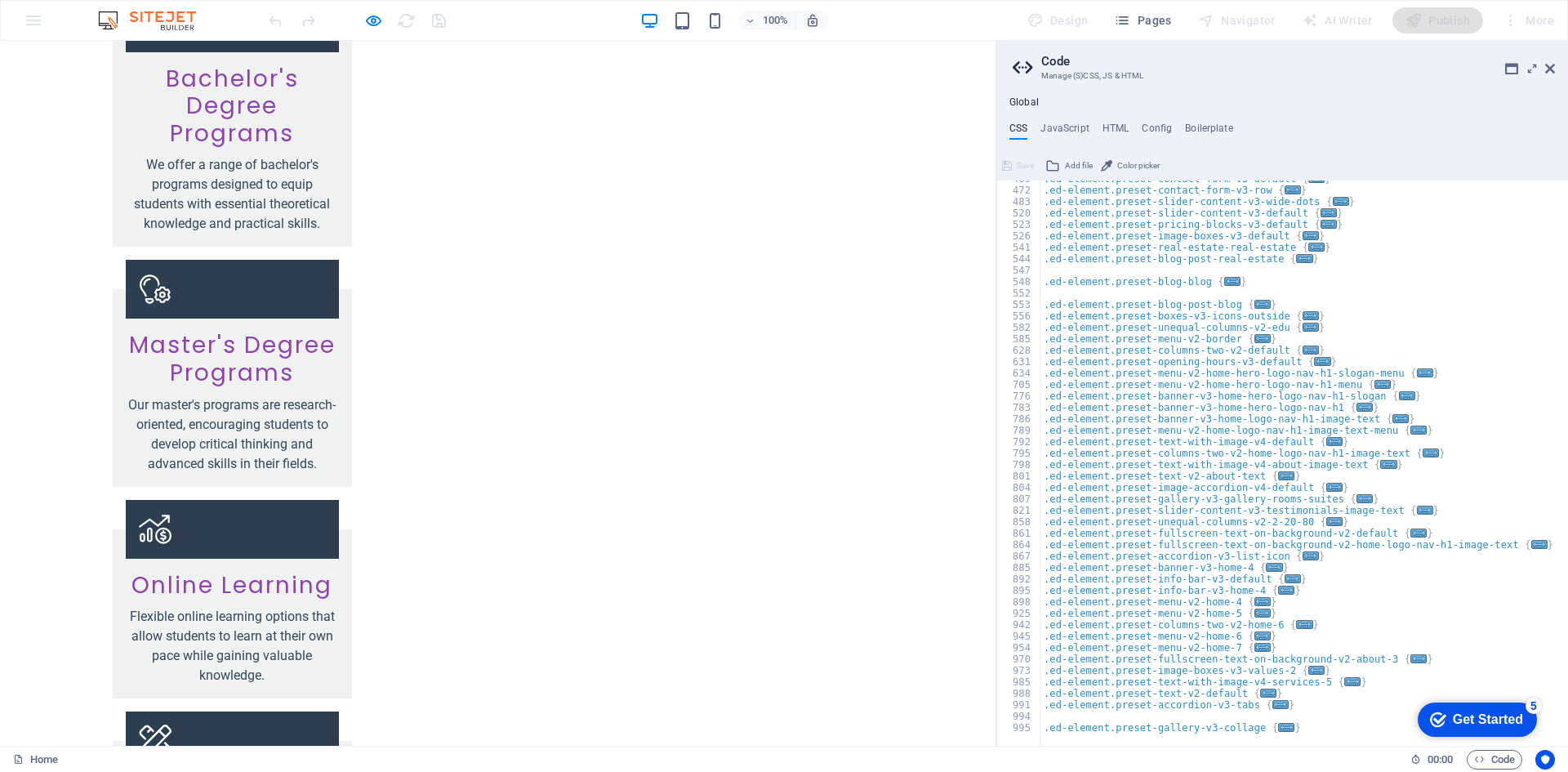
click at [170, 15] on img at bounding box center [155, 20] width 122 height 19
click at [35, 18] on div "100% Design Pages Navigator AI Writer Publish More" at bounding box center [784, 20] width 1567 height 39
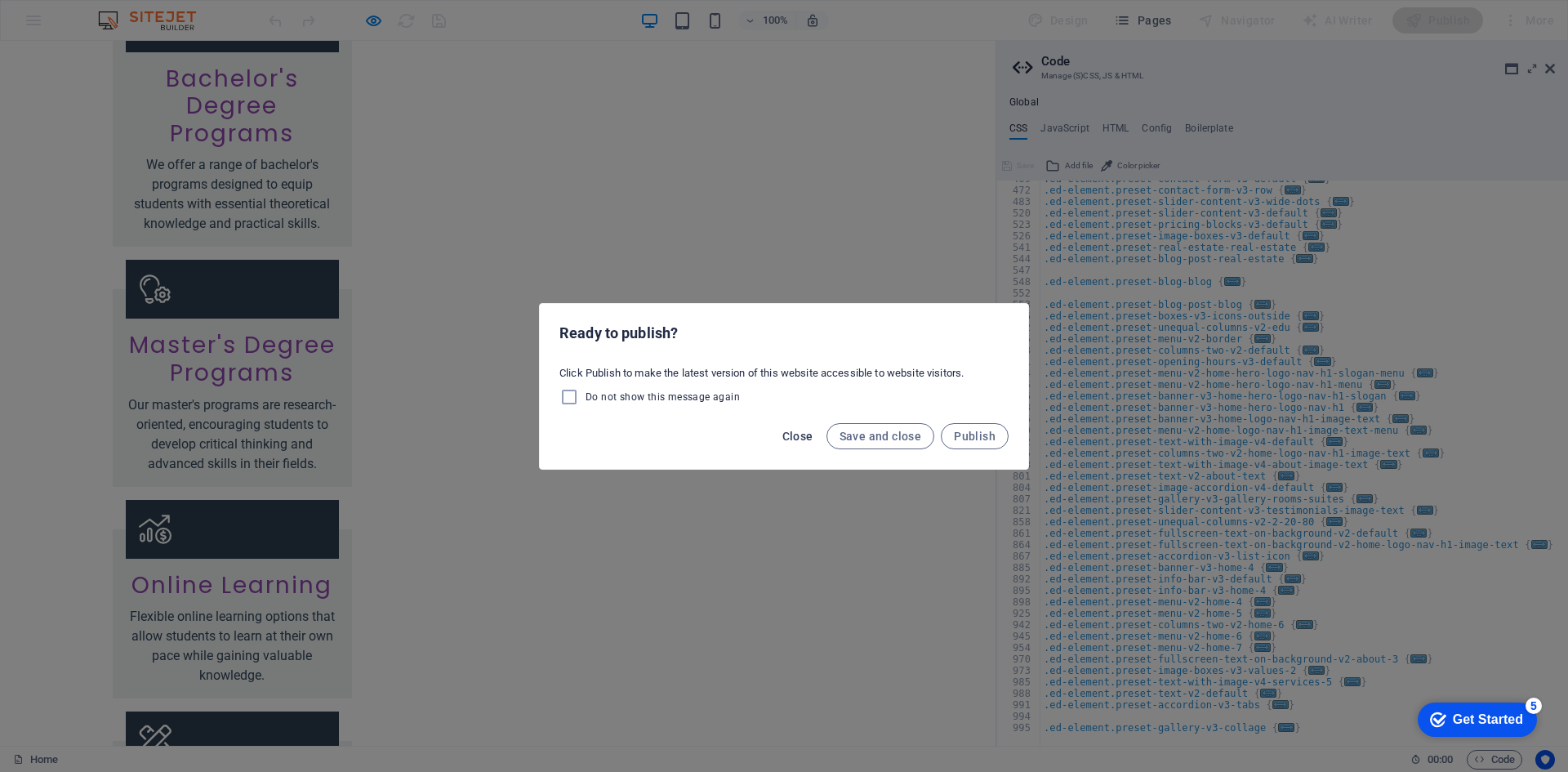
click at [790, 433] on span "Close" at bounding box center [798, 435] width 31 height 13
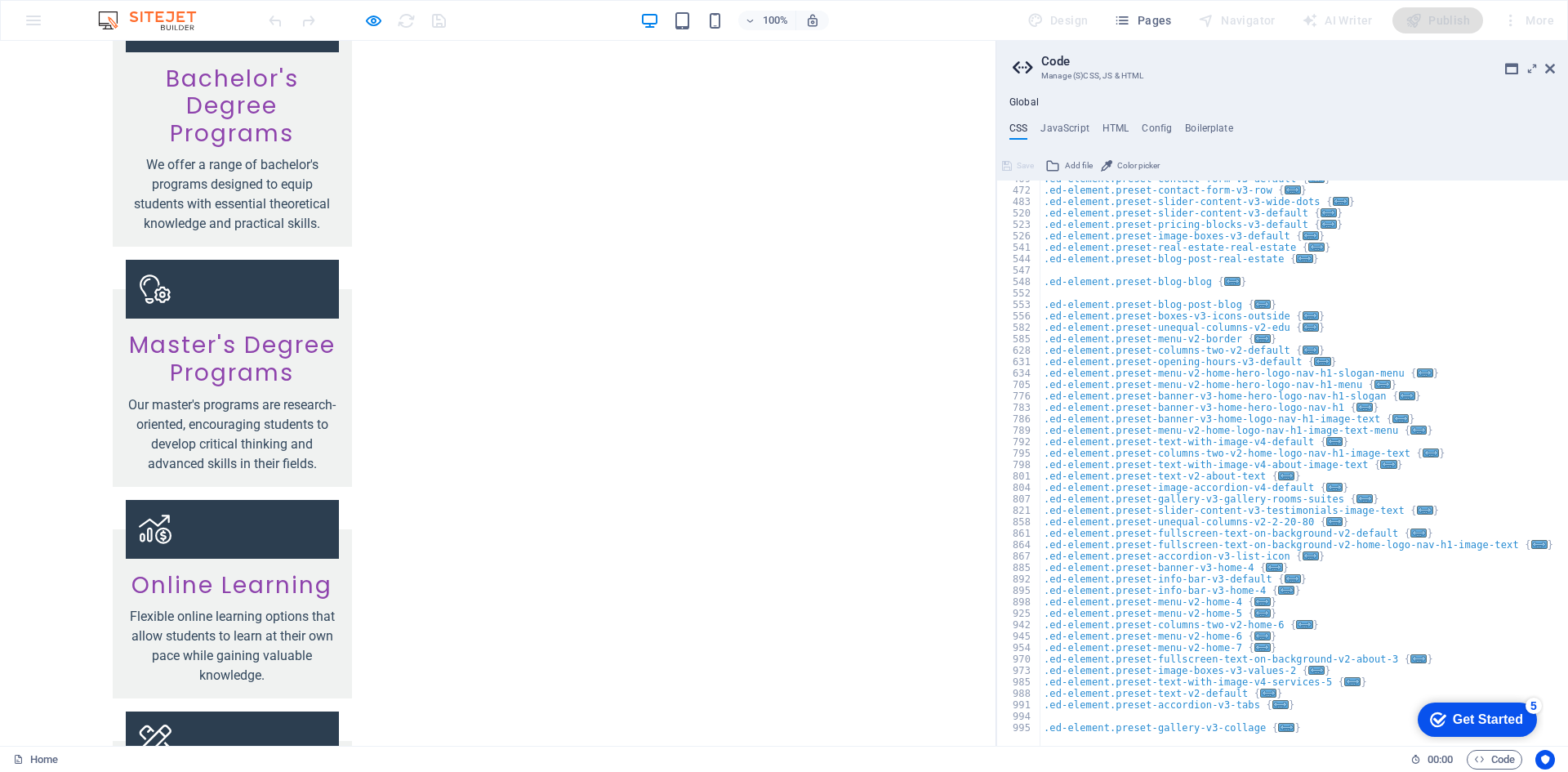
drag, startPoint x: 758, startPoint y: 386, endPoint x: 759, endPoint y: 526, distance: 140.0
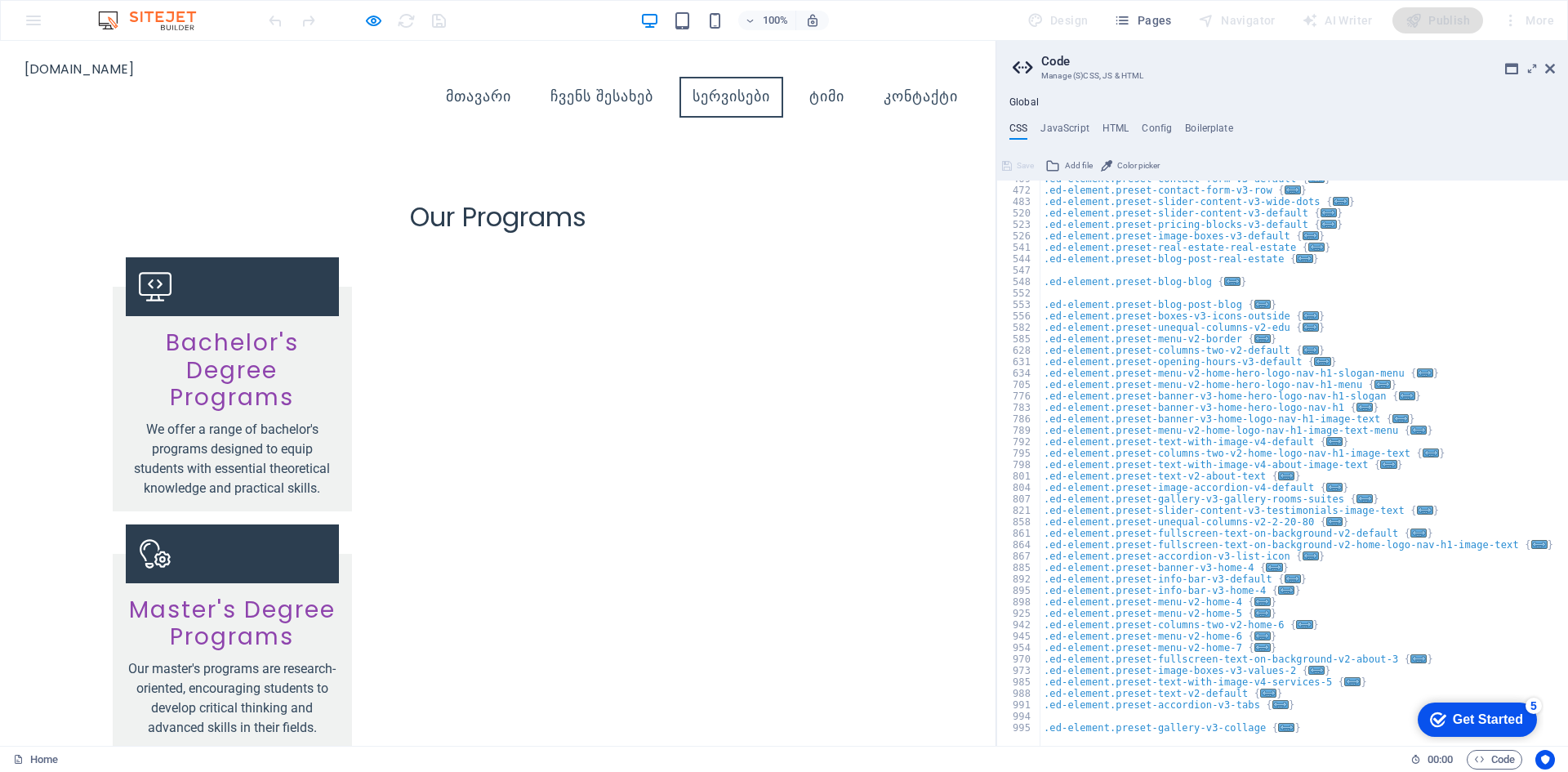
scroll to position [2334, 0]
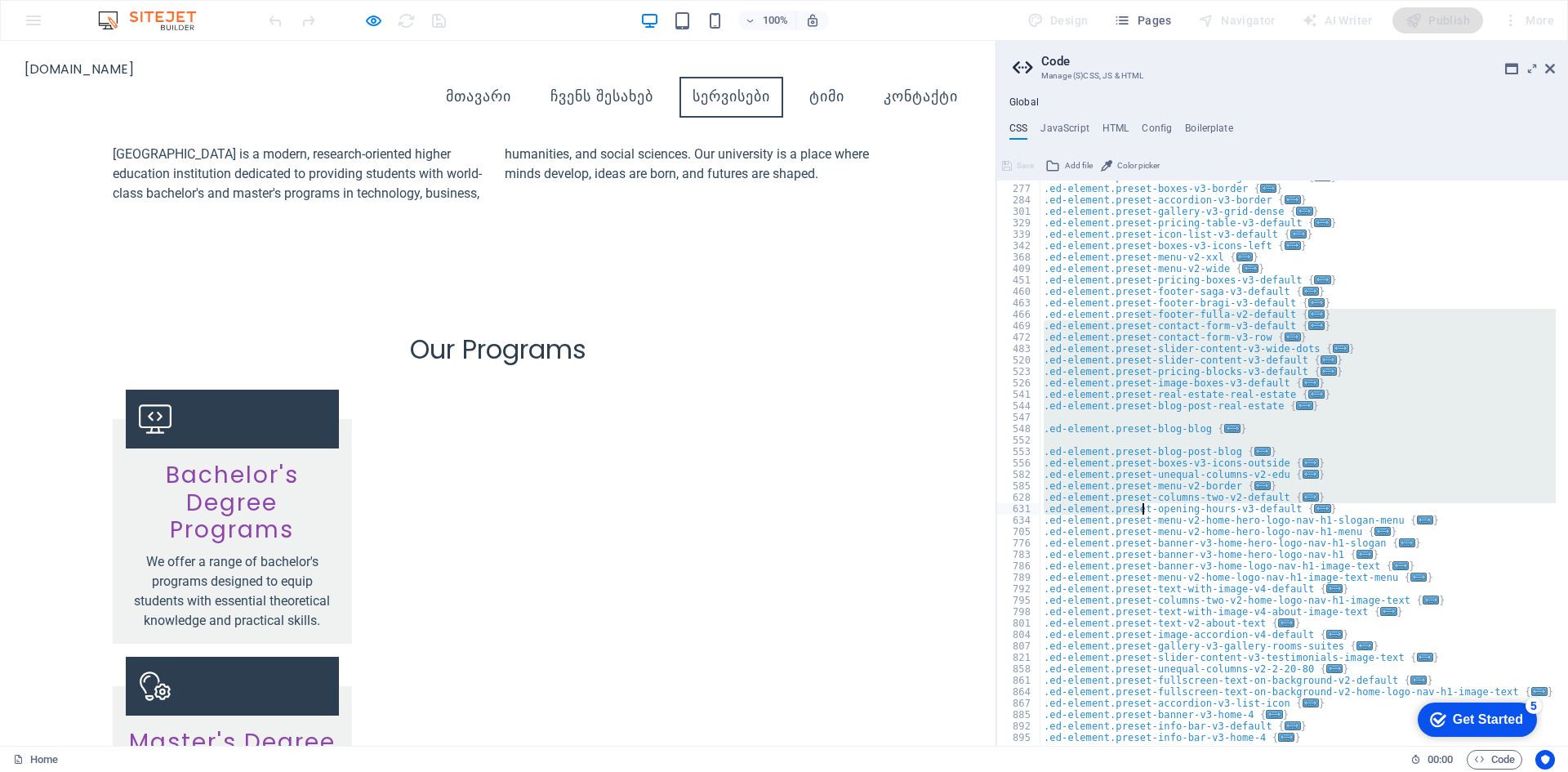
drag, startPoint x: 1142, startPoint y: 510, endPoint x: 1147, endPoint y: 551, distance: 41.3
click at [1147, 551] on div ".ed-element.preset-text-with-image-v4-boxed { ... } .ed-element.preset-boxes-v3…" at bounding box center [1376, 460] width 672 height 576
click at [1147, 551] on div ".ed-element.preset-text-with-image-v4-boxed { ... } .ed-element.preset-boxes-v3…" at bounding box center [1298, 463] width 516 height 565
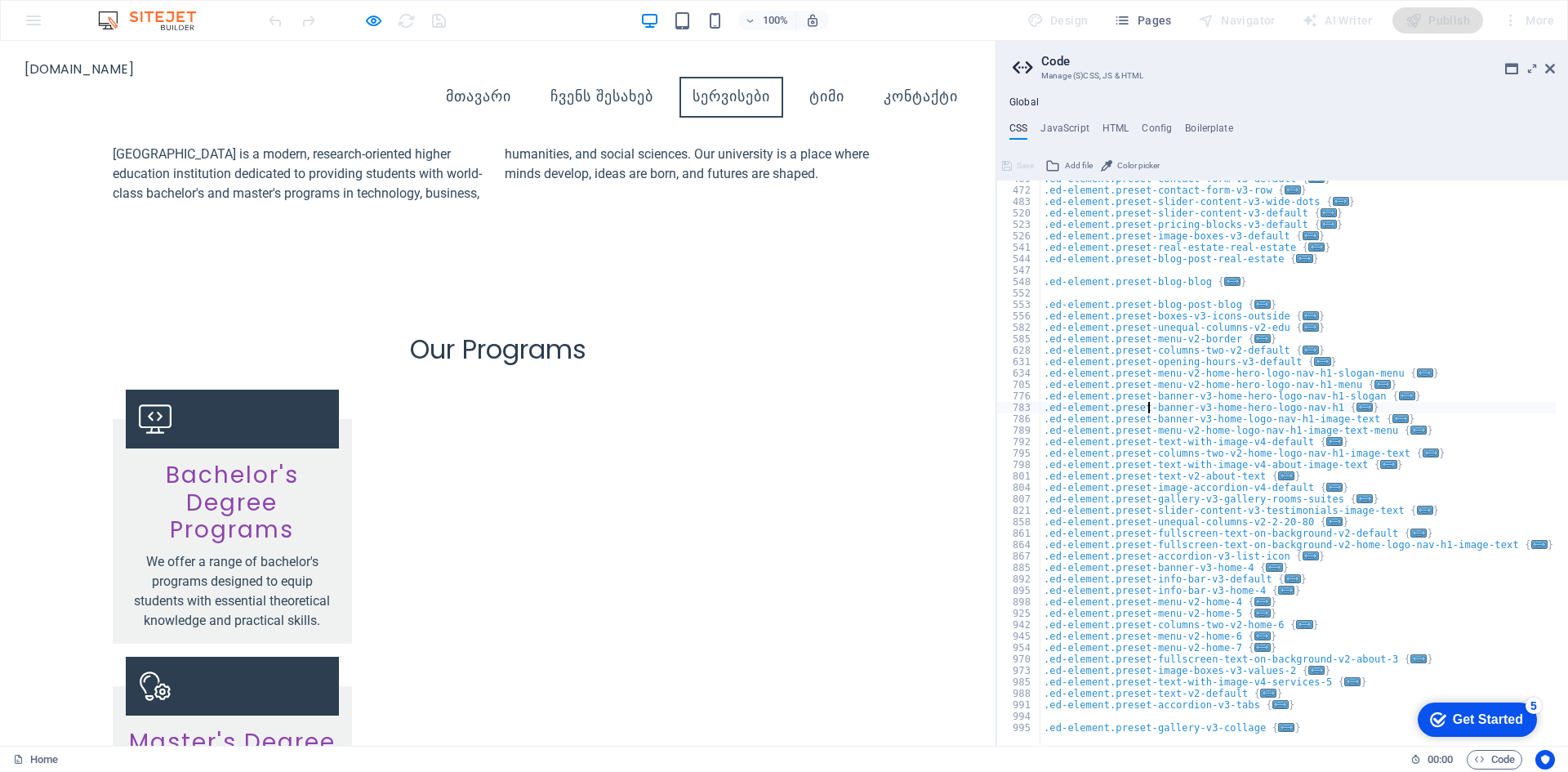
scroll to position [510, 0]
click at [1273, 629] on div ".ed-element.preset-contact-form-v3-default { ... } .ed-element.preset-contact-f…" at bounding box center [1376, 462] width 672 height 576
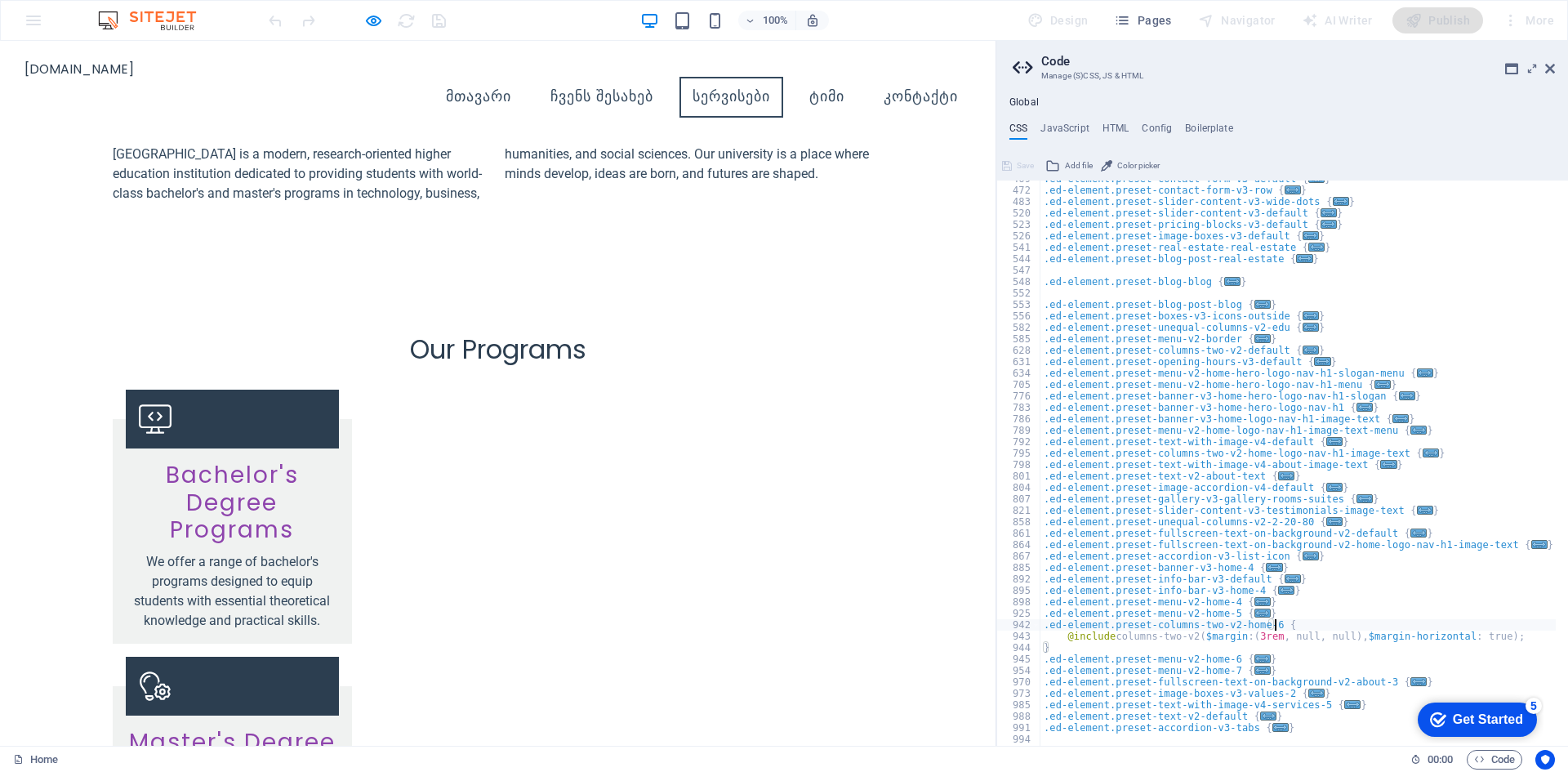
click at [1272, 640] on div ".ed-element.preset-contact-form-v3-default { ... } .ed-element.preset-contact-f…" at bounding box center [1376, 462] width 672 height 576
type textarea "@include columns-two-v2($margin: (3rem, null, null), $margin-horizontal: true);"
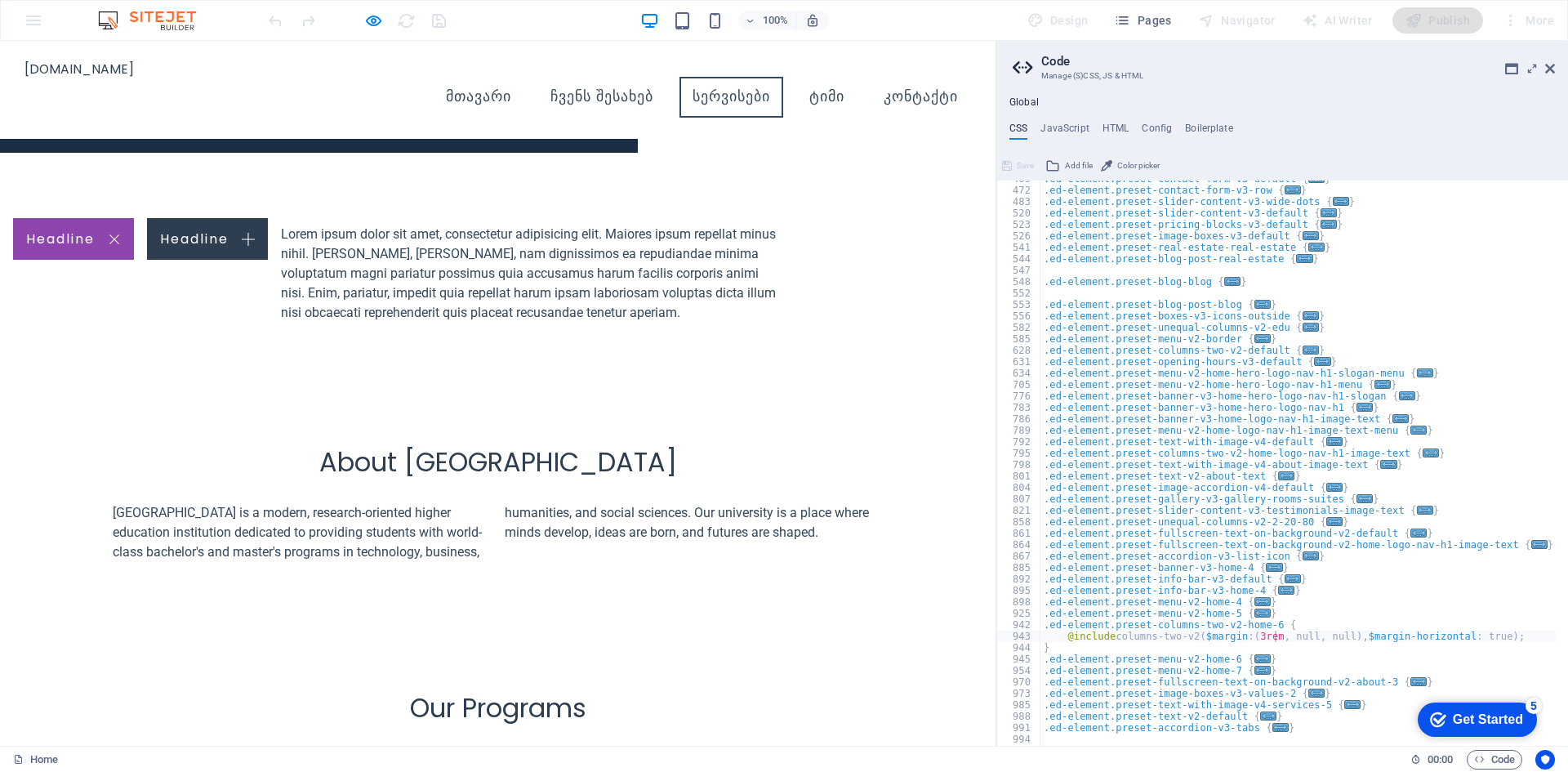
scroll to position [462, 0]
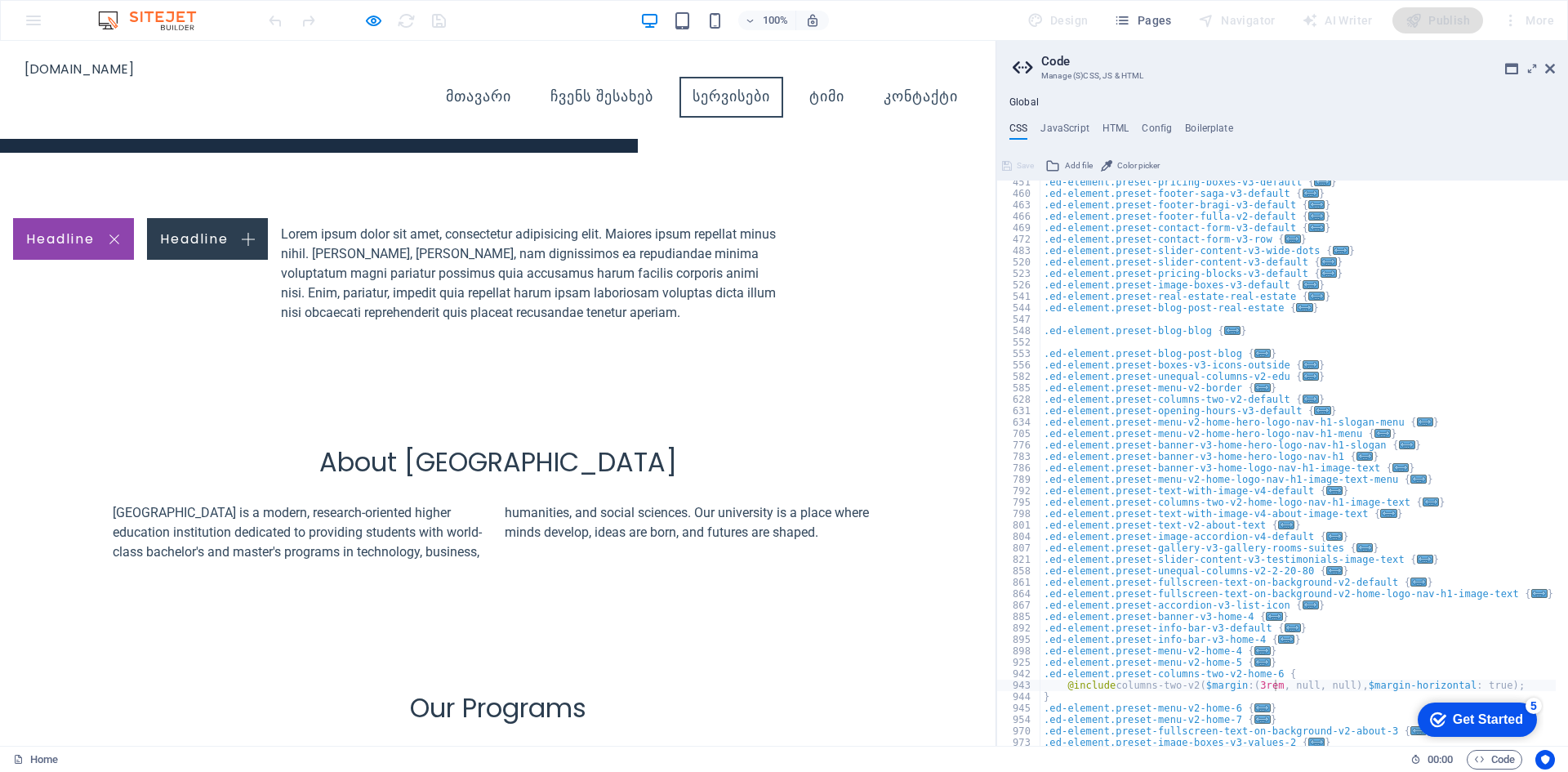
click at [1099, 121] on div "Global CSS JavaScript HTML Config Boilerplate @include columns-two-v2($margin: …" at bounding box center [1283, 421] width 572 height 650
drag, startPoint x: 1107, startPoint y: 124, endPoint x: 1117, endPoint y: 281, distance: 157.3
click at [1108, 124] on h4 "HTML" at bounding box center [1116, 131] width 27 height 18
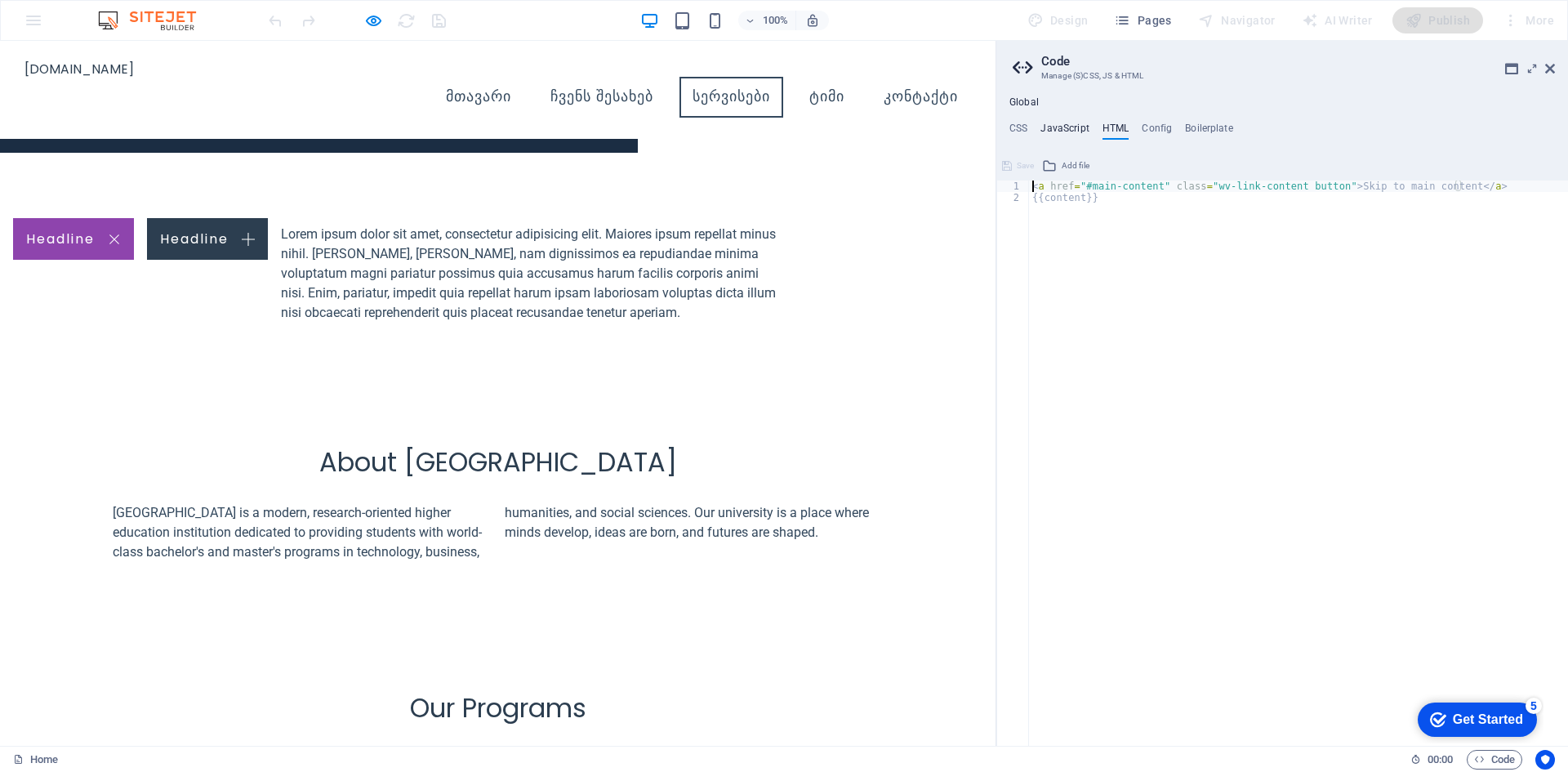
click at [1071, 129] on h4 "JavaScript" at bounding box center [1065, 131] width 48 height 18
type textarea "/* JS for preset "Menu V2" */"
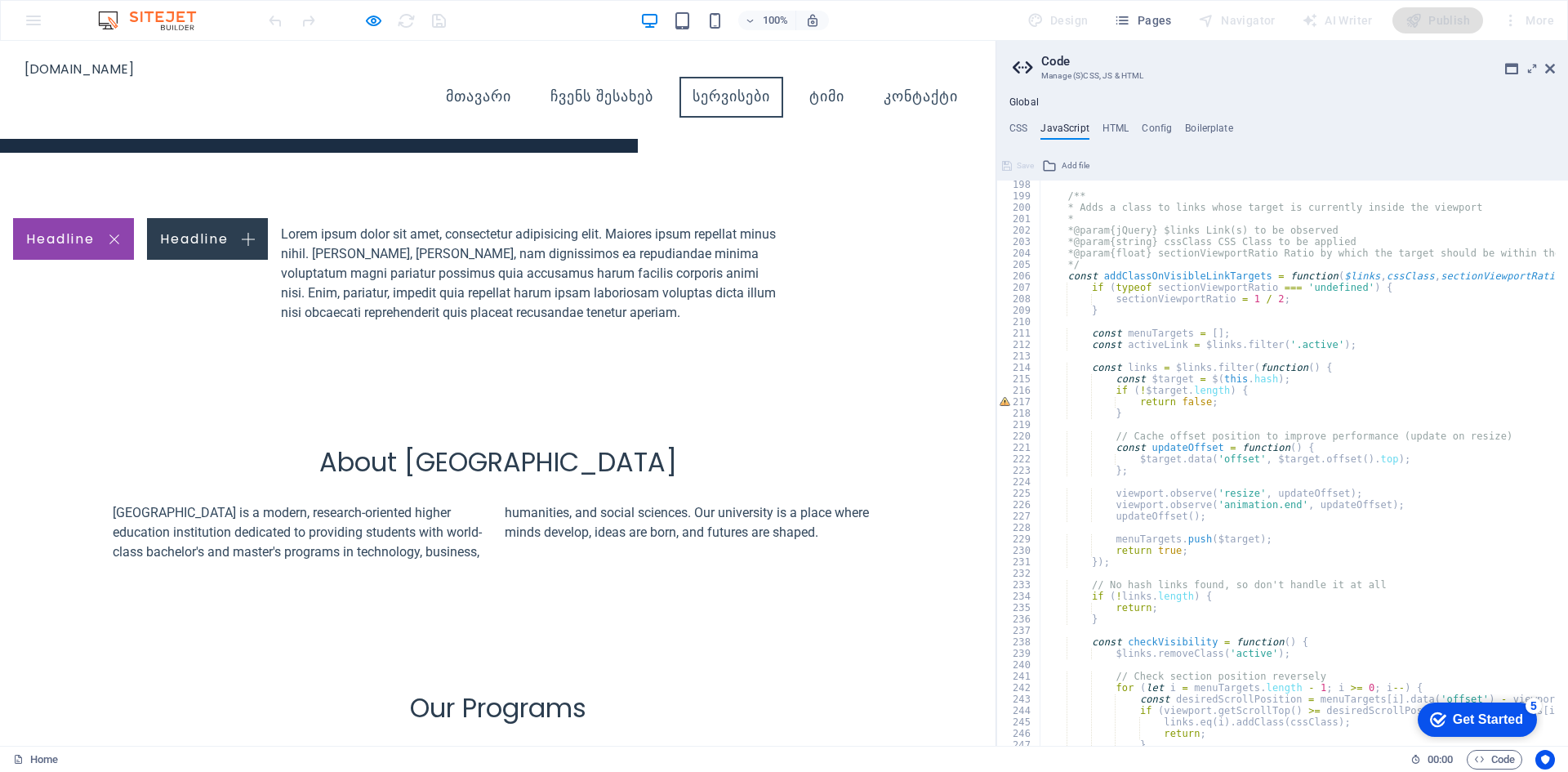
click at [1200, 119] on div "Global CSS JavaScript HTML Config Boilerplate @include columns-two-v2($margin: …" at bounding box center [1283, 421] width 572 height 650
click at [1200, 127] on h4 "Boilerplate" at bounding box center [1209, 131] width 48 height 18
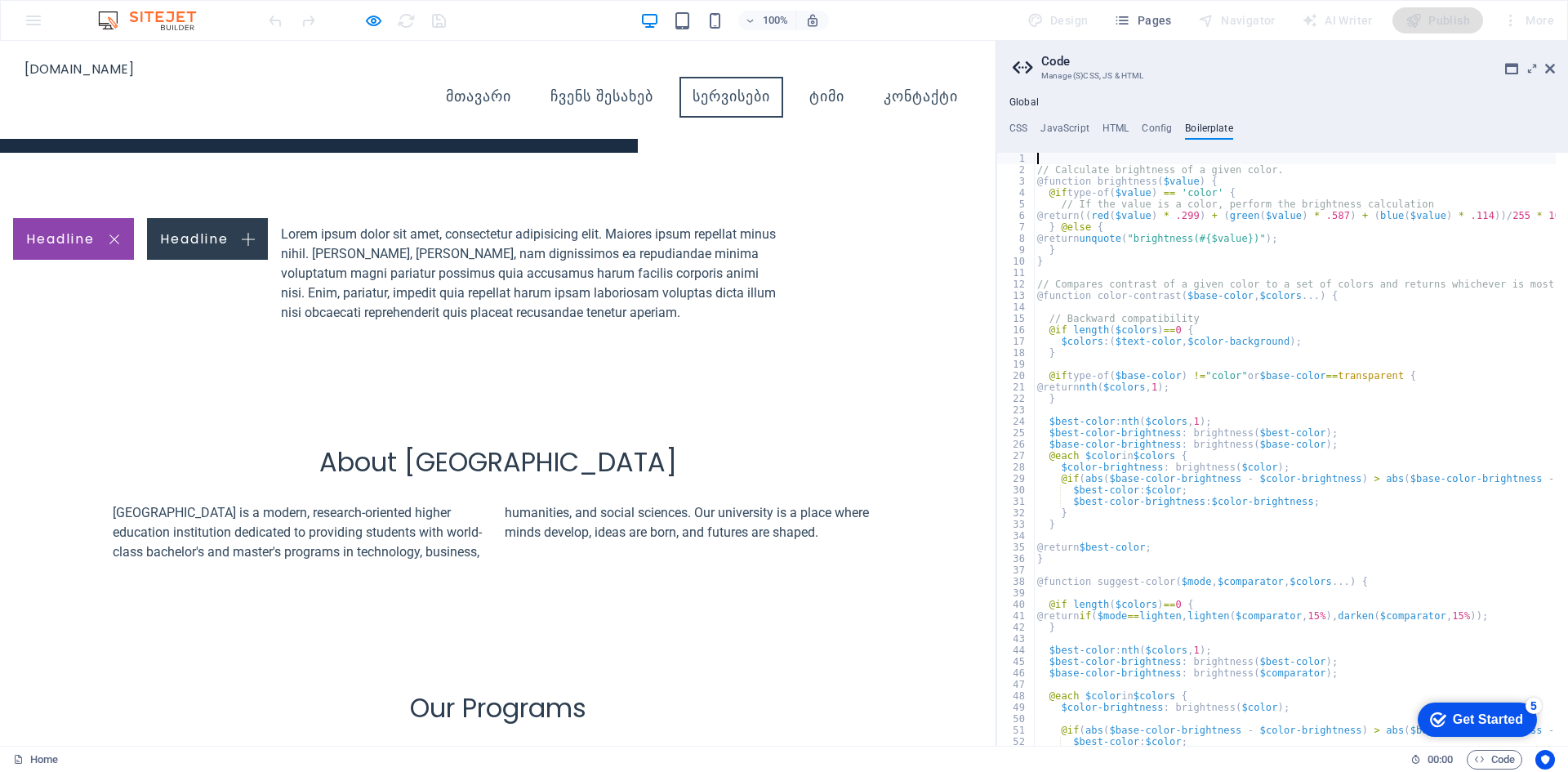
click at [1135, 130] on ul "CSS JavaScript HTML Config Boilerplate" at bounding box center [1283, 131] width 572 height 18
click at [1155, 129] on h4 "Config" at bounding box center [1157, 131] width 30 height 18
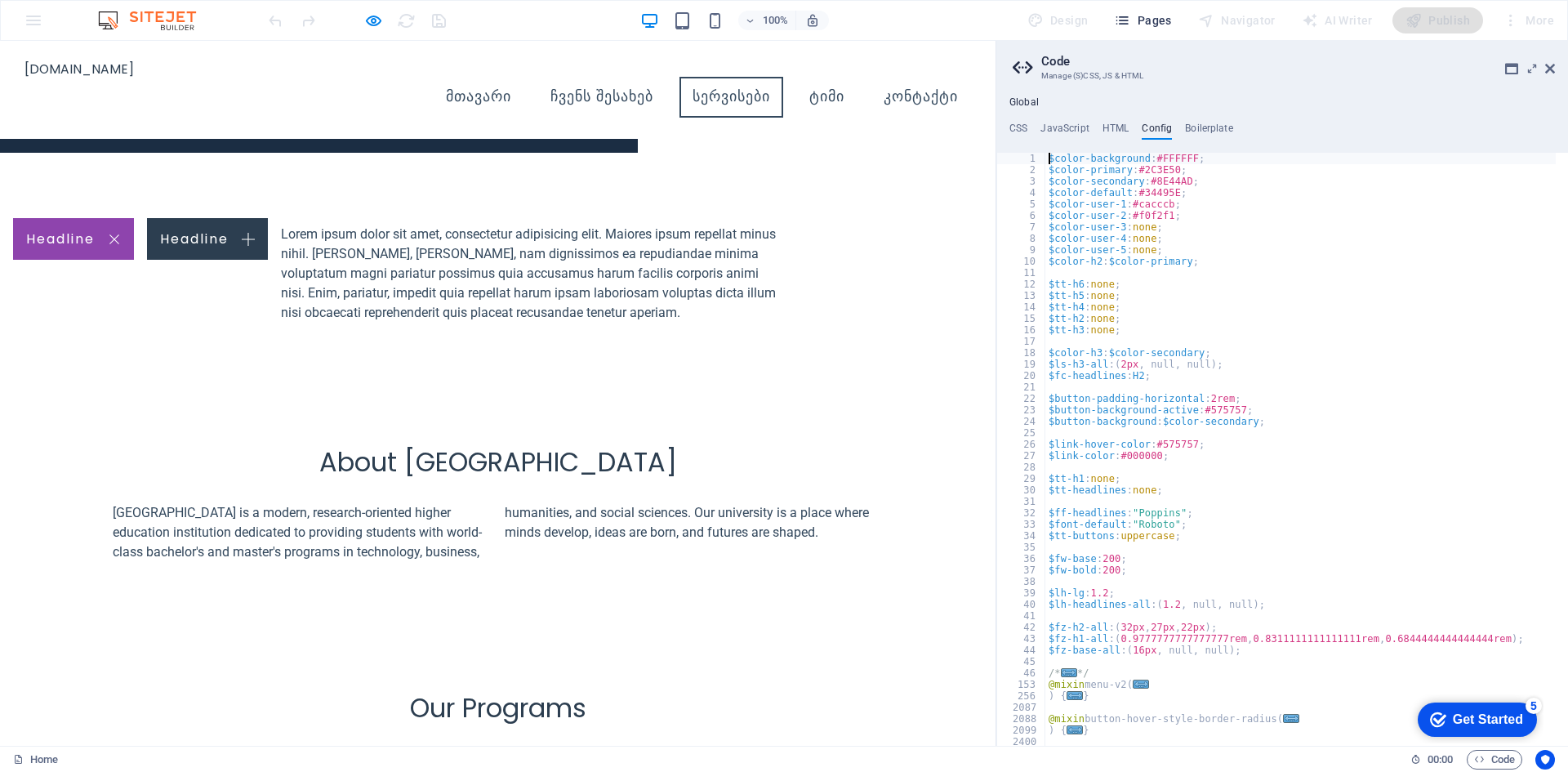
click at [1157, 11] on button "Pages" at bounding box center [1142, 20] width 70 height 26
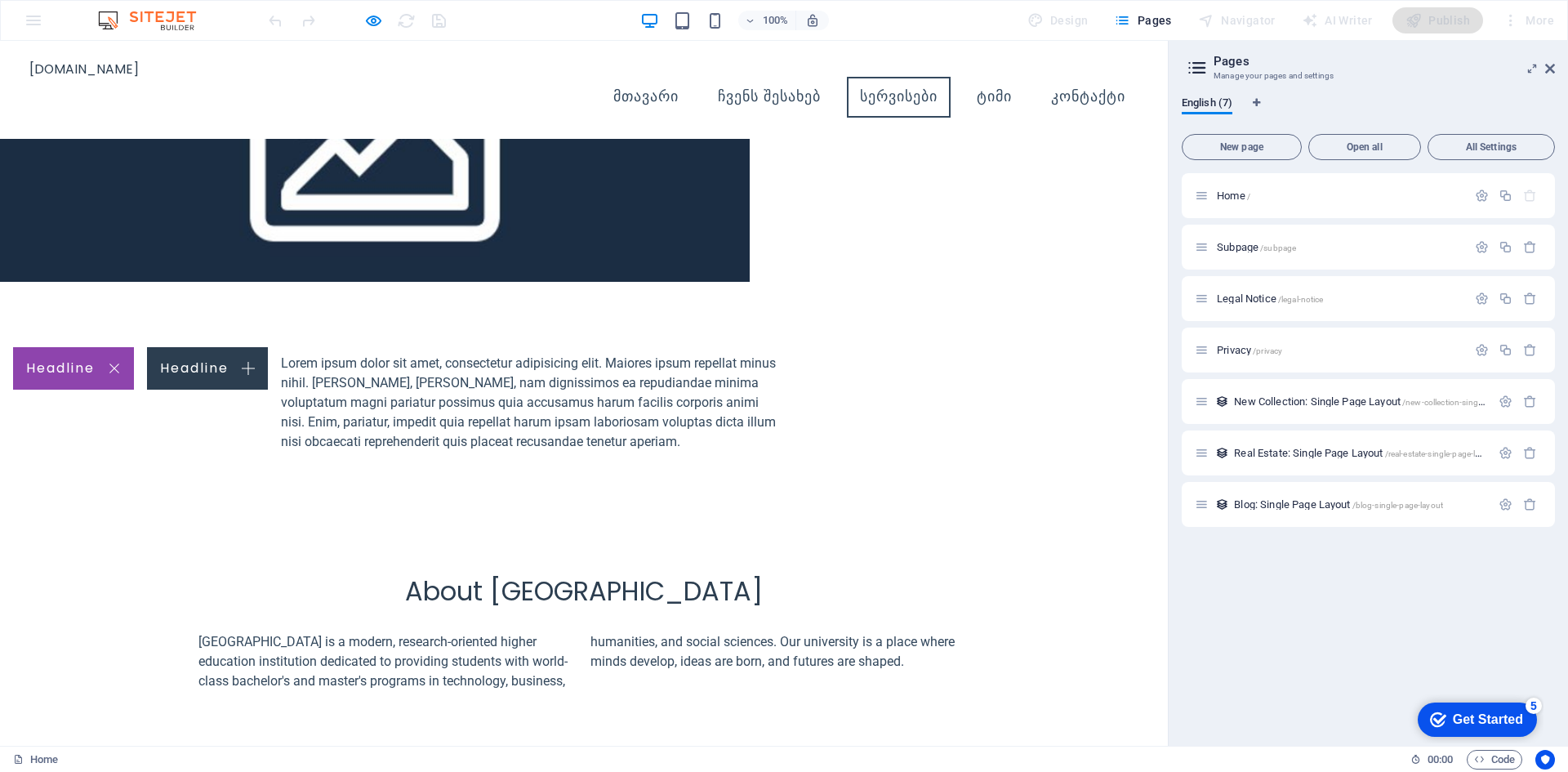
scroll to position [2138, 0]
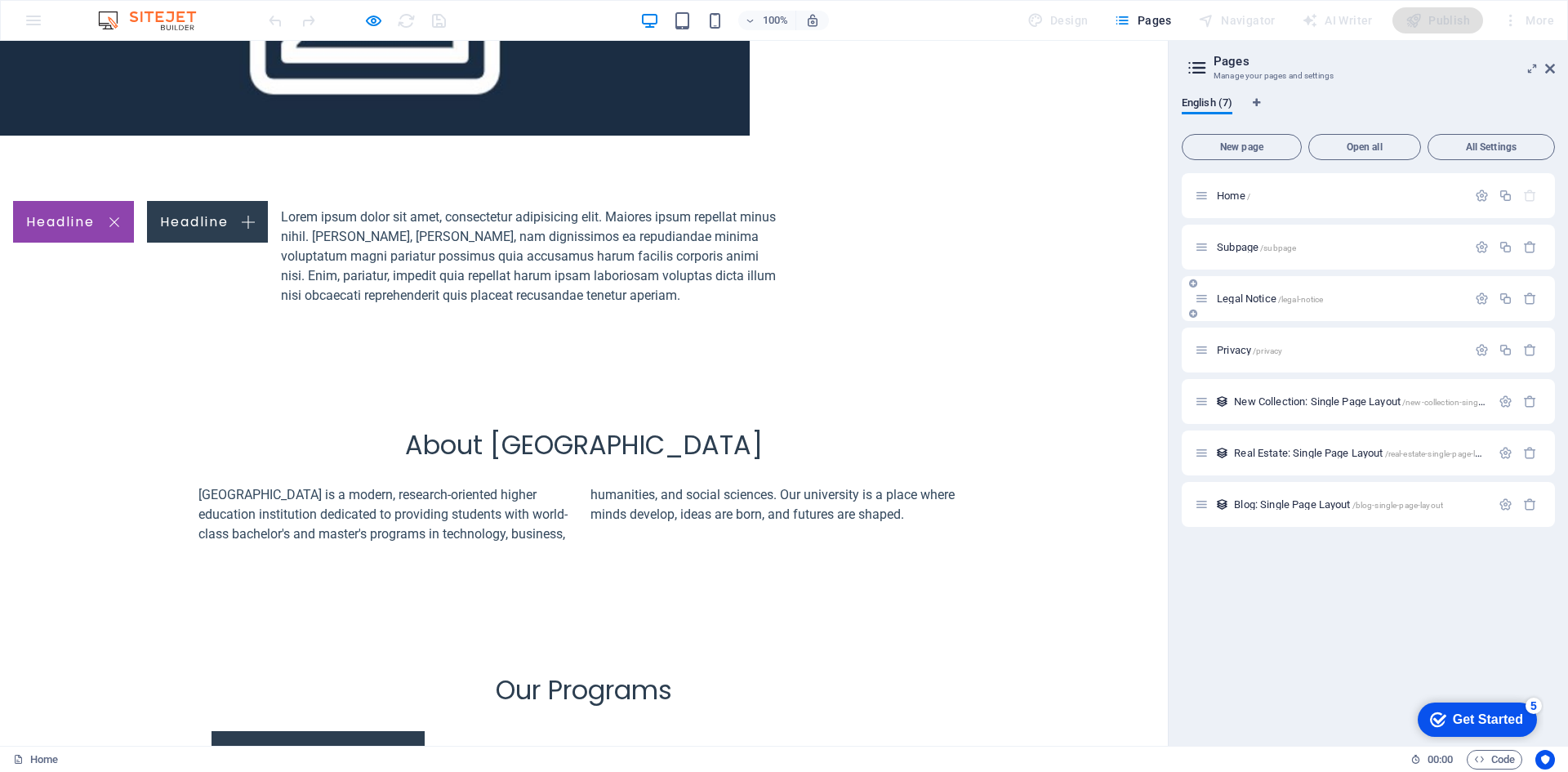
drag, startPoint x: 1235, startPoint y: 347, endPoint x: 1241, endPoint y: 279, distance: 68.3
click at [1241, 279] on div "Home / Subpage /subpage Legal Notice /legal-notice Privacy /privacy New Collect…" at bounding box center [1368, 350] width 373 height 354
drag, startPoint x: 1198, startPoint y: 348, endPoint x: 1204, endPoint y: 341, distance: 9.2
click at [1204, 341] on div "Home / Subpage /subpage Legal Notice /legal-notice Privacy /privacy New Collect…" at bounding box center [1368, 350] width 373 height 354
drag, startPoint x: 1196, startPoint y: 184, endPoint x: 1198, endPoint y: 225, distance: 41.0
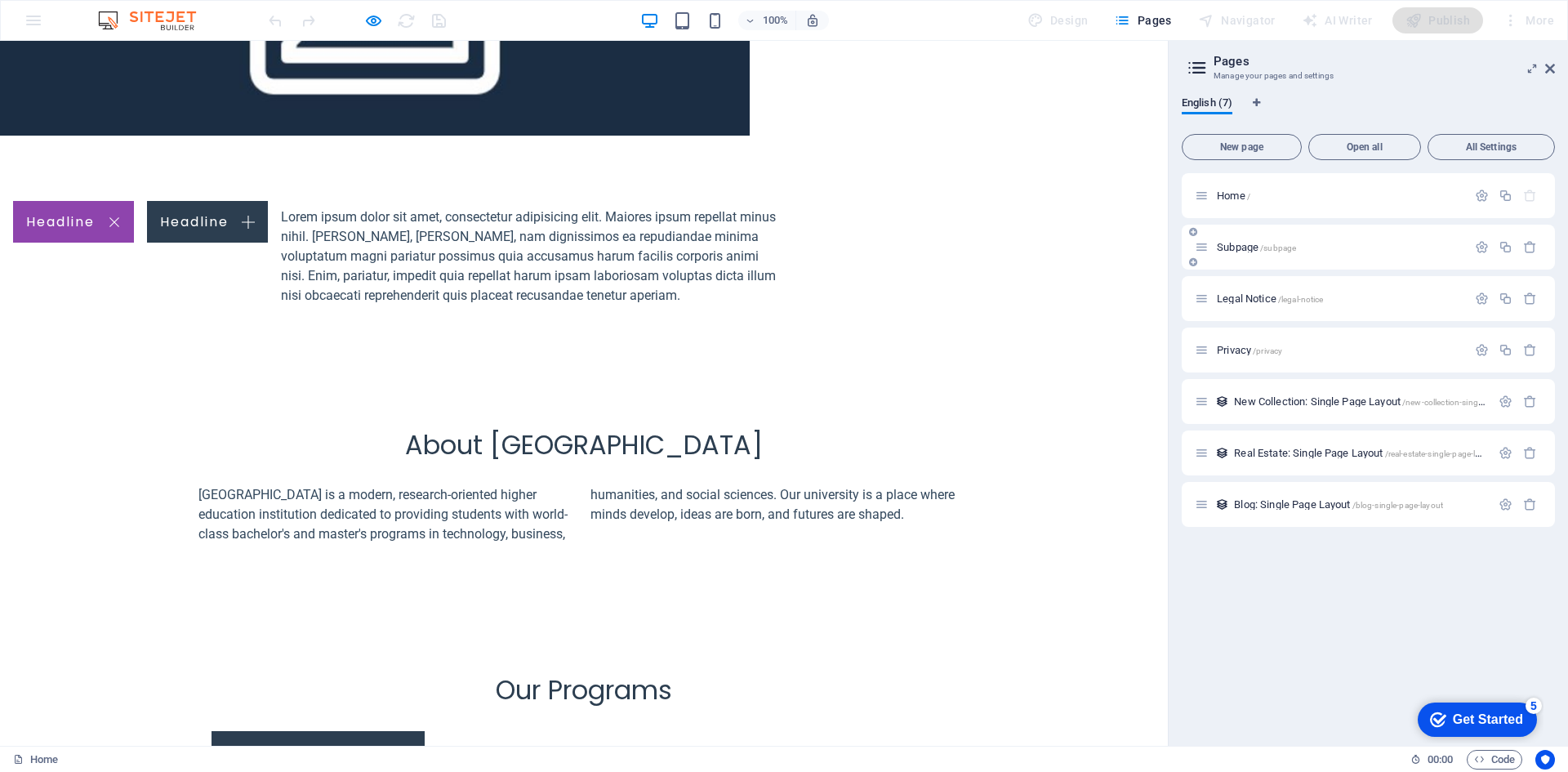
click at [1198, 225] on div "Home / Subpage /subpage Legal Notice /legal-notice Privacy /privacy New Collect…" at bounding box center [1368, 350] width 373 height 354
drag, startPoint x: 1198, startPoint y: 246, endPoint x: 1200, endPoint y: 335, distance: 89.0
click at [1199, 338] on div "Home / Subpage /subpage Legal Notice /legal-notice Privacy /privacy New Collect…" at bounding box center [1368, 350] width 373 height 354
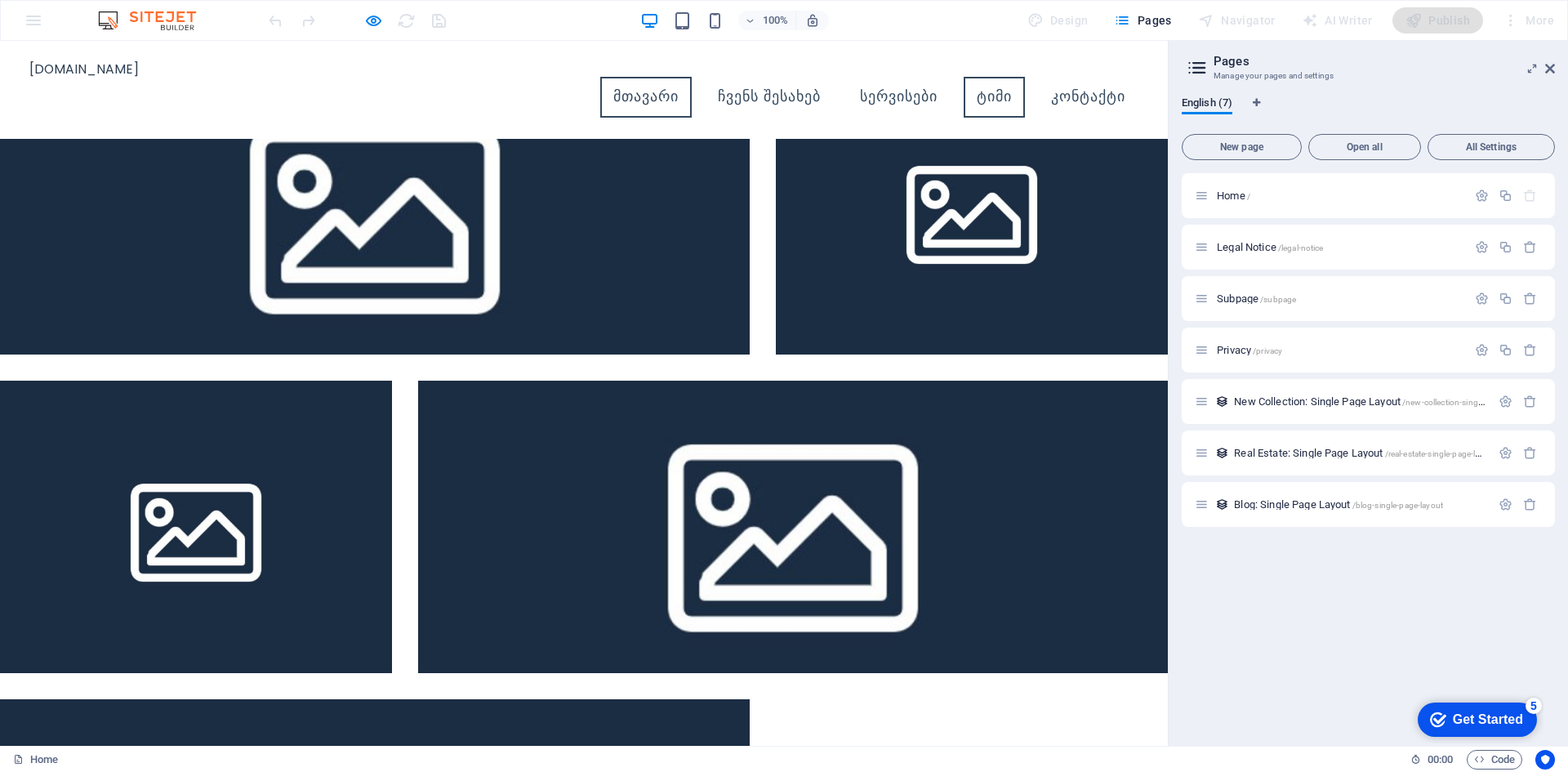
scroll to position [1154, 0]
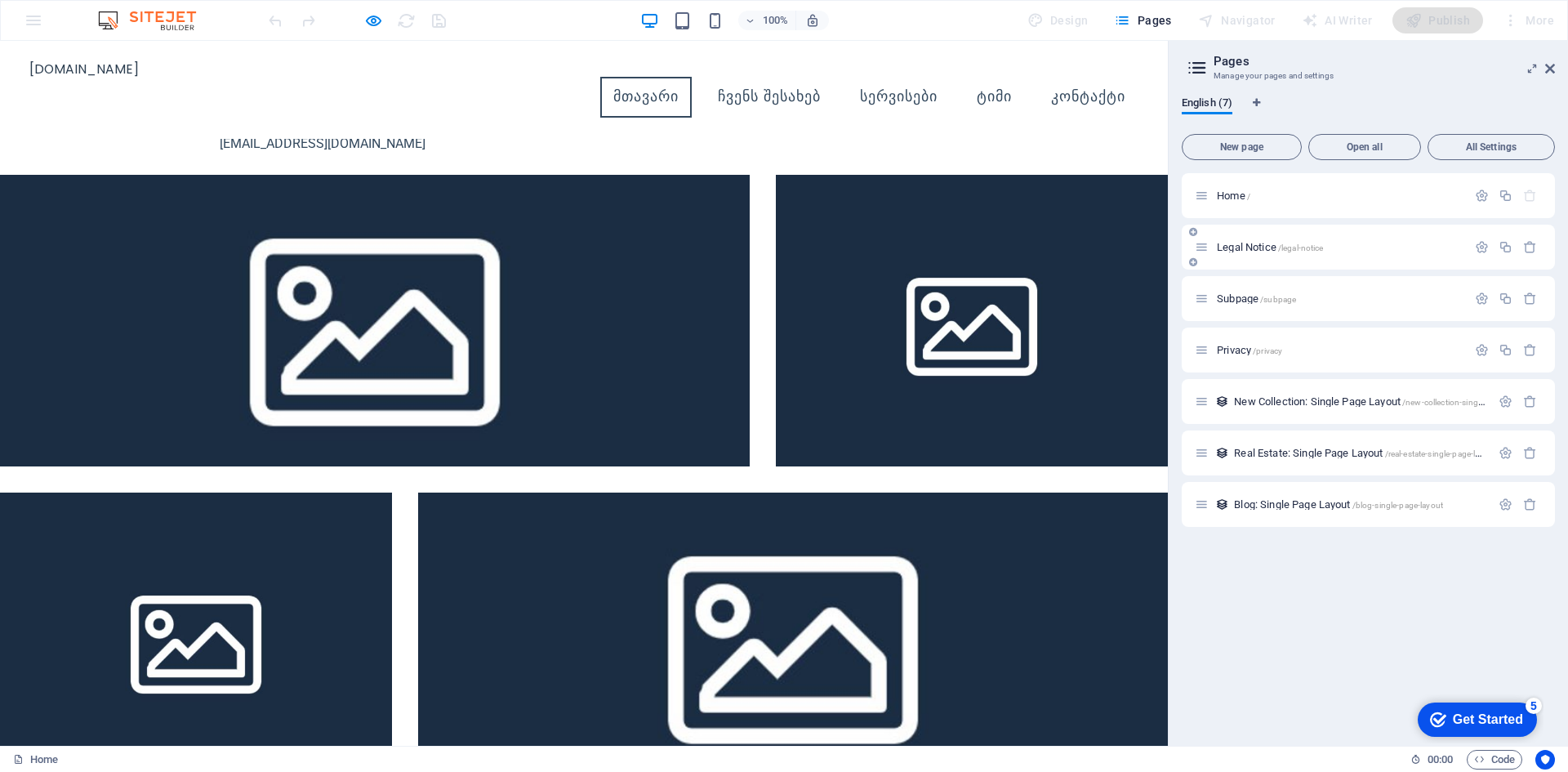
drag, startPoint x: 1203, startPoint y: 344, endPoint x: 1193, endPoint y: 262, distance: 82.6
click at [1193, 262] on div "Home / Legal Notice /legal-notice Subpage /subpage Privacy /privacy New Collect…" at bounding box center [1368, 325] width 373 height 303
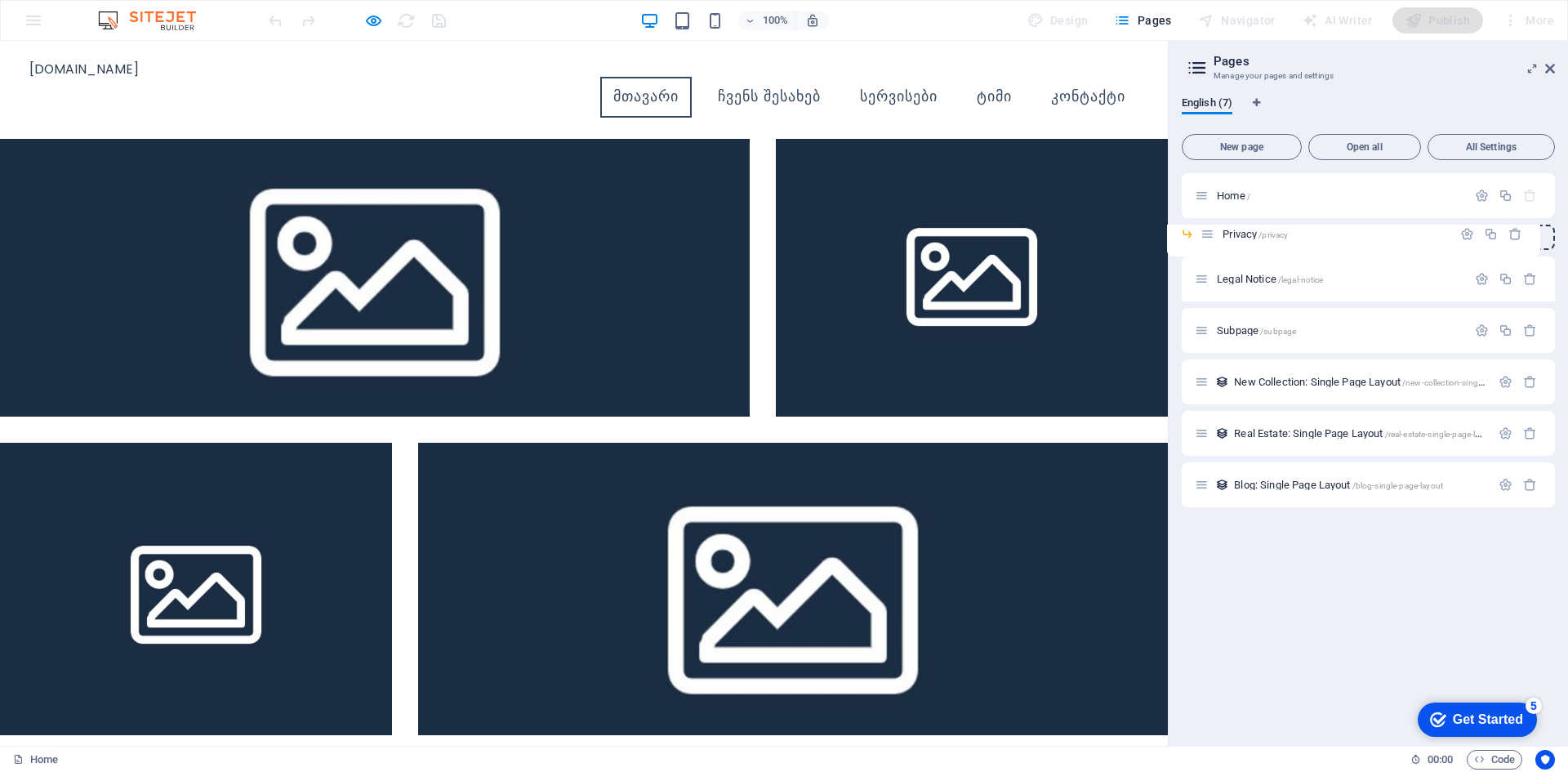
drag, startPoint x: 1223, startPoint y: 282, endPoint x: 1201, endPoint y: 231, distance: 55.5
click at [1201, 231] on div "Home / Legal Notice /legal-notice Privacy /privacy Subpage /subpage New Collect…" at bounding box center [1368, 340] width 373 height 335
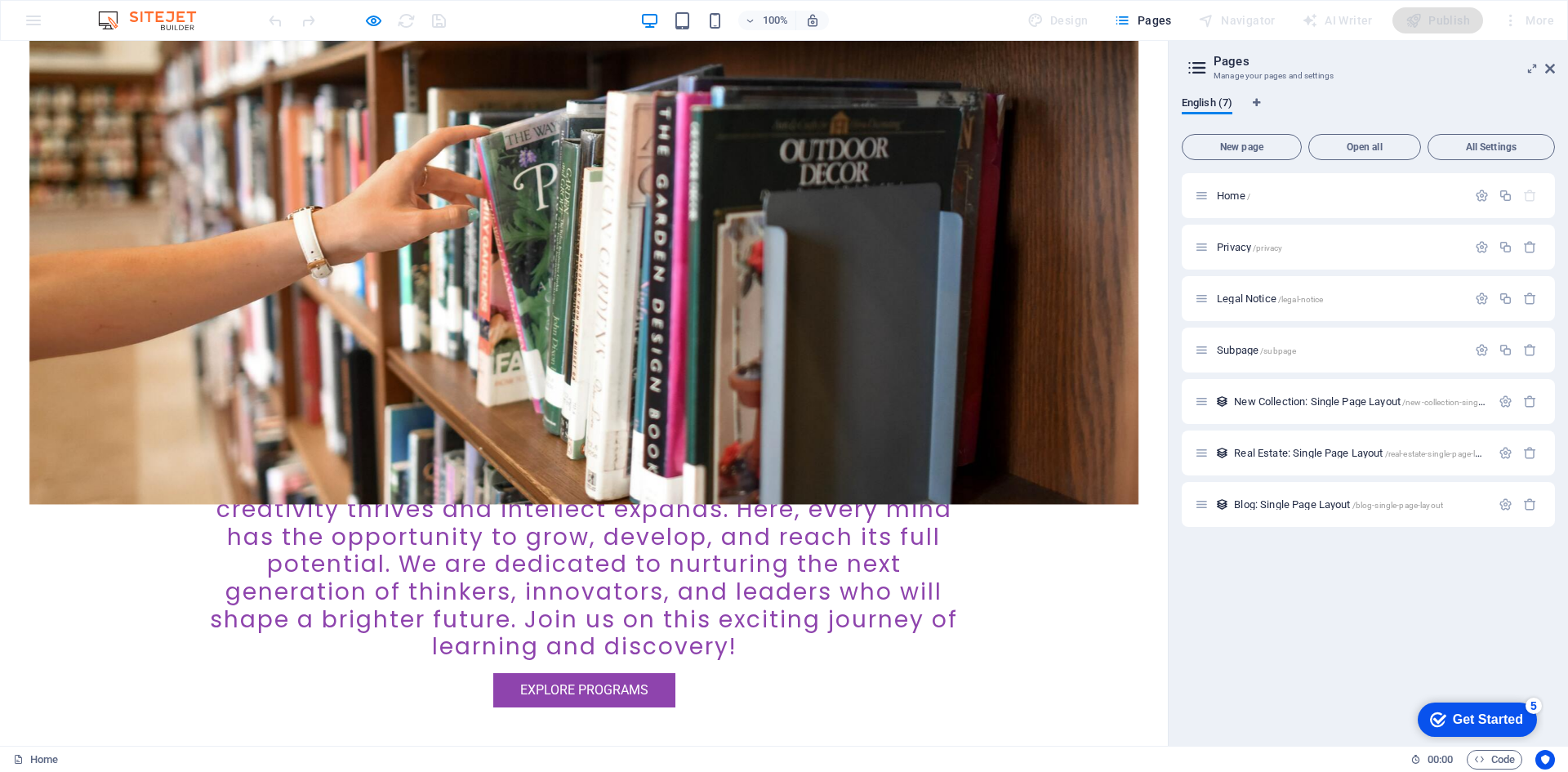
scroll to position [572, 0]
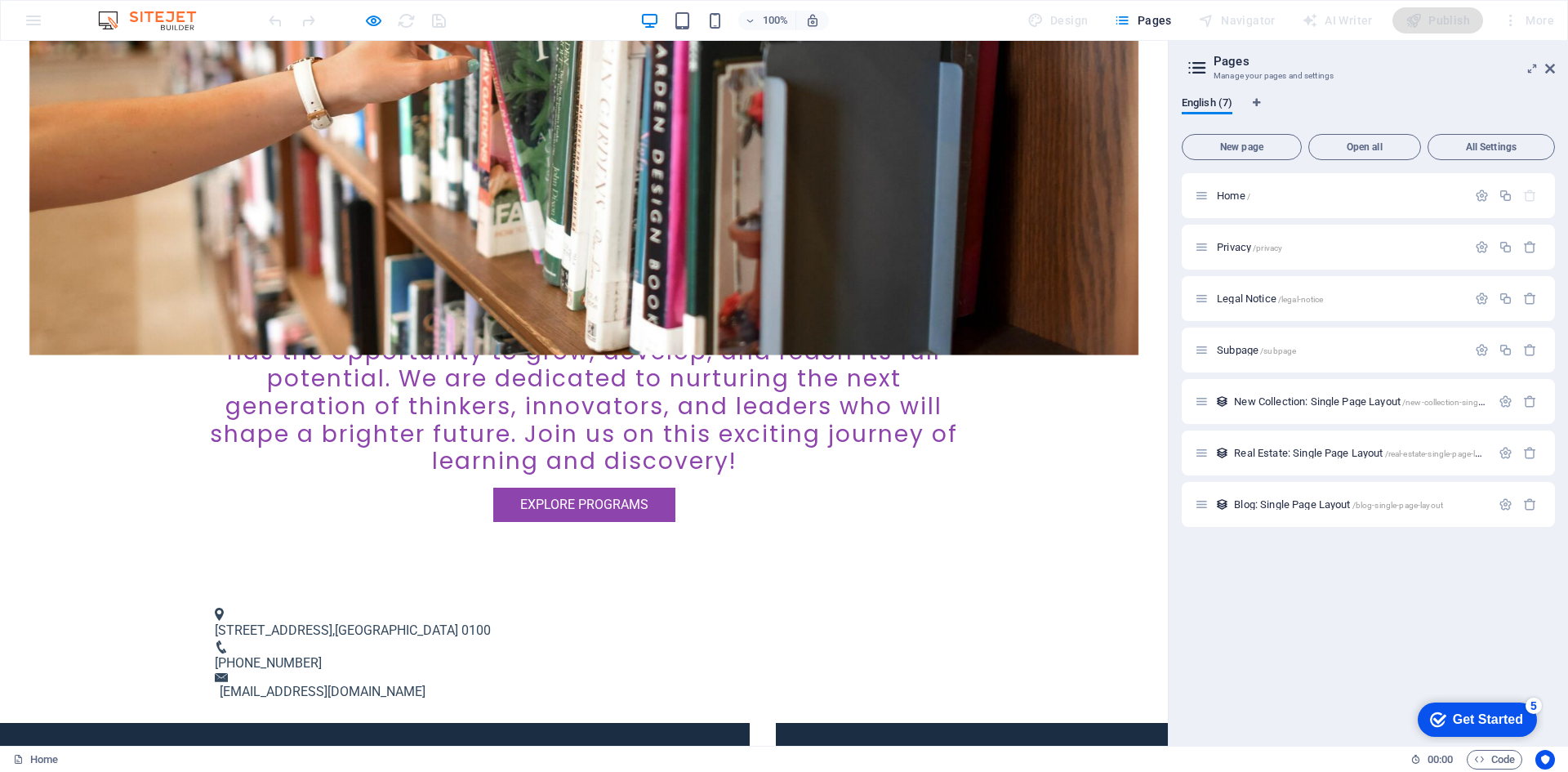
click at [33, 23] on div "100% Design Pages Navigator AI Writer Publish More" at bounding box center [784, 20] width 1567 height 39
click at [35, 18] on div "100% Design Pages Navigator AI Writer Publish More" at bounding box center [784, 20] width 1567 height 39
click at [375, 16] on icon "button" at bounding box center [373, 20] width 18 height 18
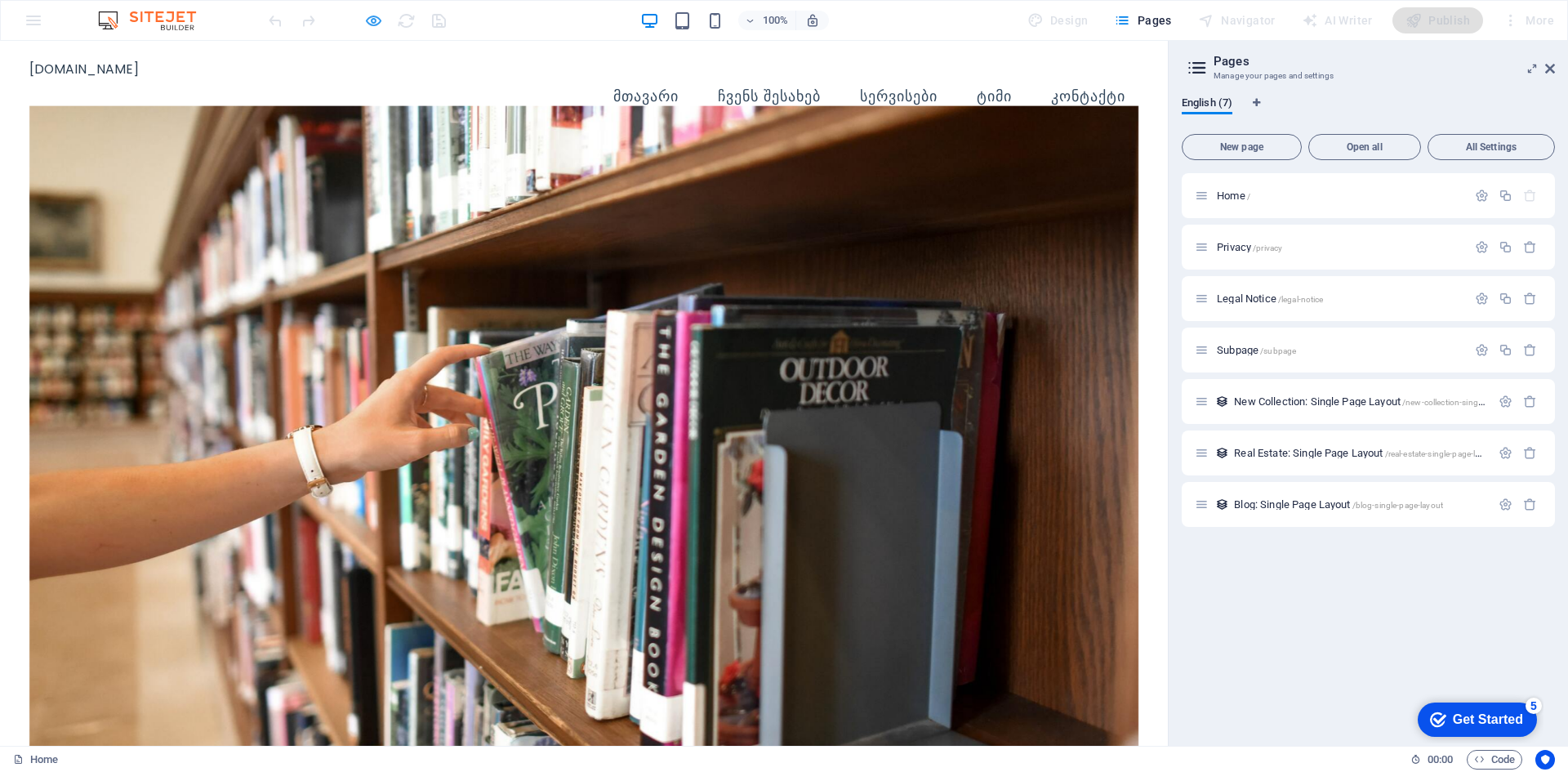
select select
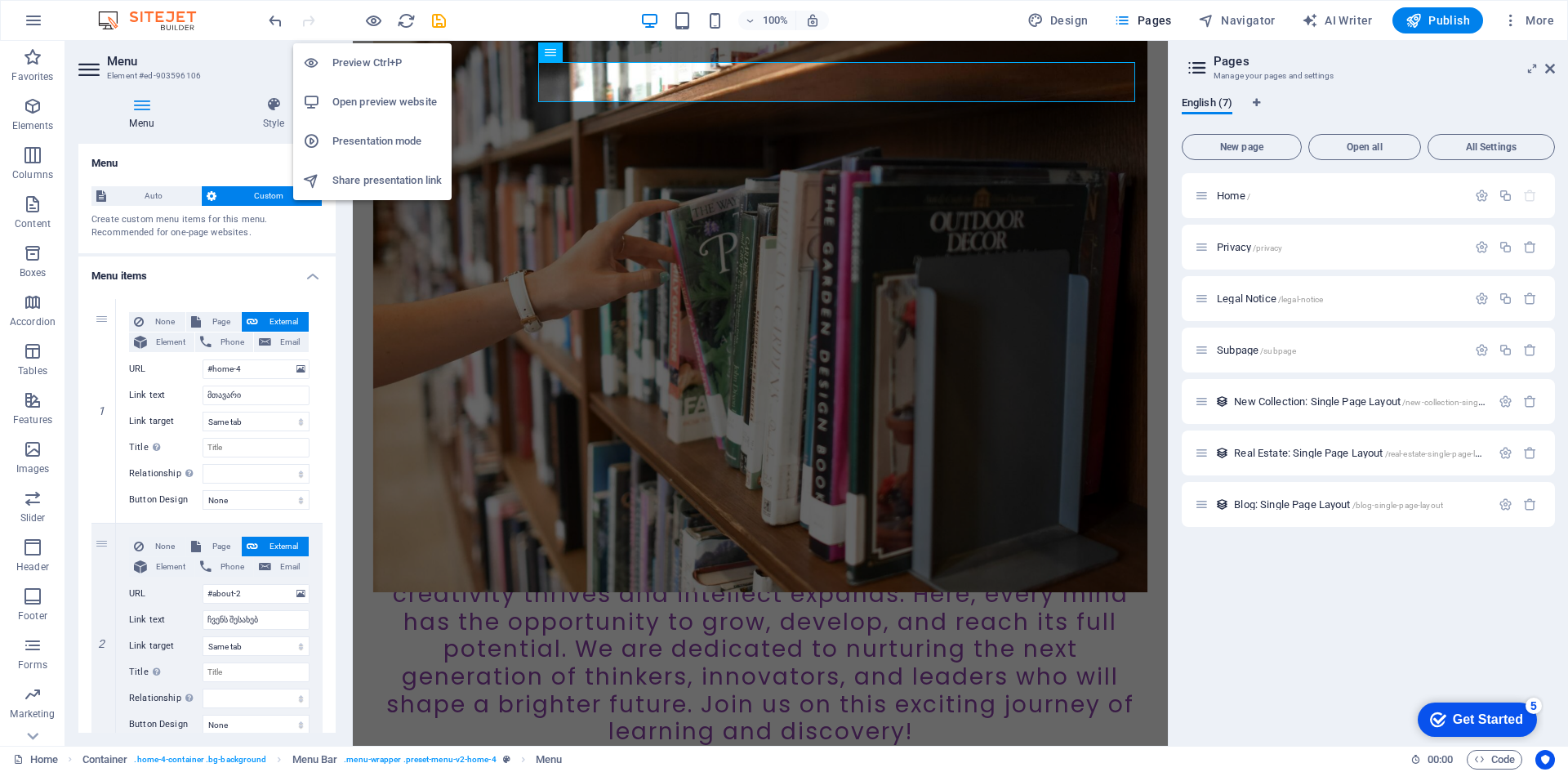
scroll to position [490, 0]
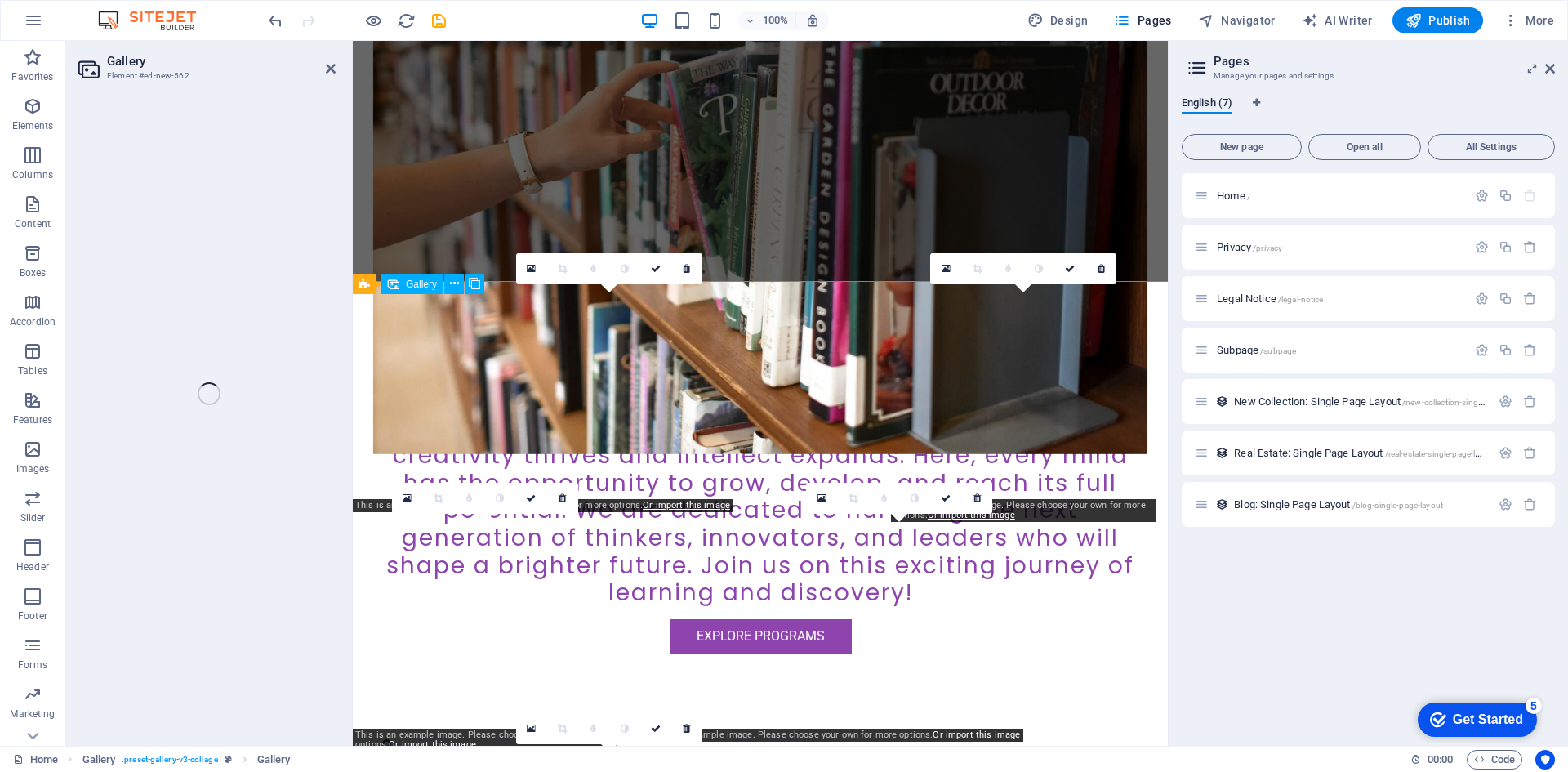
select select "4"
select select "px"
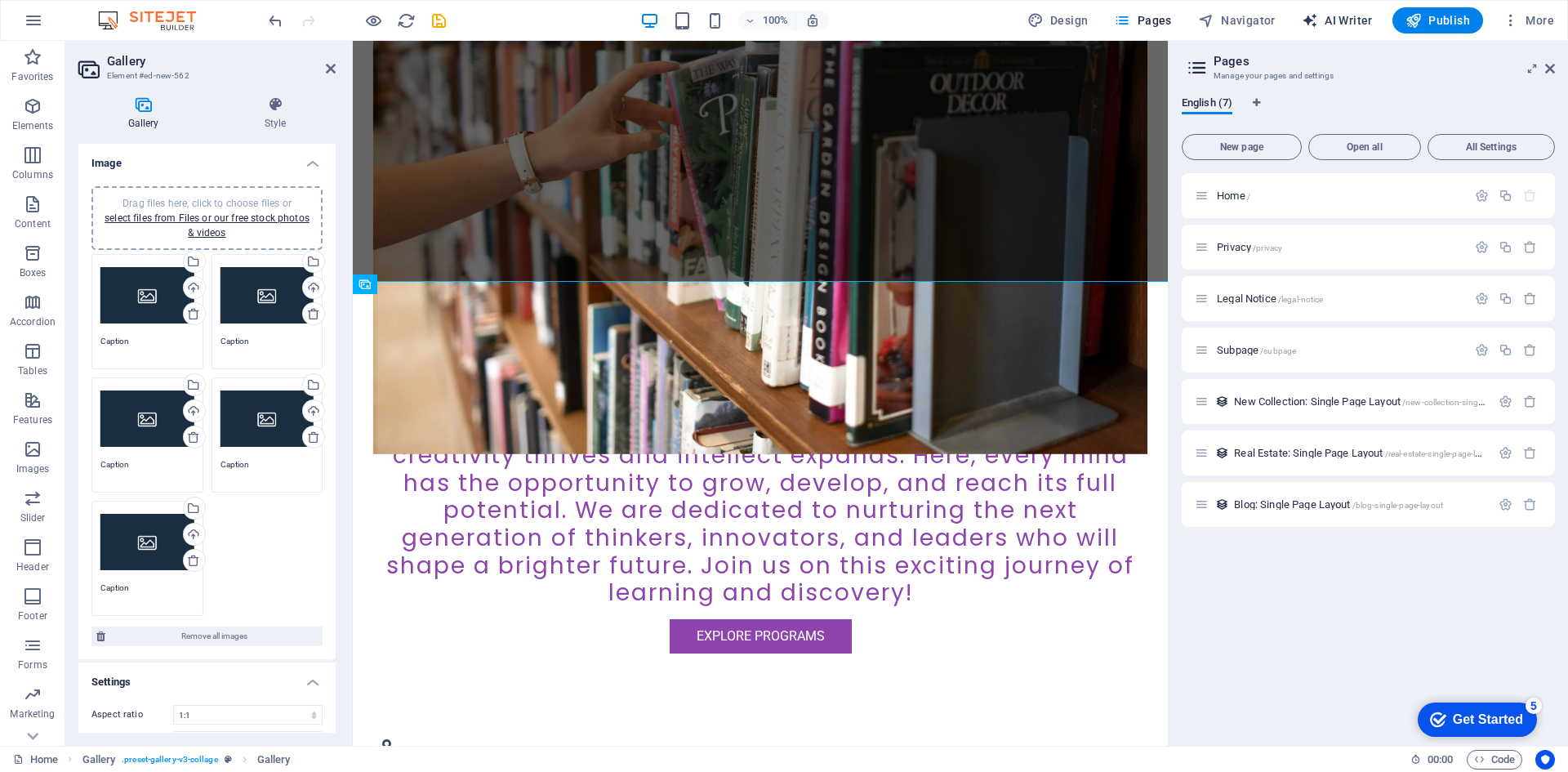
click at [1331, 23] on span "AI Writer" at bounding box center [1337, 20] width 71 height 16
select select "English"
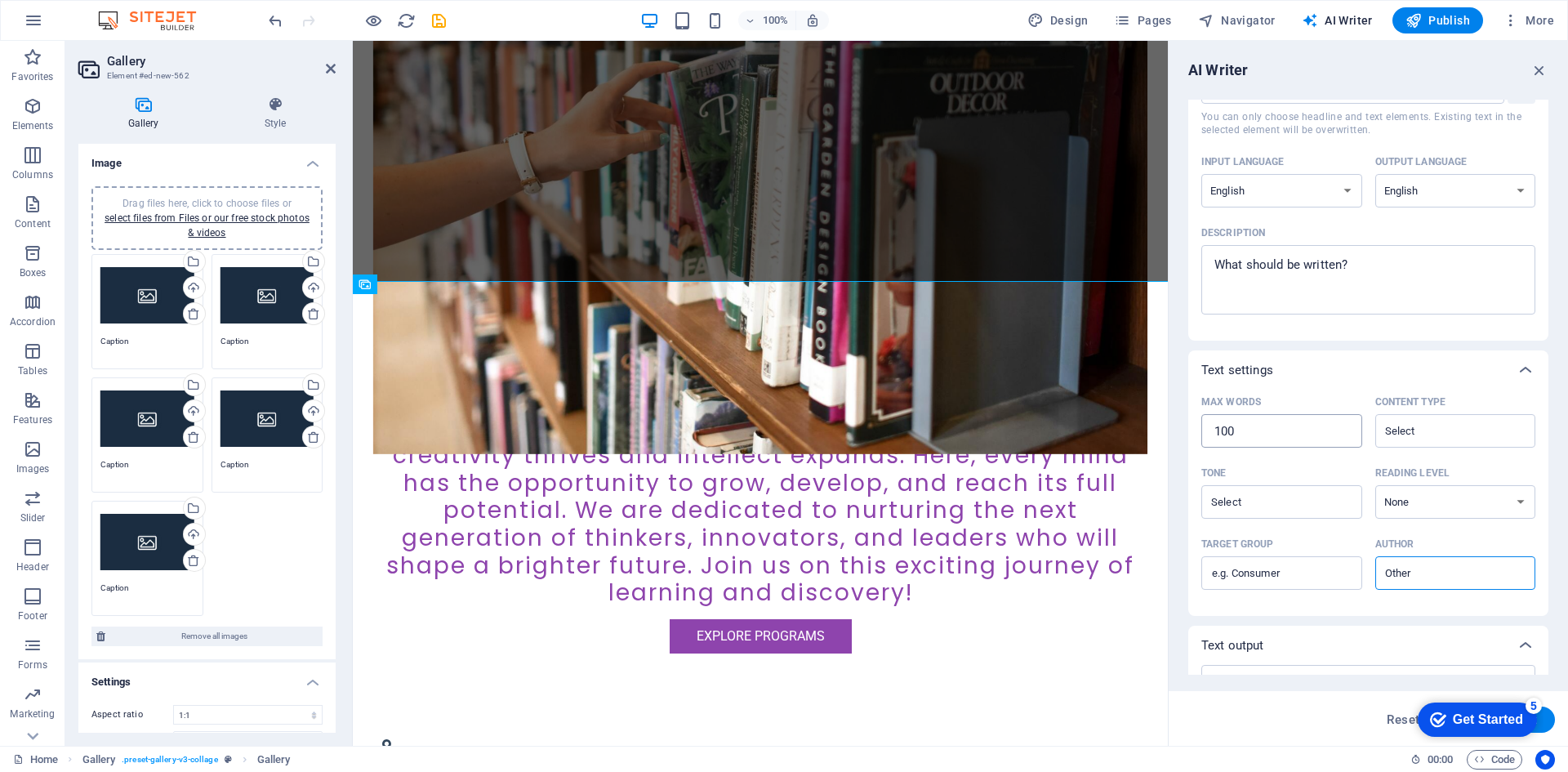
scroll to position [173, 0]
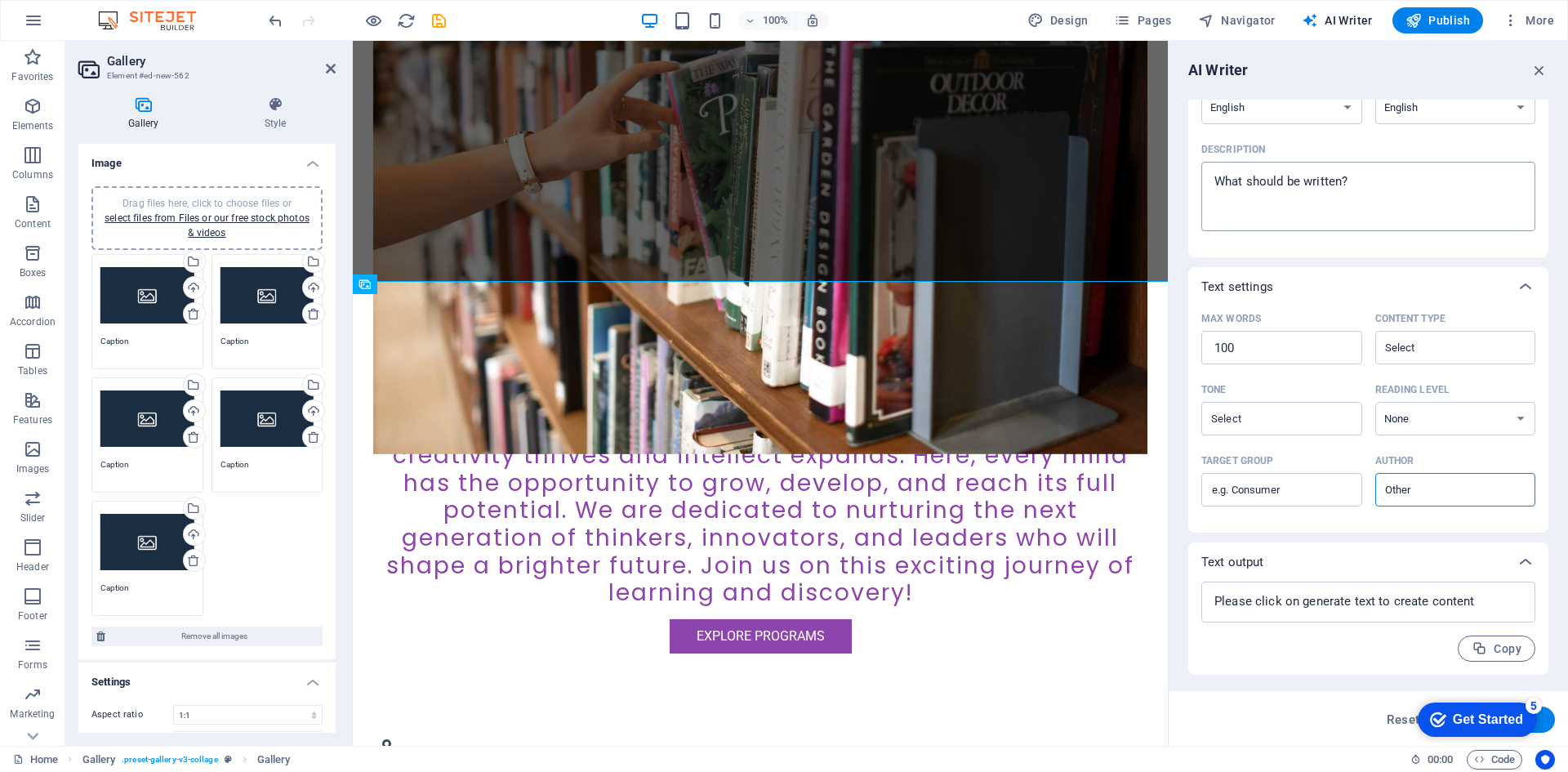
click at [1385, 209] on textarea "Description x ​" at bounding box center [1369, 196] width 318 height 53
type textarea "x"
drag, startPoint x: 1376, startPoint y: 169, endPoint x: 1199, endPoint y: 178, distance: 177.2
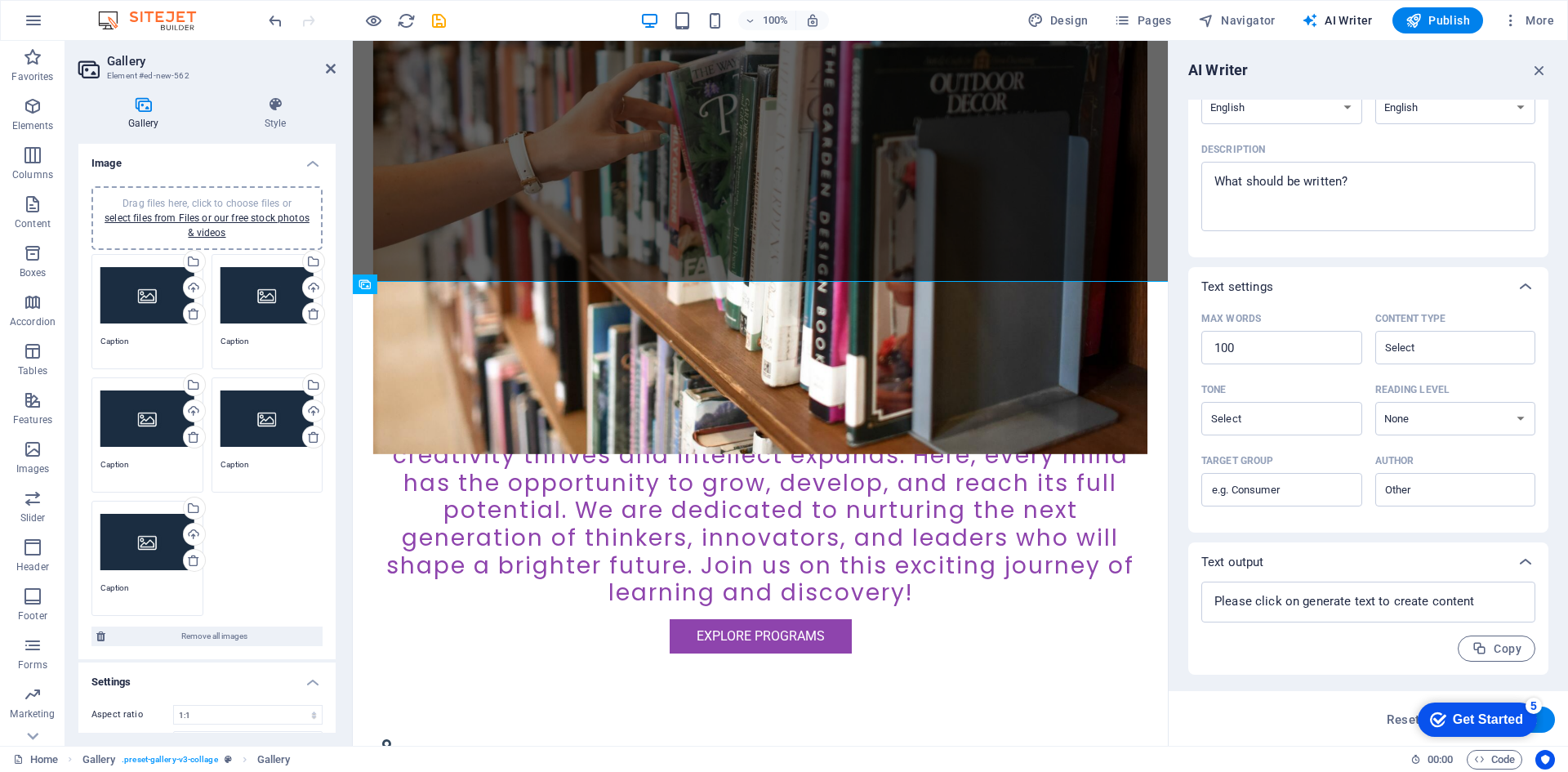
click at [1199, 178] on div "Element ​ You can only choose headline and text elements. Existing text in the …" at bounding box center [1368, 112] width 360 height 291
click at [1324, 613] on textarea at bounding box center [1369, 601] width 318 height 24
click at [1328, 594] on textarea at bounding box center [1369, 601] width 318 height 24
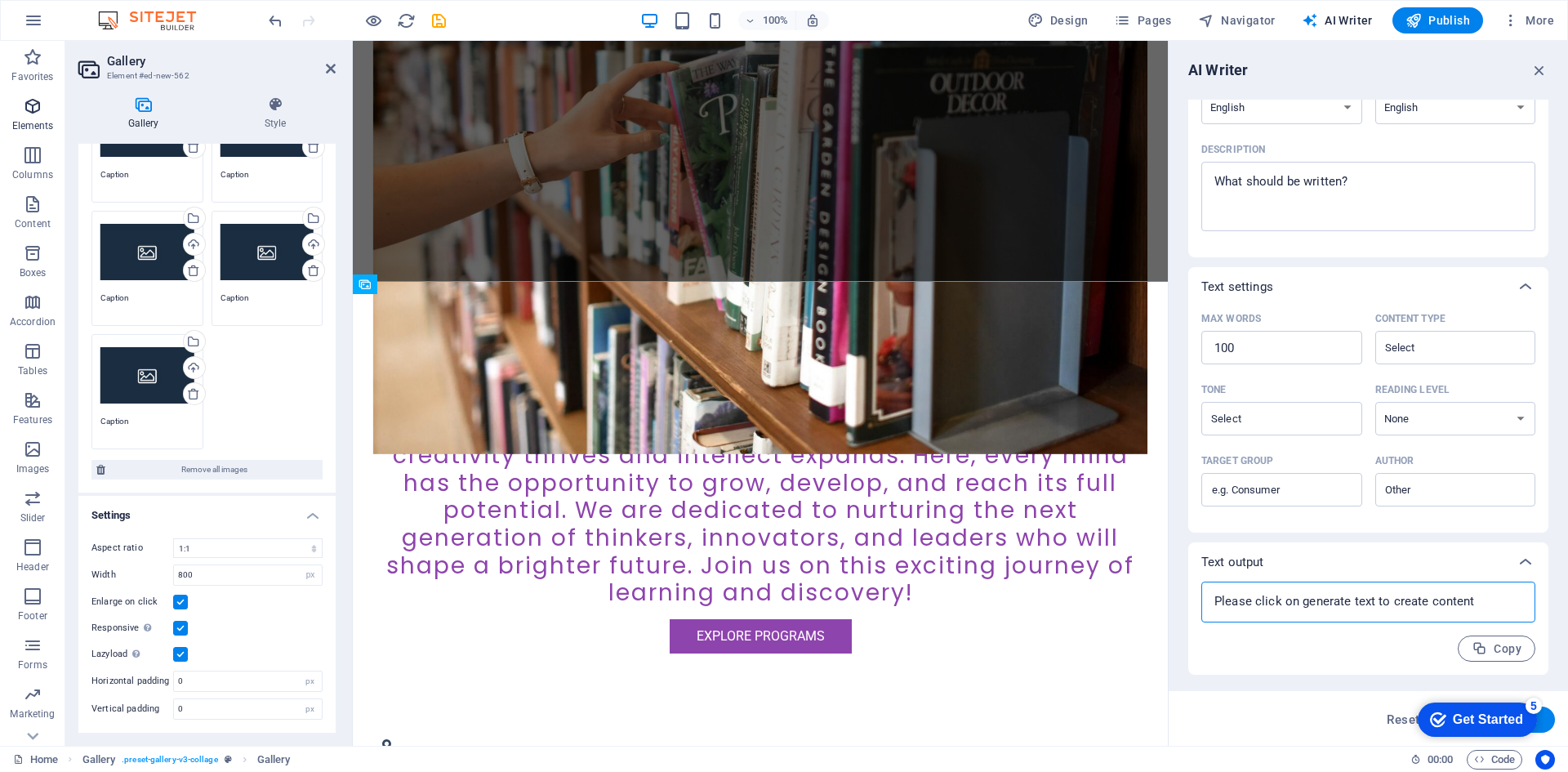
type textarea "x"
click at [41, 116] on span "Elements" at bounding box center [32, 115] width 65 height 39
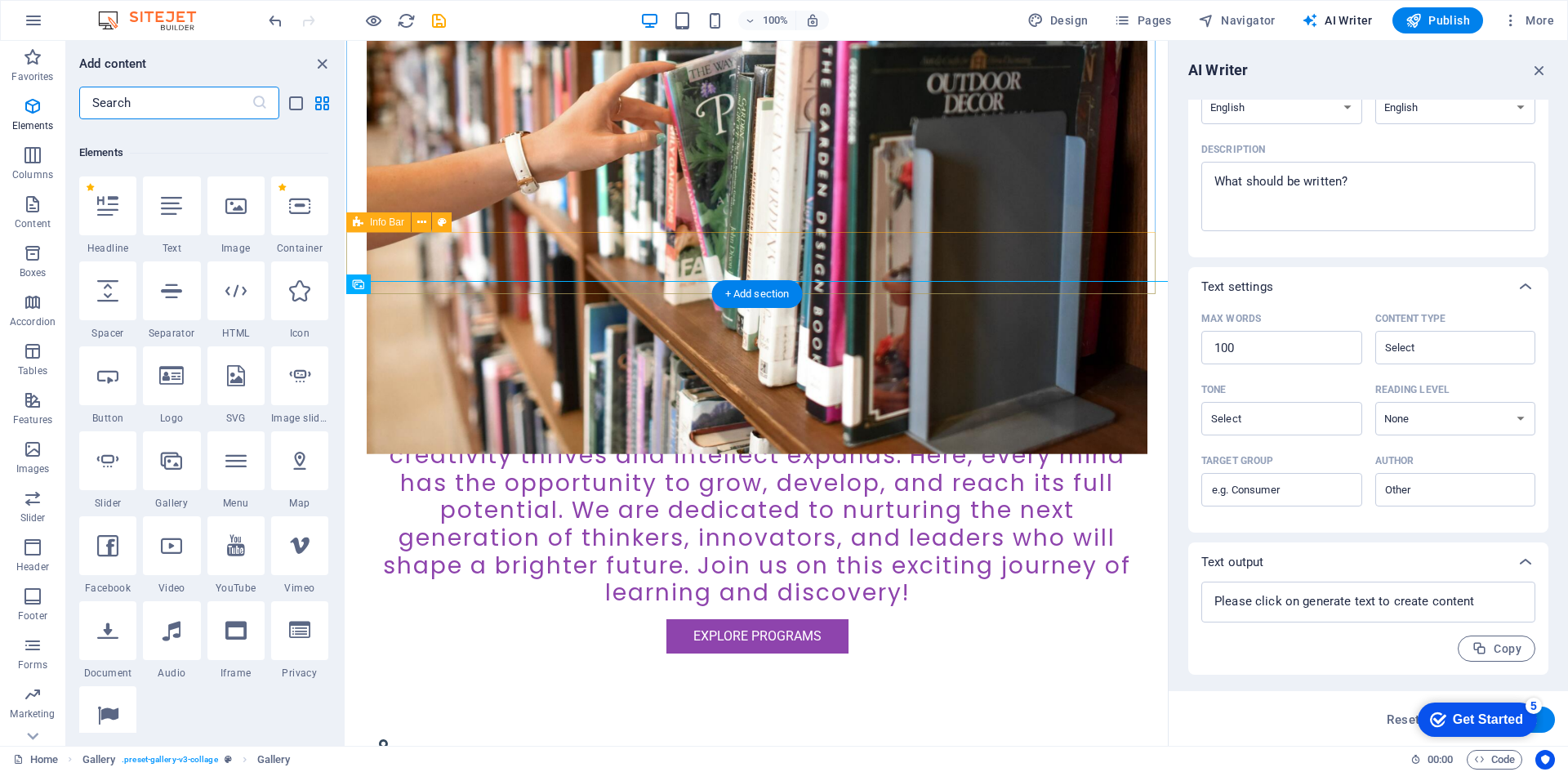
scroll to position [174, 0]
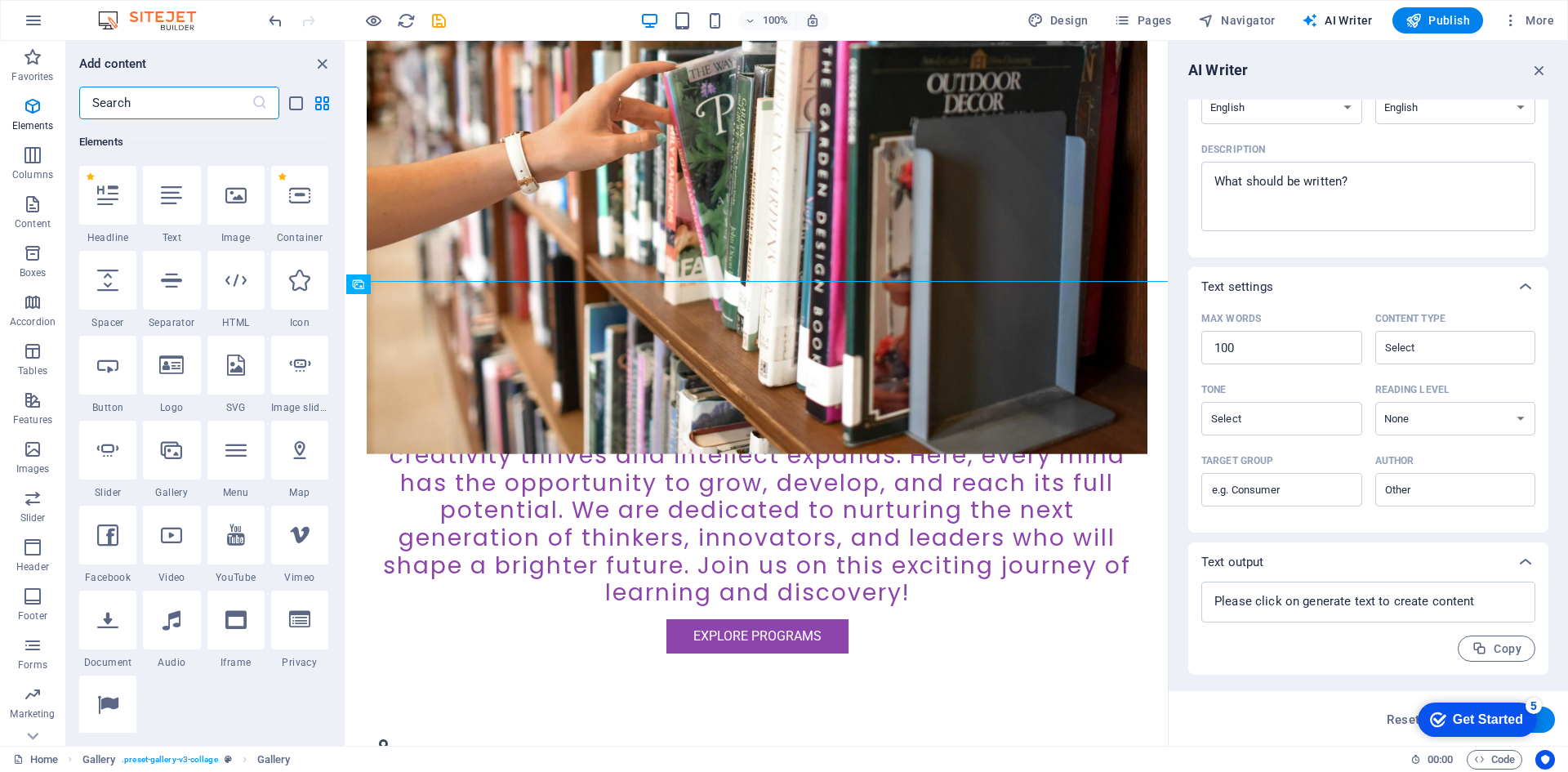
select select "ms"
select select "s"
select select "progressive"
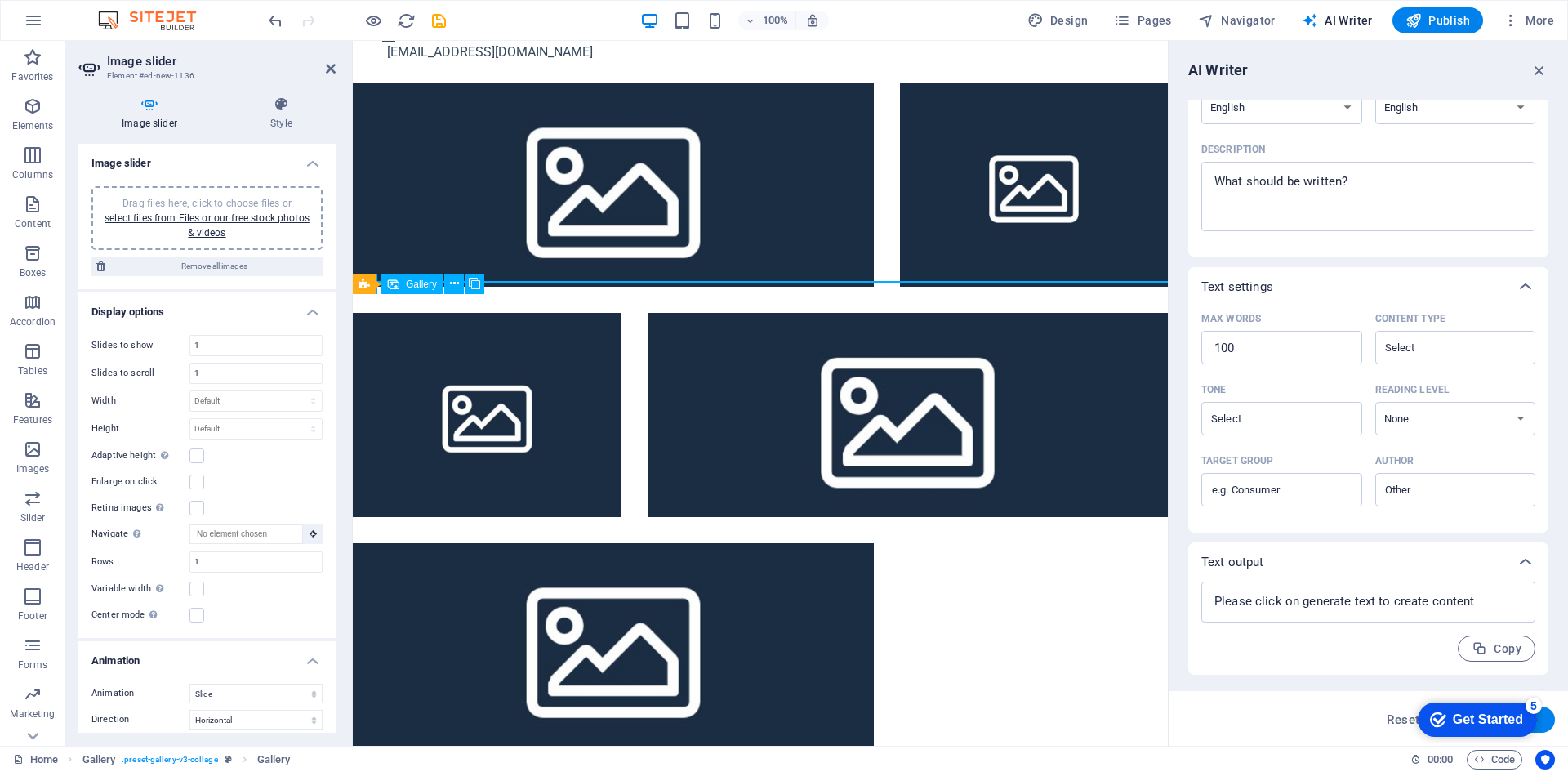
scroll to position [1307, 0]
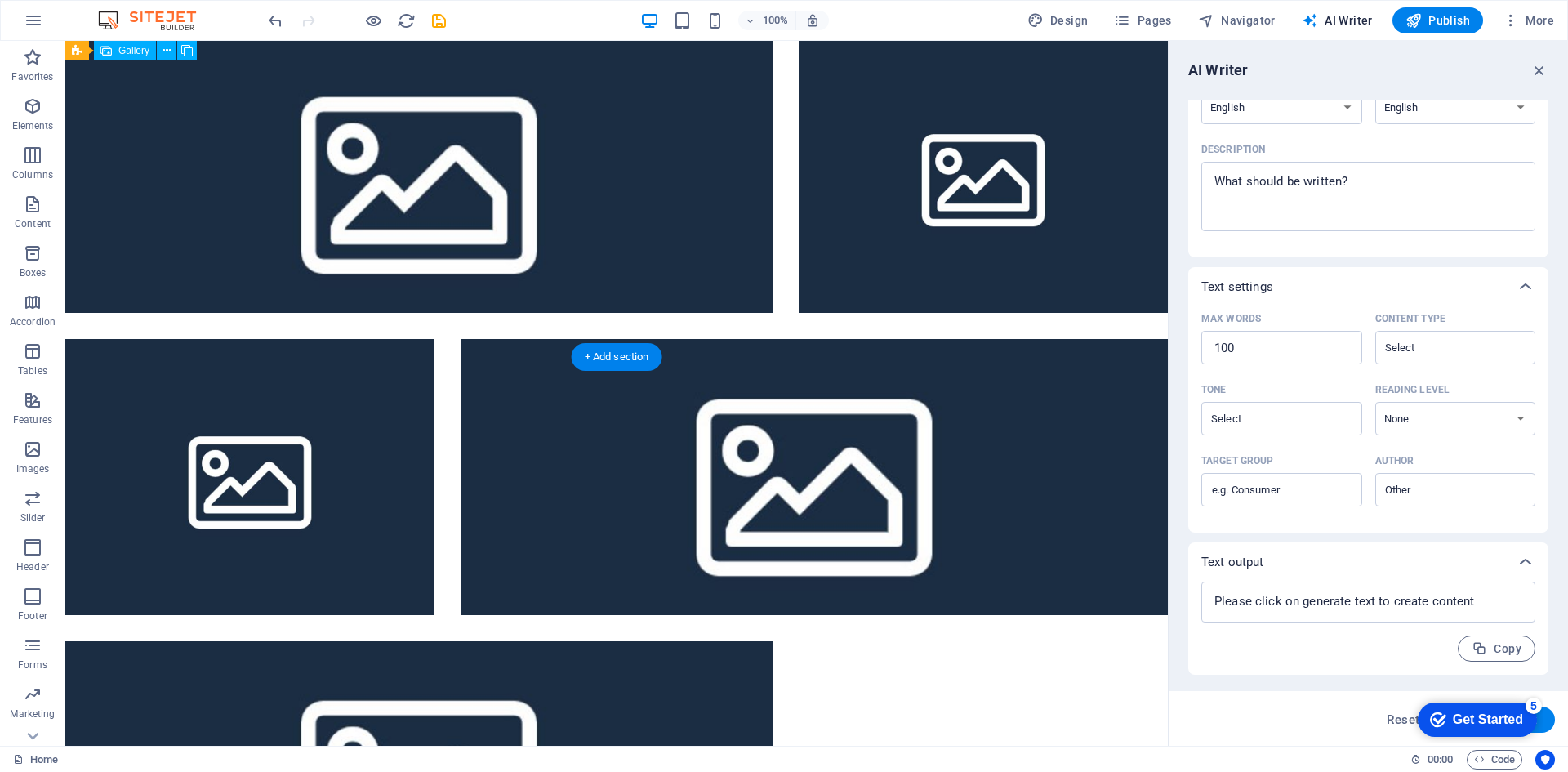
click at [996, 213] on div at bounding box center [617, 477] width 1129 height 906
